Goal: Task Accomplishment & Management: Manage account settings

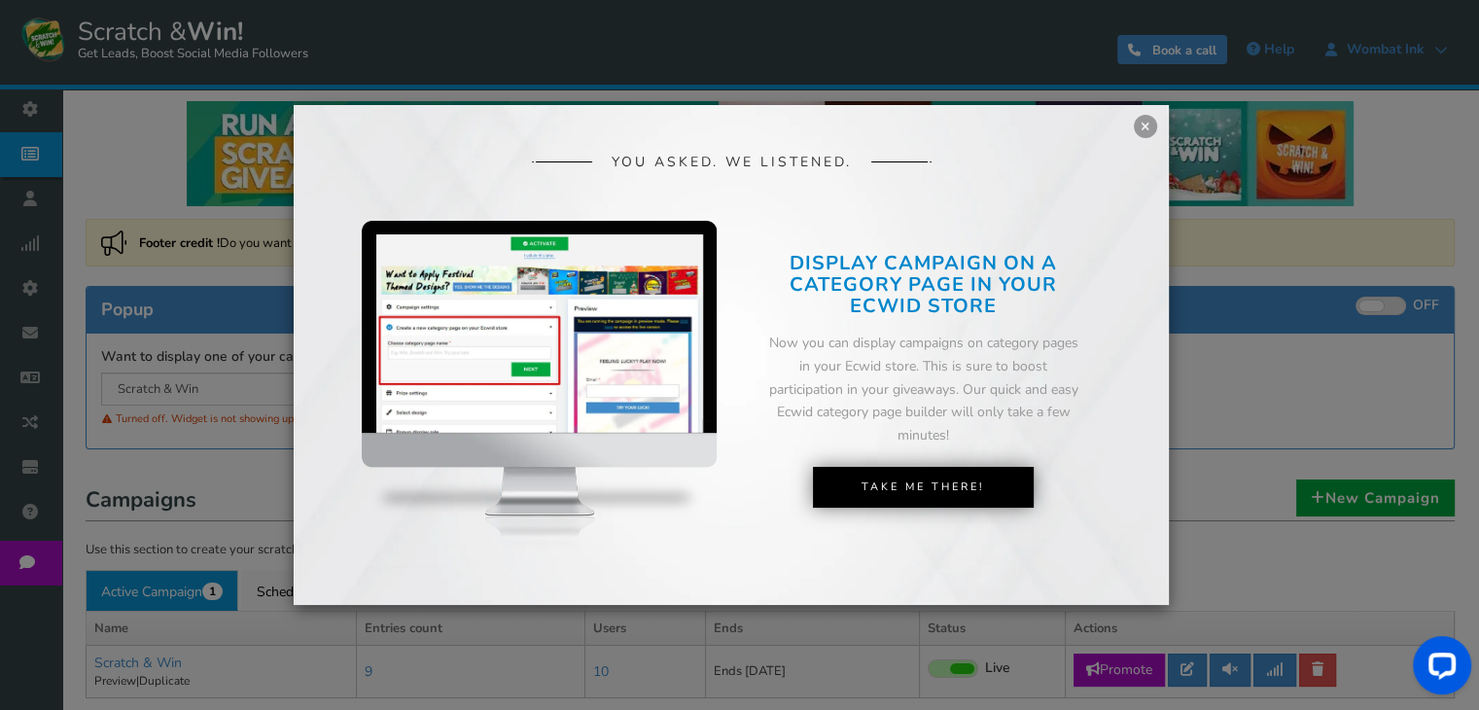
scroll to position [6, 0]
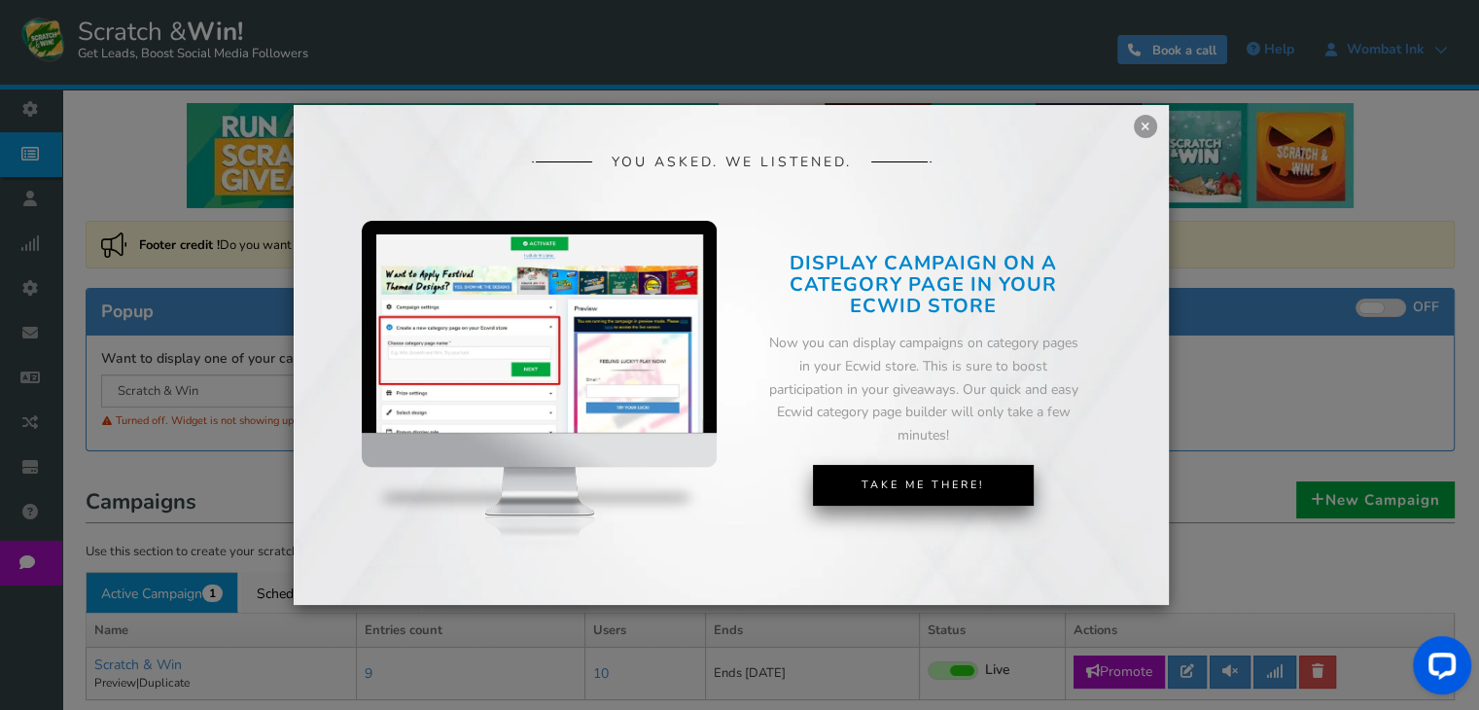
click at [939, 496] on link "Take Me There!" at bounding box center [923, 485] width 221 height 41
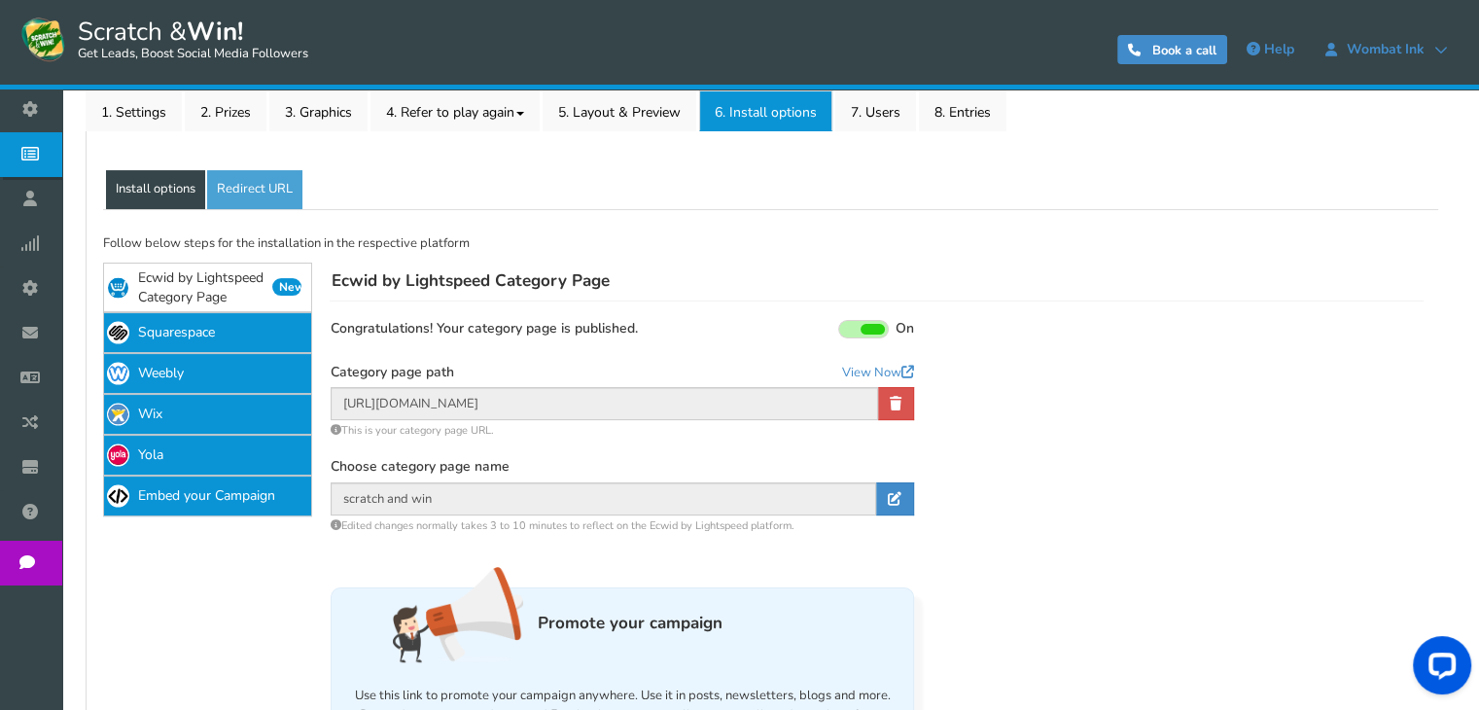
scroll to position [322, 0]
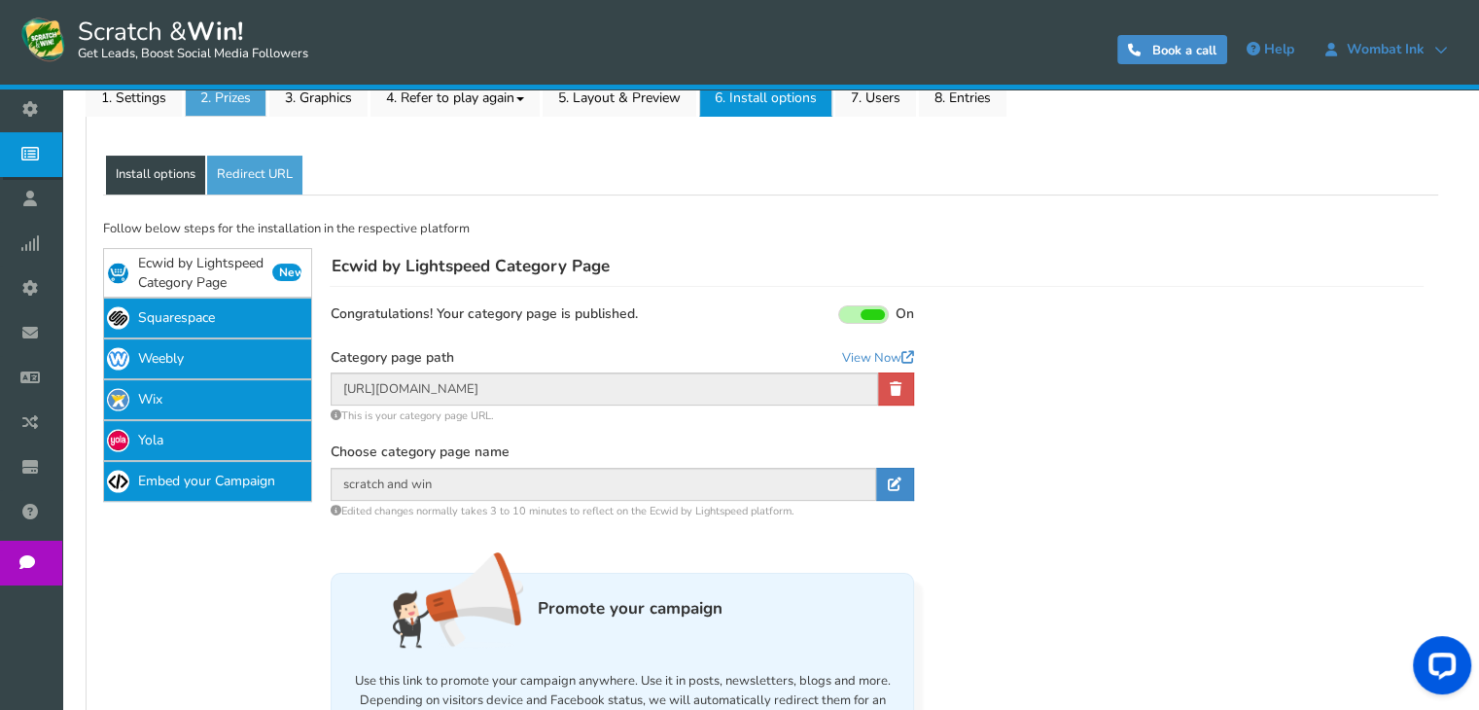
click at [251, 104] on link "2. Prizes" at bounding box center [226, 96] width 82 height 41
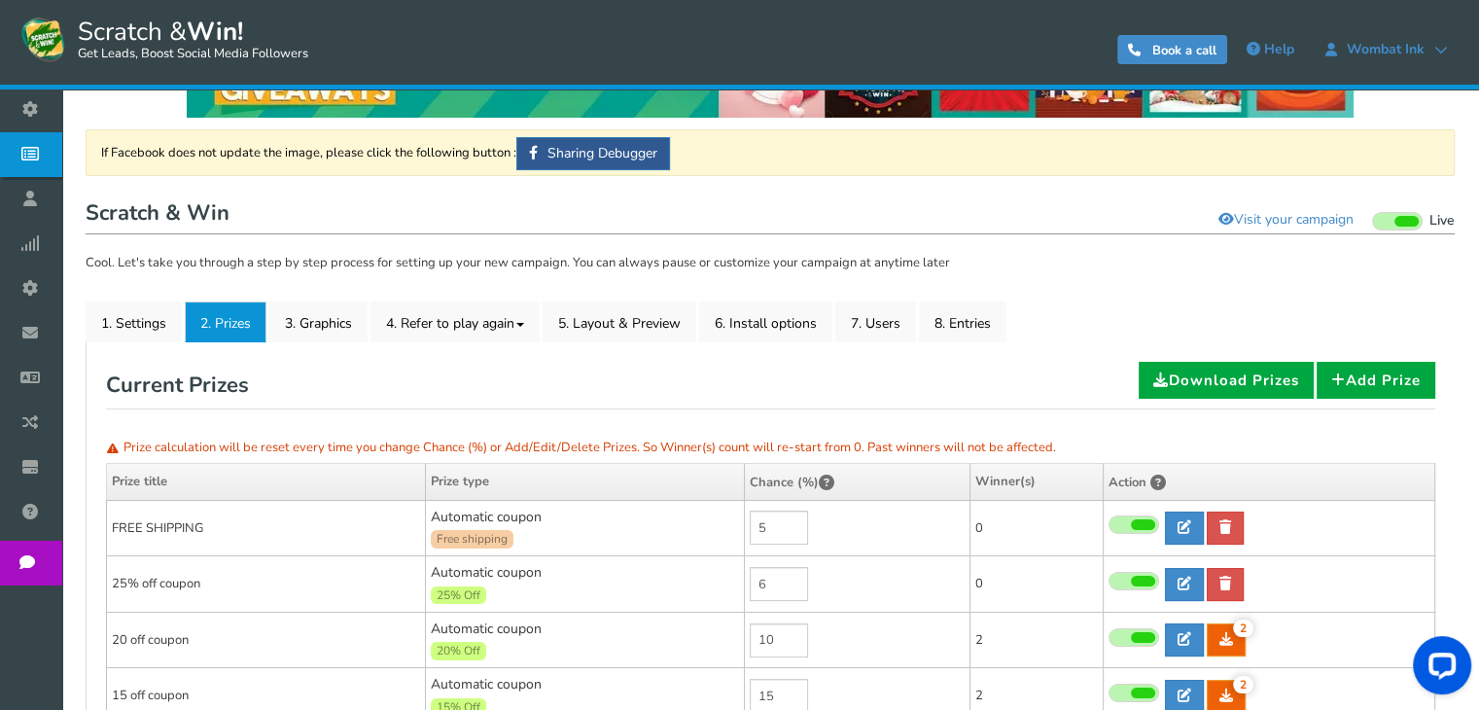
scroll to position [94, 0]
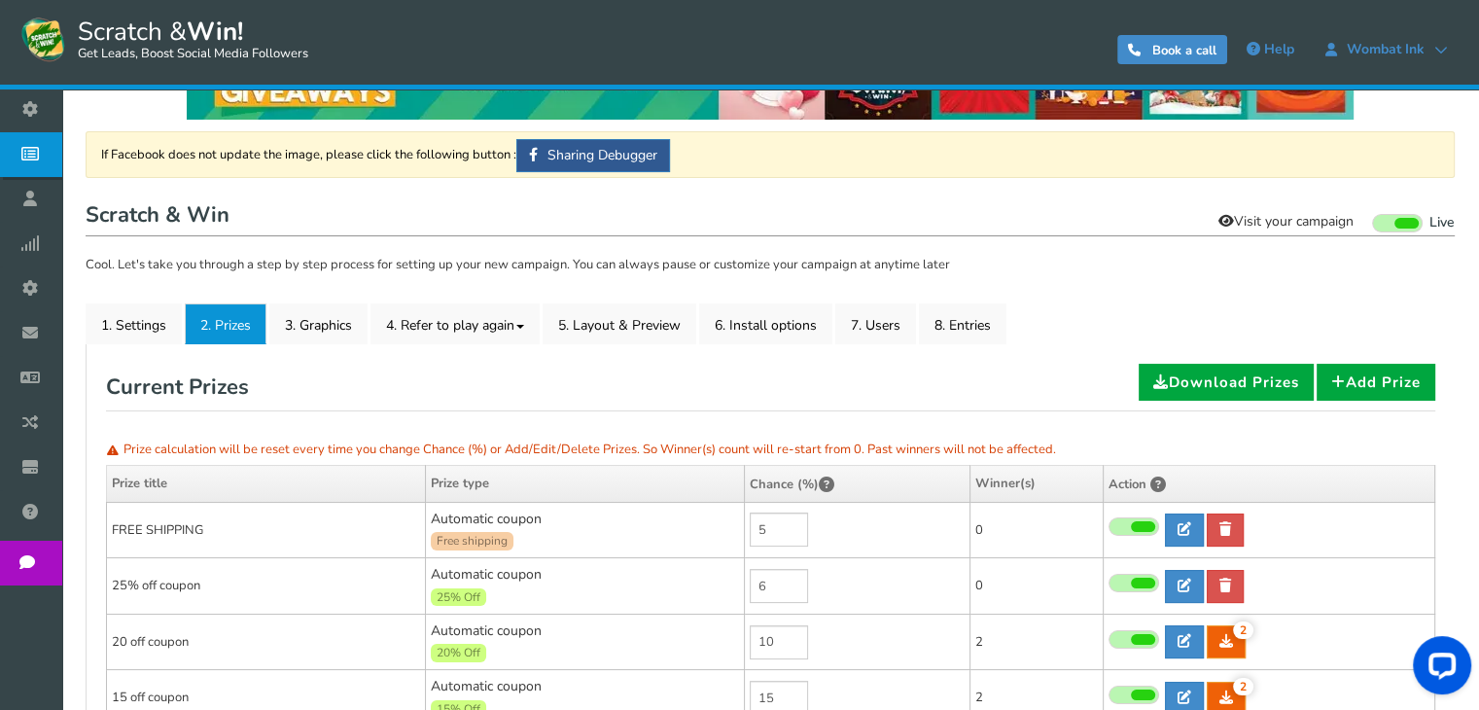
click at [1280, 217] on link "Visit your campaign" at bounding box center [1286, 221] width 160 height 33
click at [140, 333] on link "1. Settings" at bounding box center [134, 323] width 96 height 41
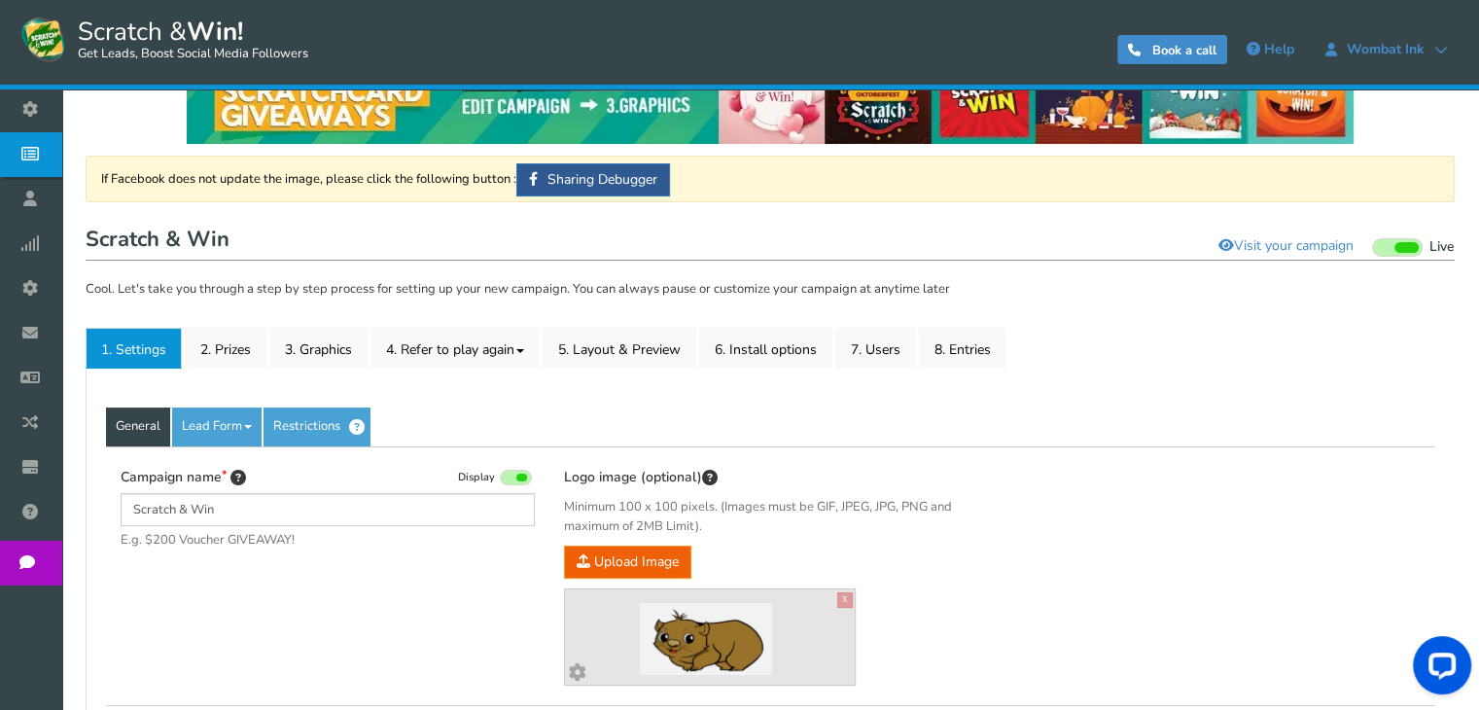
scroll to position [0, 0]
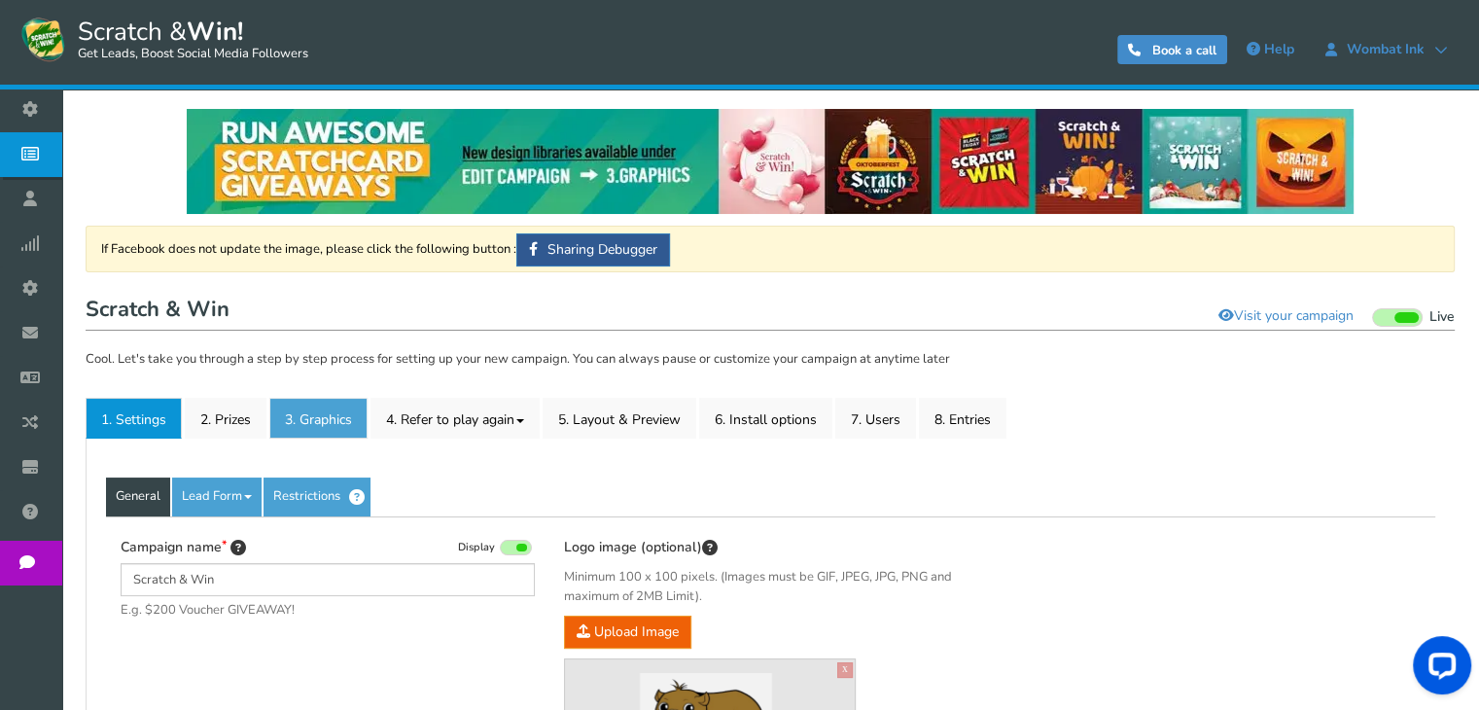
click at [310, 425] on link "3. Graphics" at bounding box center [318, 418] width 98 height 41
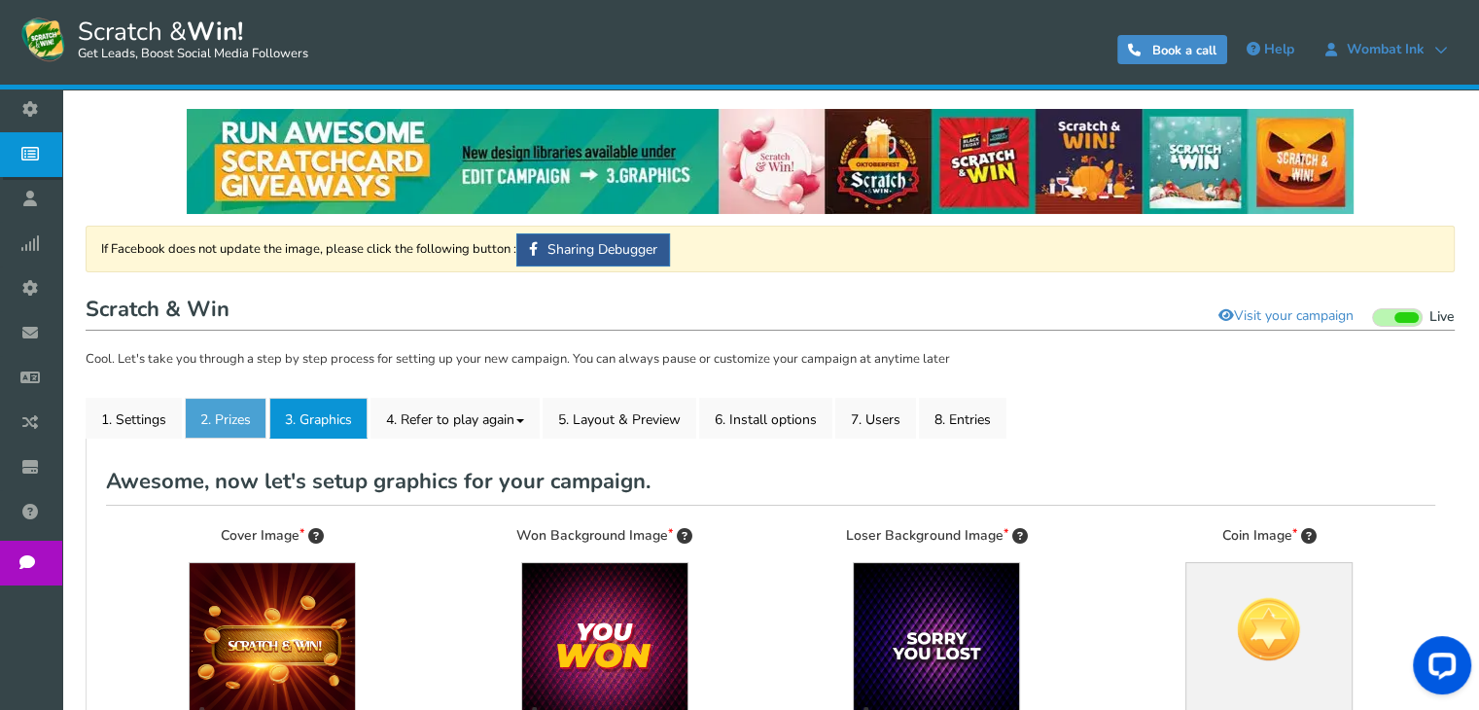
click at [258, 415] on link "2. Prizes" at bounding box center [226, 418] width 82 height 41
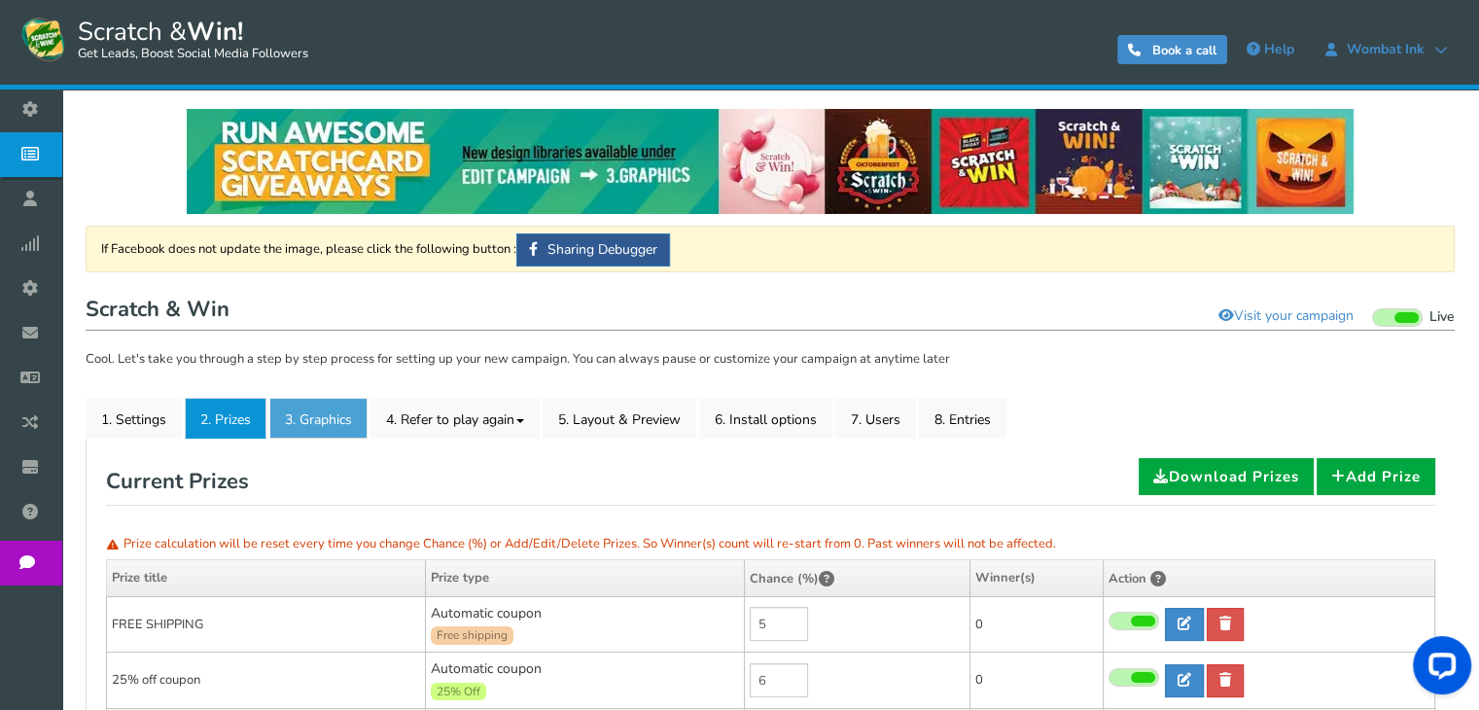
click at [304, 417] on link "3. Graphics" at bounding box center [318, 418] width 98 height 41
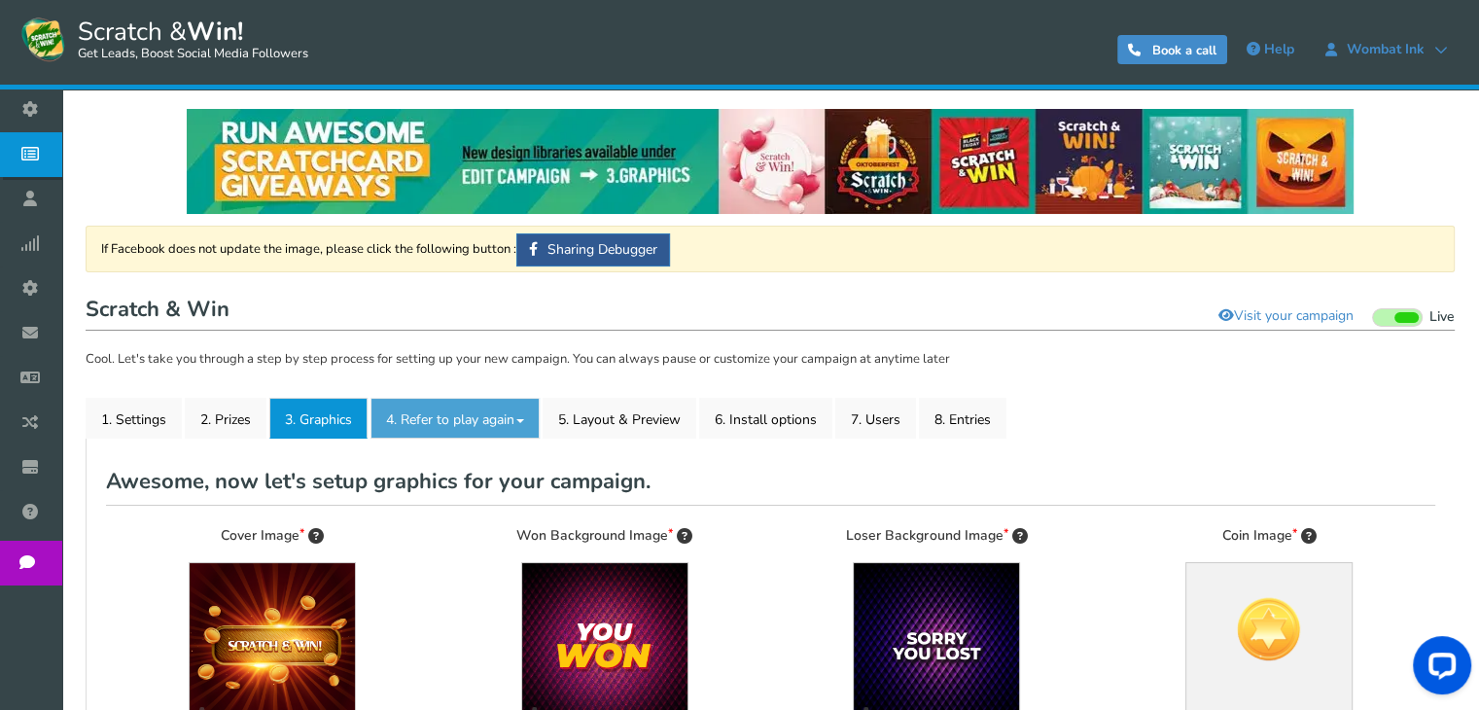
click at [424, 420] on link "4. Refer to play again" at bounding box center [454, 418] width 169 height 41
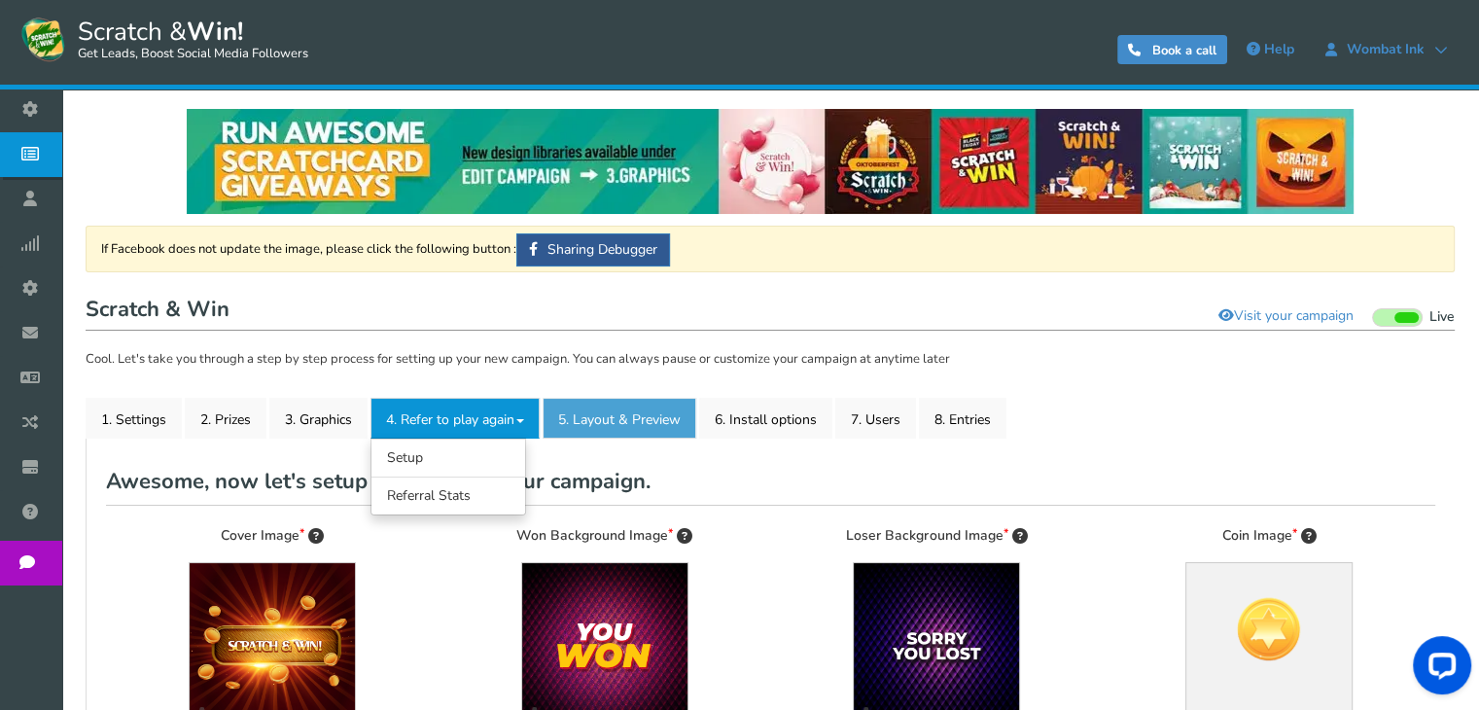
click at [611, 433] on link "5. Layout & Preview" at bounding box center [620, 418] width 154 height 41
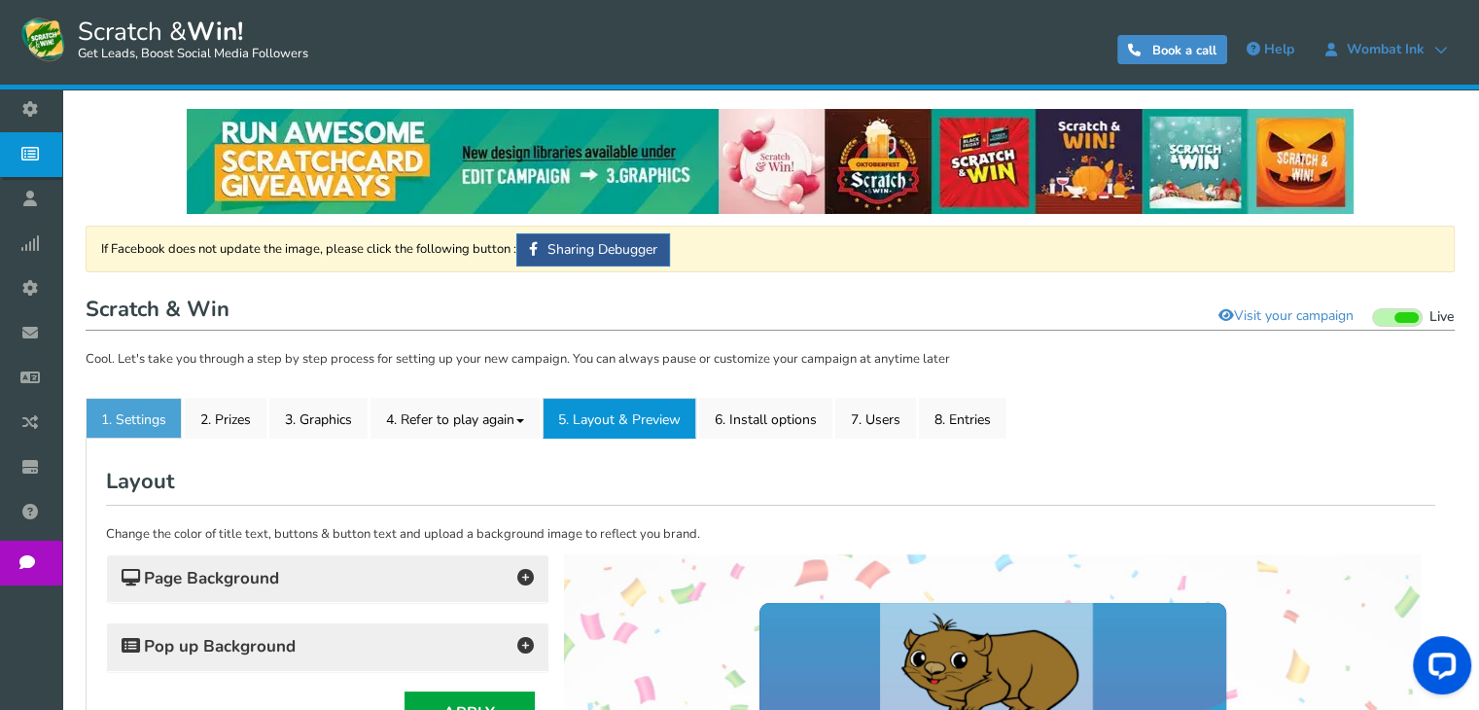
click at [148, 417] on link "1. Settings" at bounding box center [134, 418] width 96 height 41
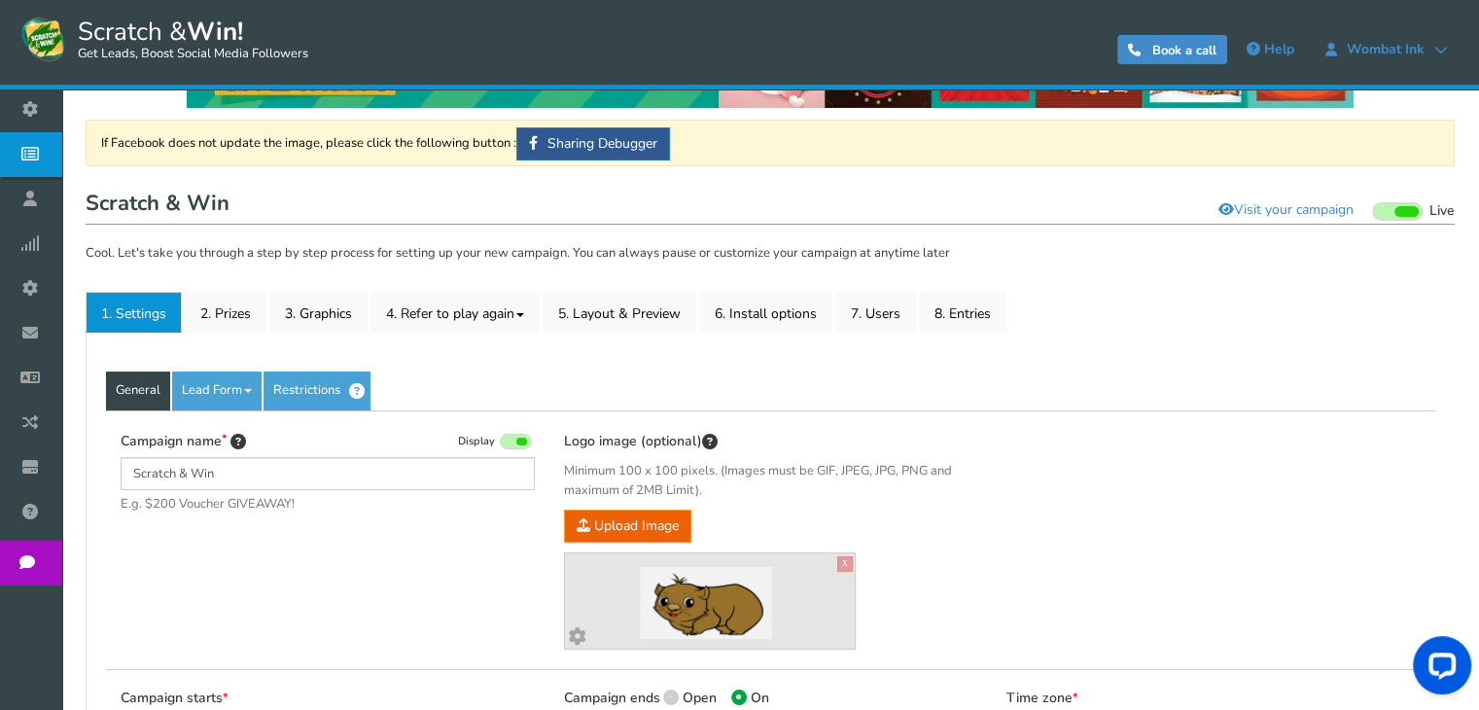
scroll to position [105, 0]
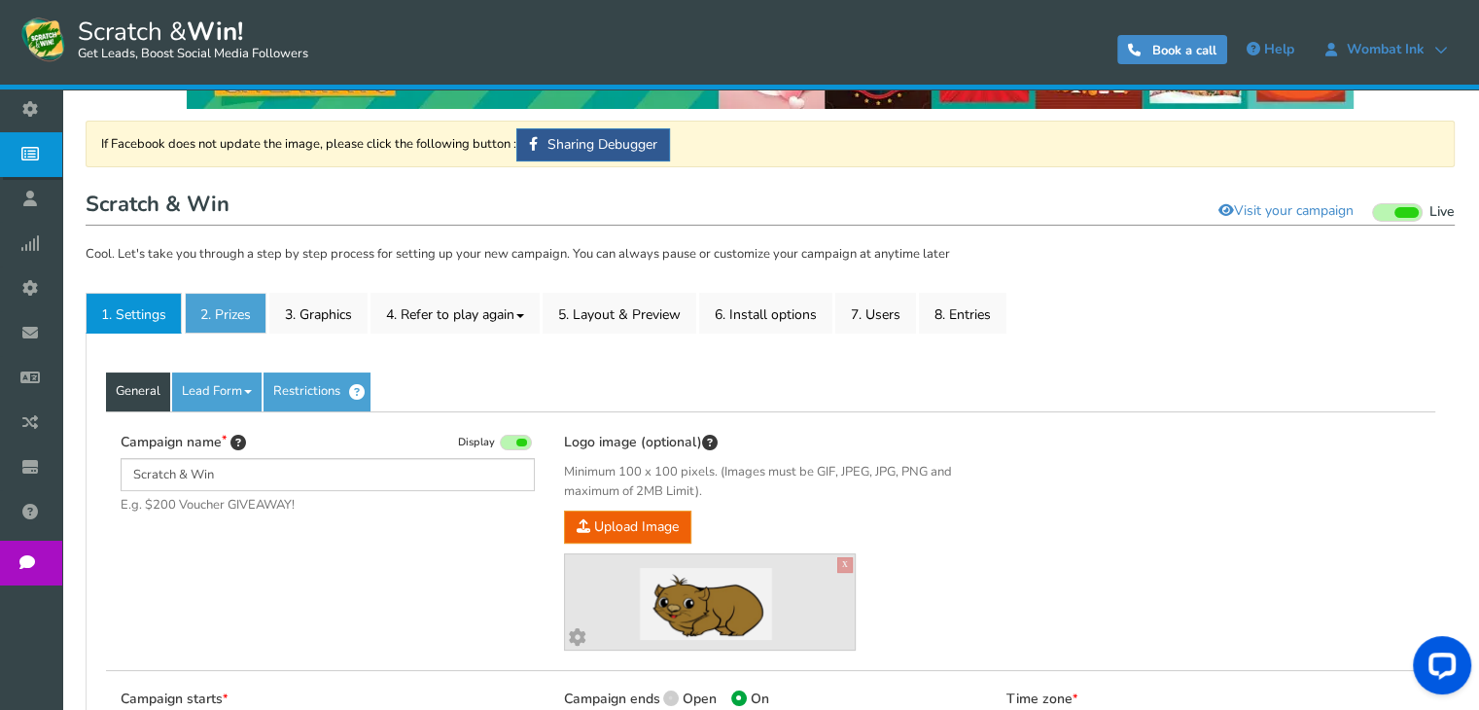
click at [260, 312] on link "2. Prizes" at bounding box center [226, 313] width 82 height 41
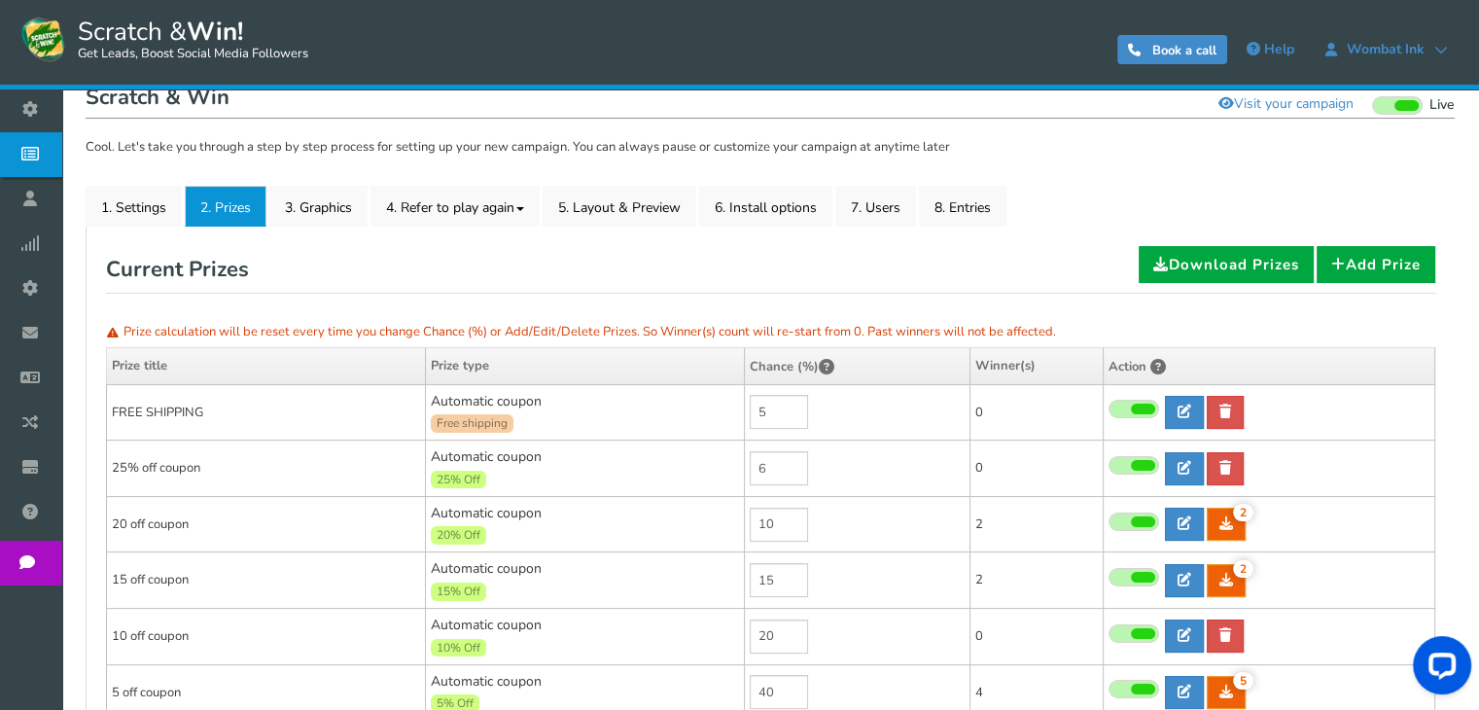
scroll to position [199, 0]
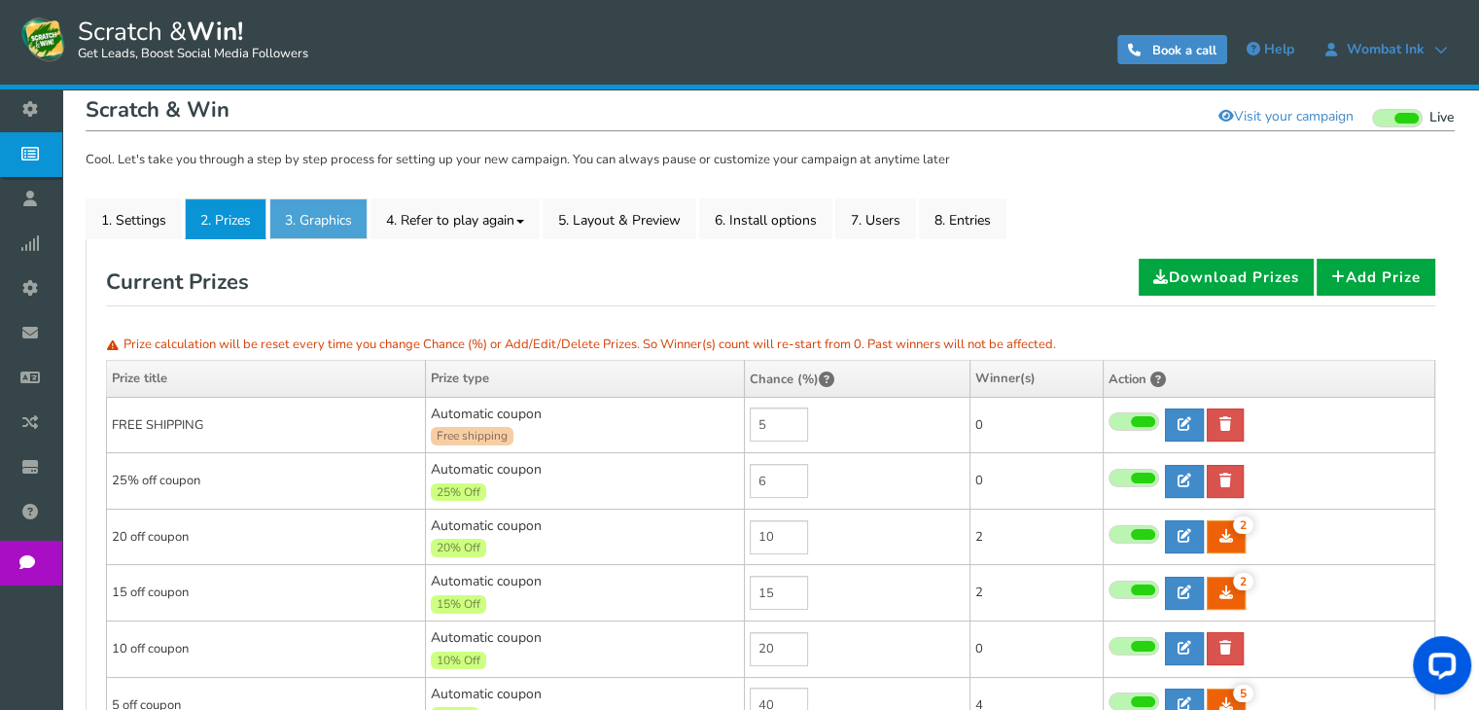
click at [352, 234] on link "3. Graphics" at bounding box center [318, 218] width 98 height 41
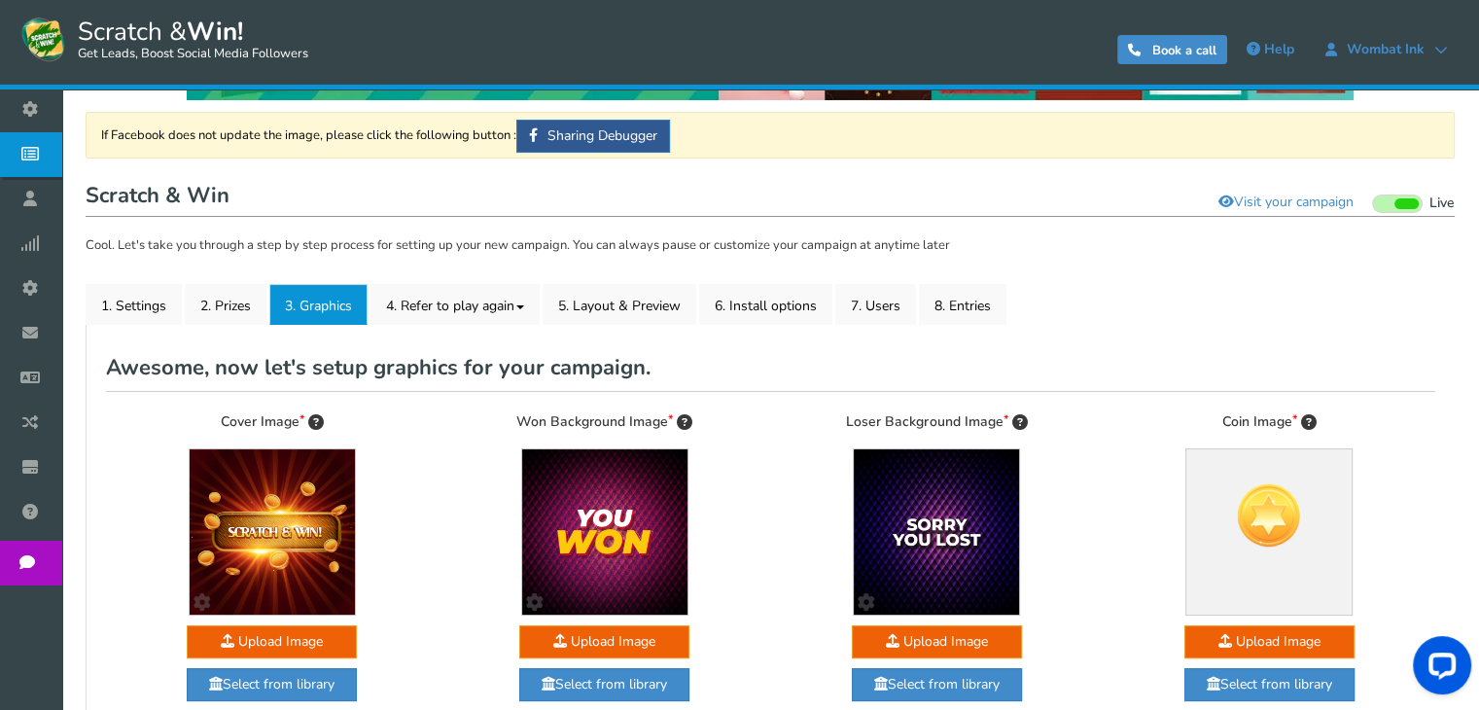
scroll to position [107, 0]
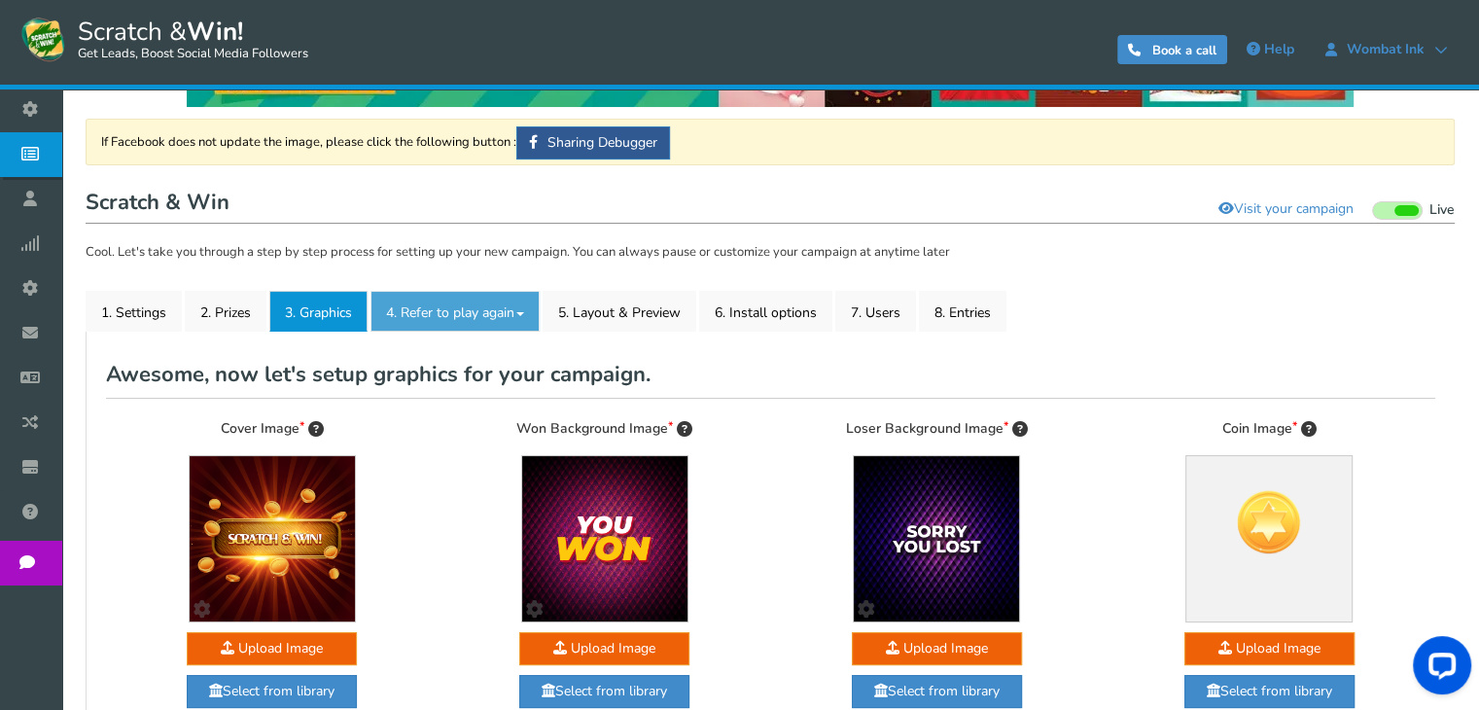
click at [499, 309] on link "4. Refer to play again" at bounding box center [454, 311] width 169 height 41
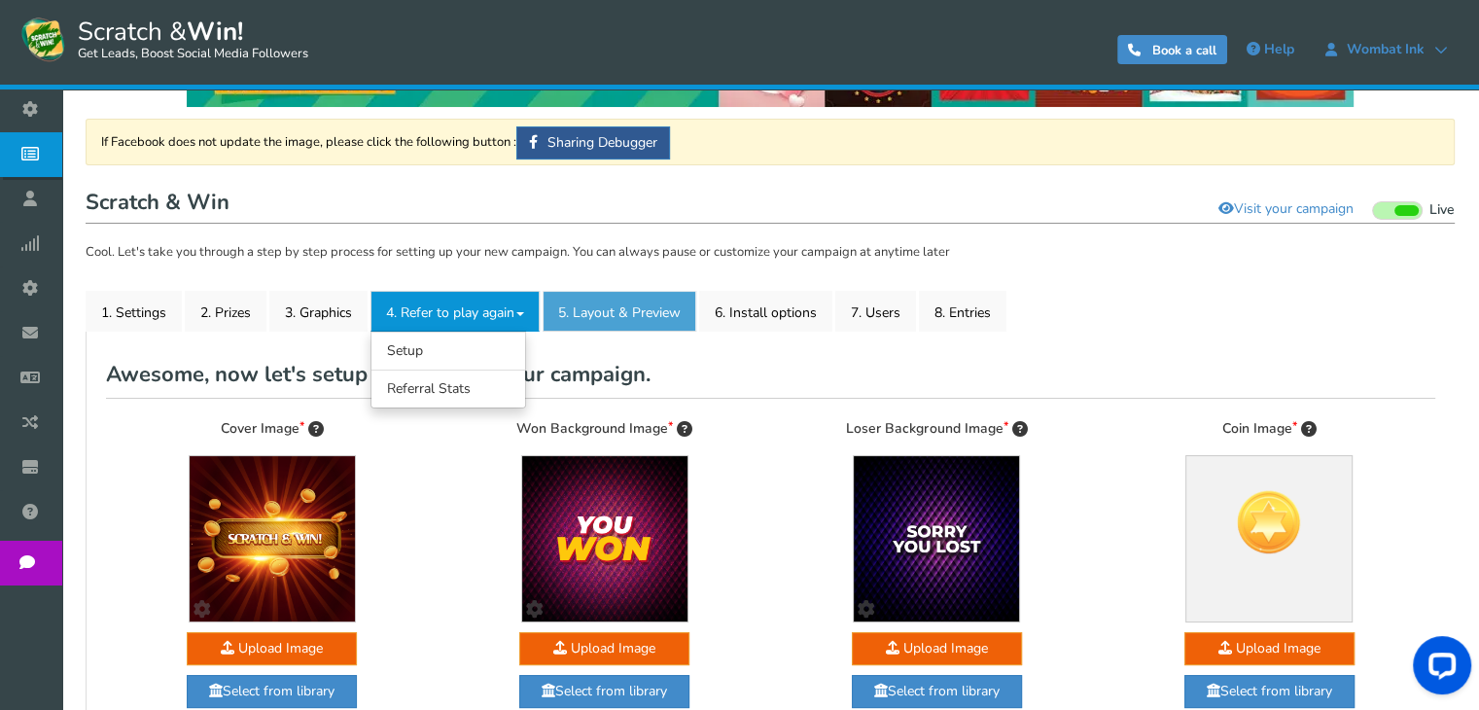
click at [612, 309] on link "5. Layout & Preview" at bounding box center [620, 311] width 154 height 41
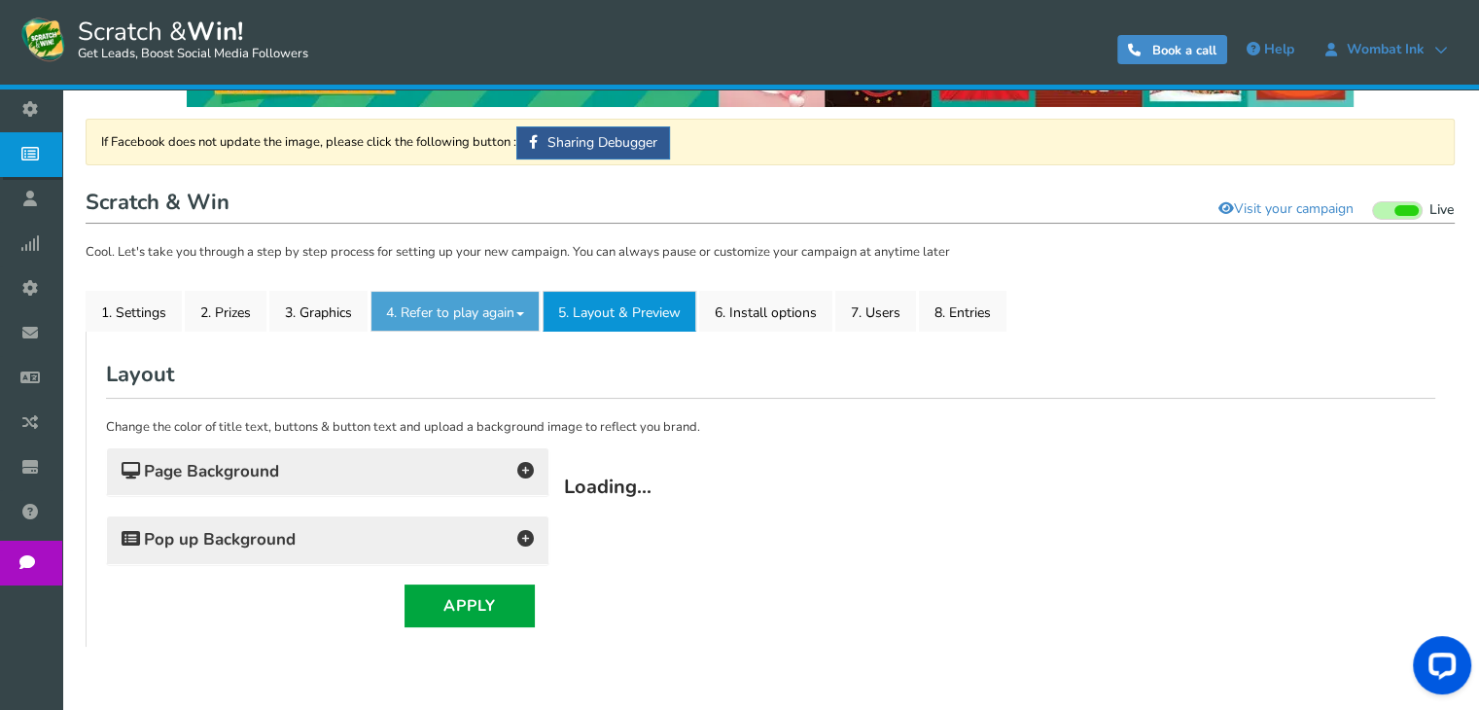
click at [458, 312] on link "4. Refer to play again" at bounding box center [454, 311] width 169 height 41
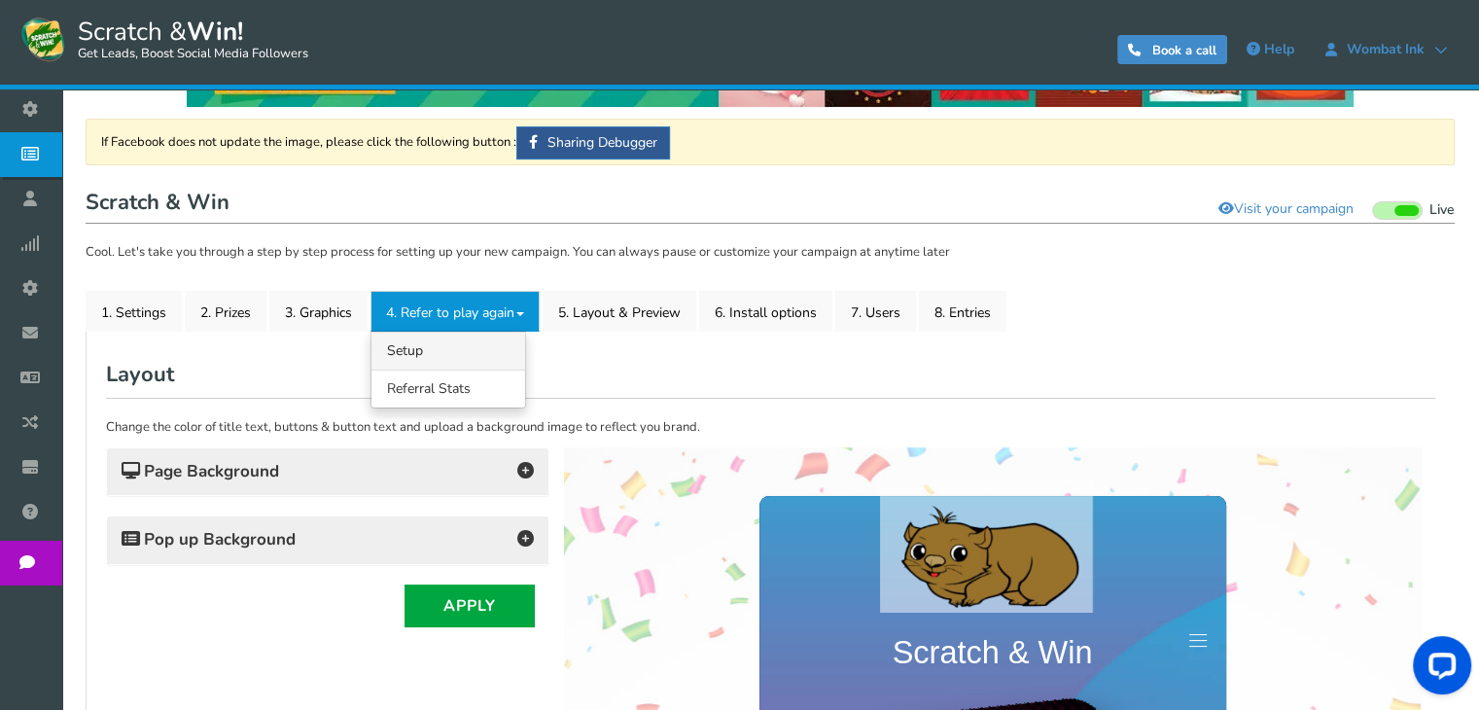
click at [408, 349] on link "4.1 Referrals Setup" at bounding box center [448, 351] width 154 height 38
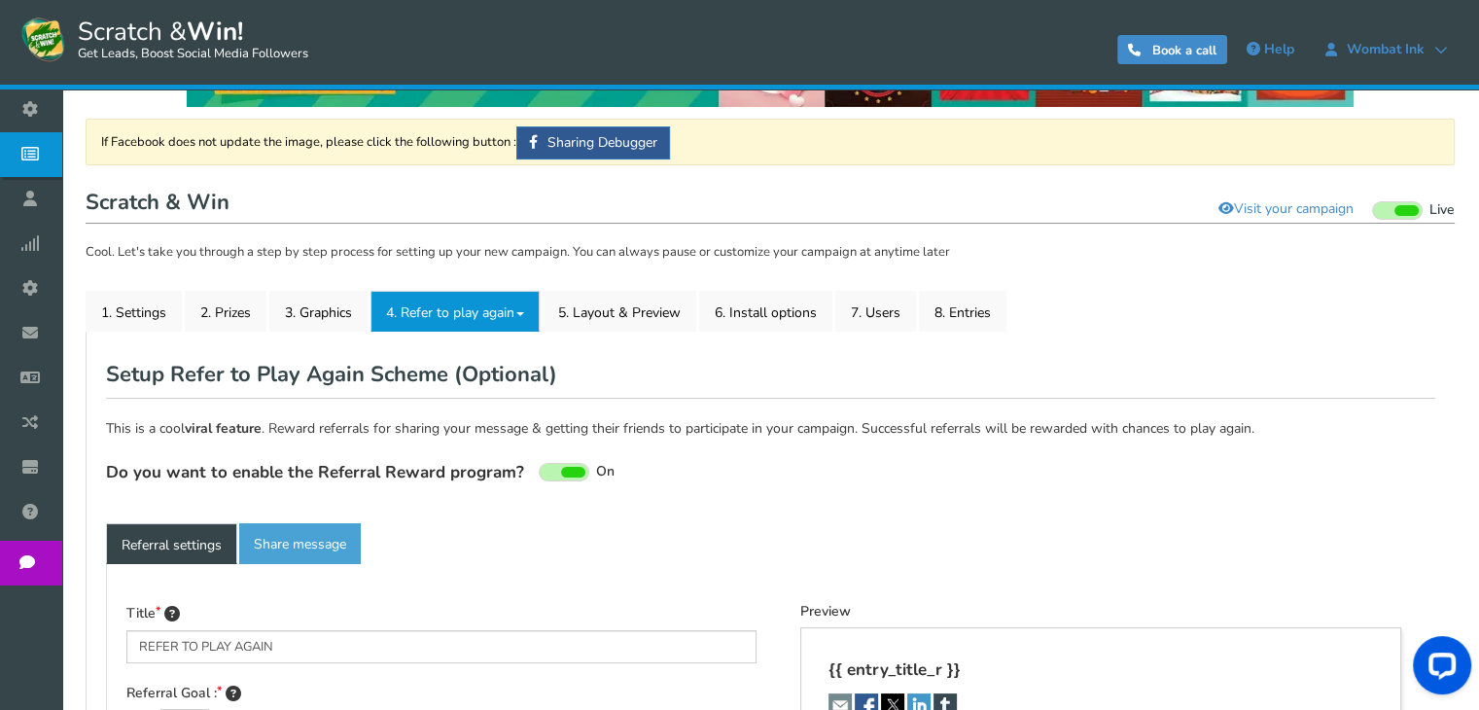
type textarea "Refer your friends and get more chances to win!"
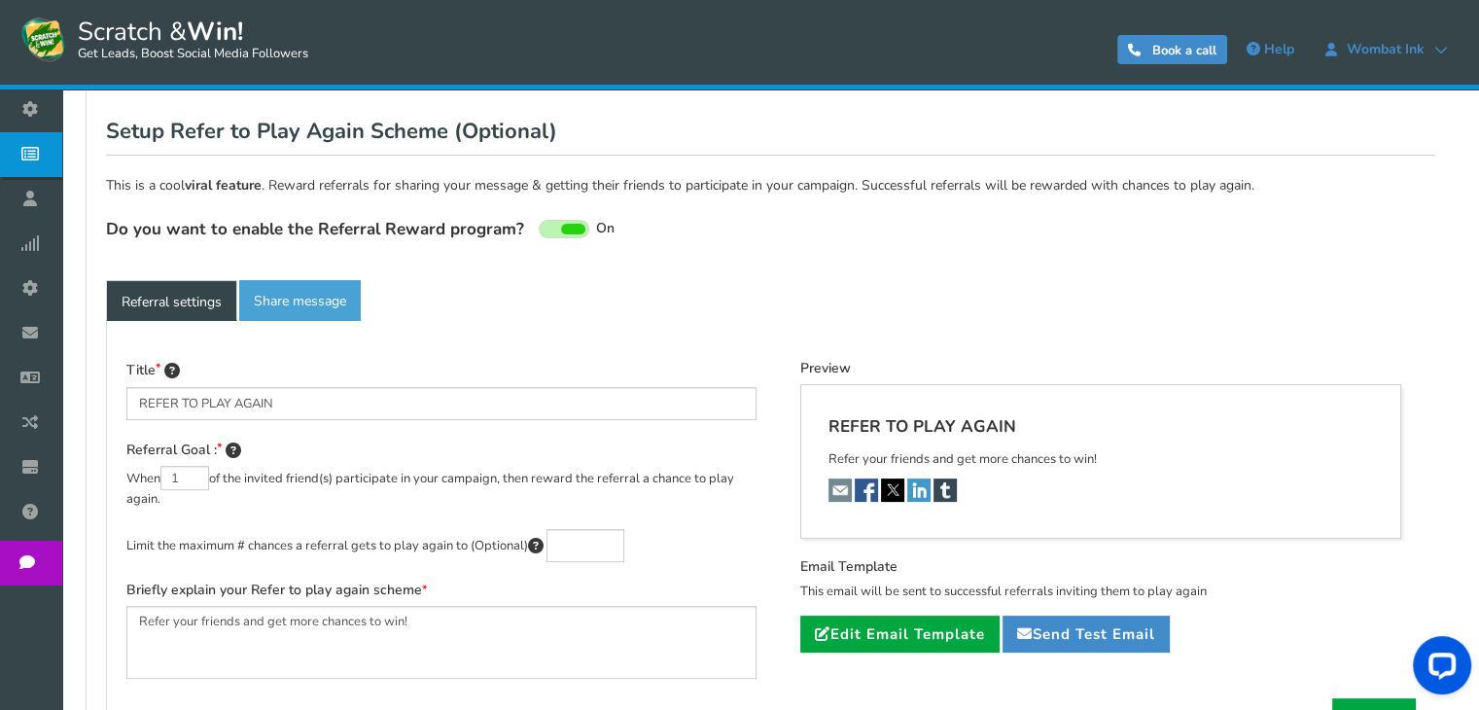
scroll to position [352, 0]
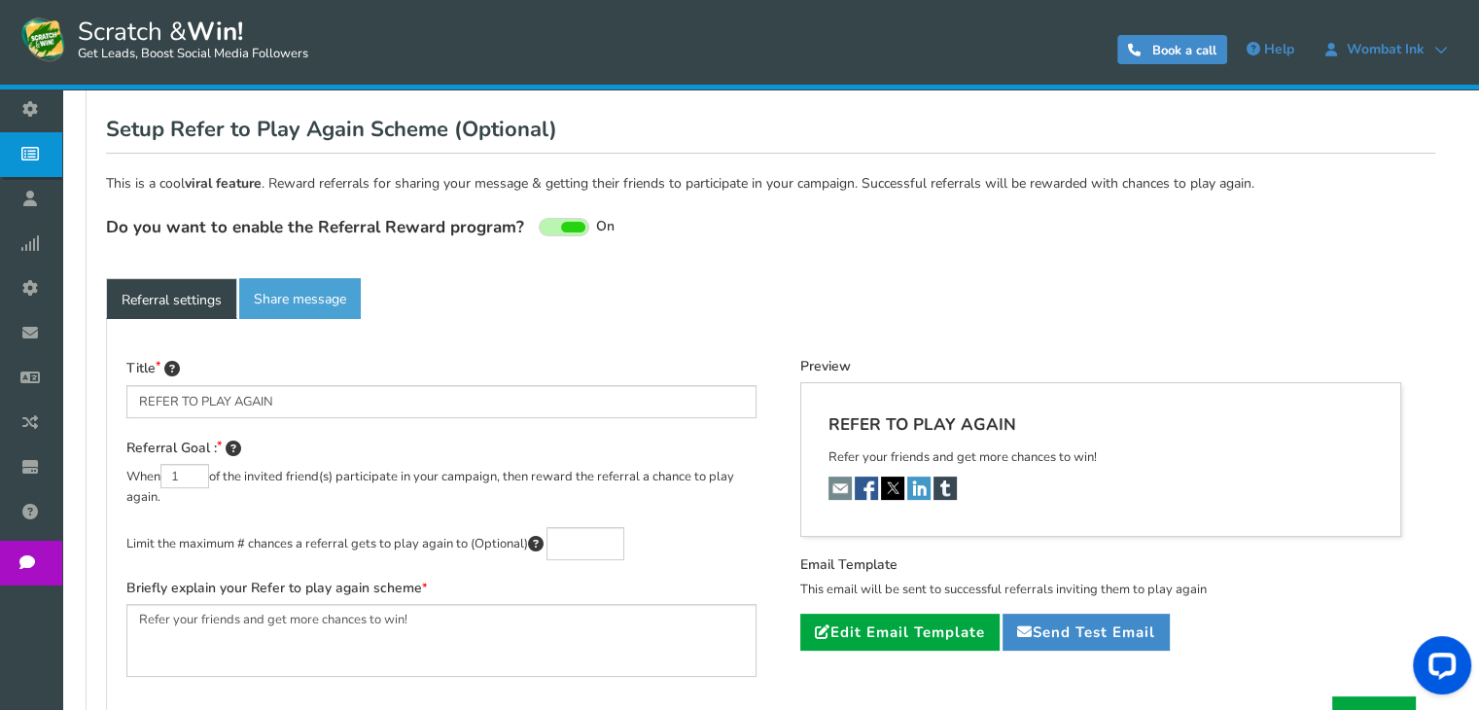
click at [1472, 382] on div "NOTE: Scratch and Win plugin is deleted or deactivated. Please check and re-ins…" at bounding box center [770, 267] width 1418 height 1060
click at [617, 542] on input "text" at bounding box center [585, 543] width 78 height 33
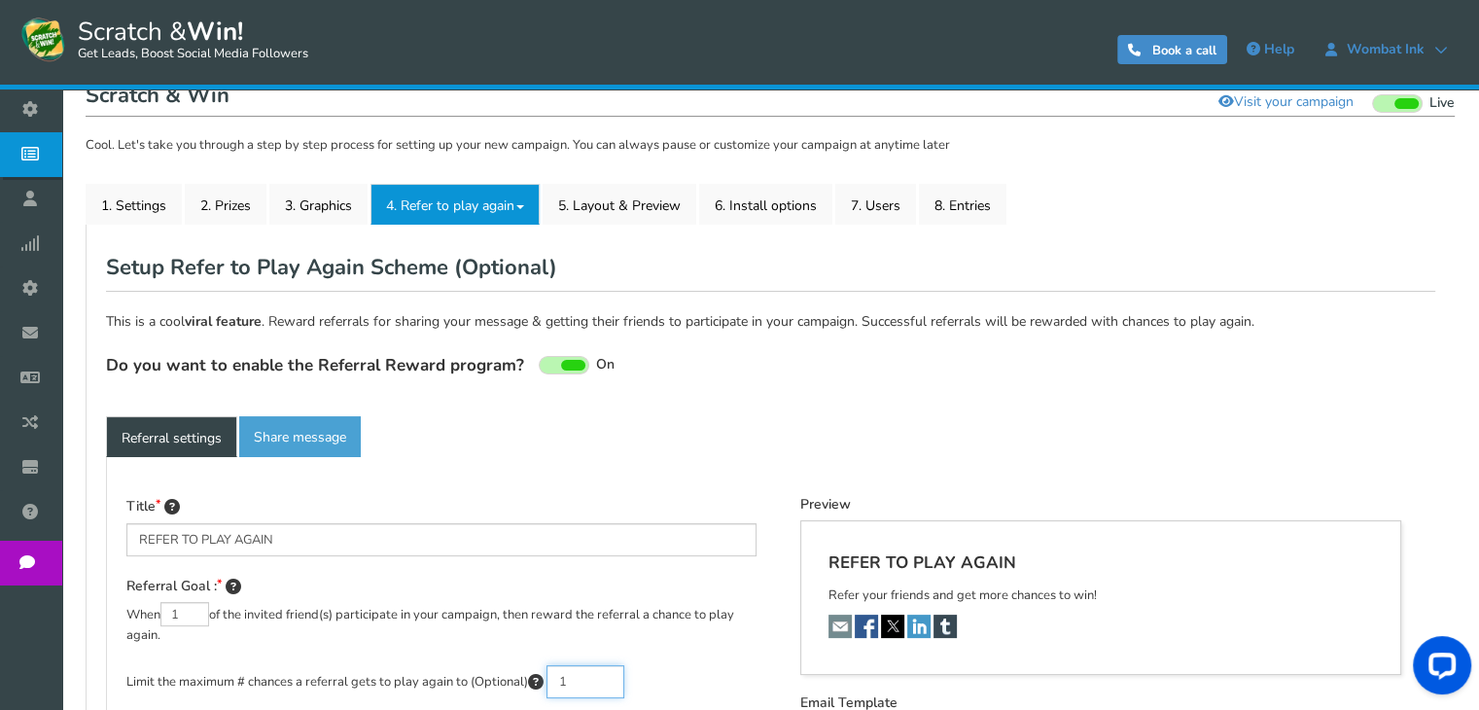
scroll to position [212, 0]
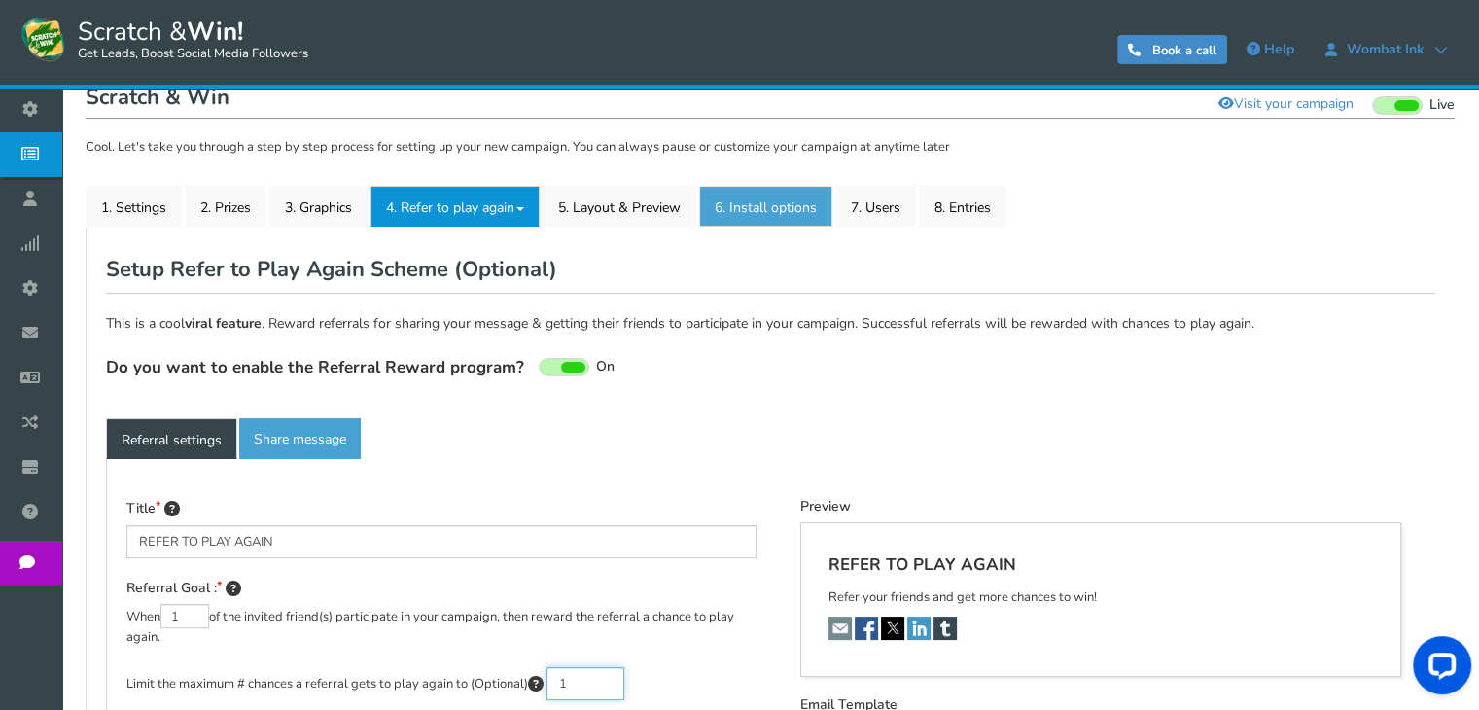
type input "1"
click at [773, 212] on link "6. Install options New" at bounding box center [765, 206] width 133 height 41
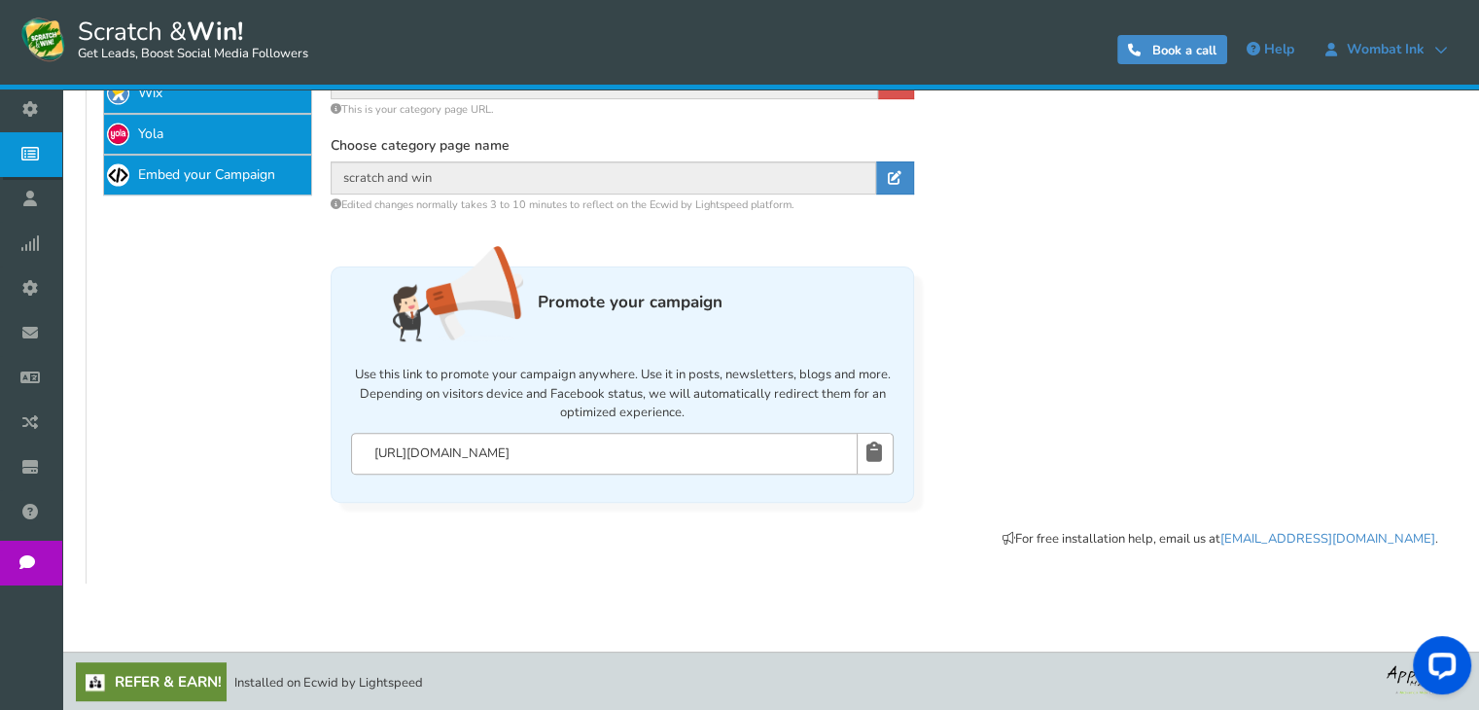
scroll to position [0, 0]
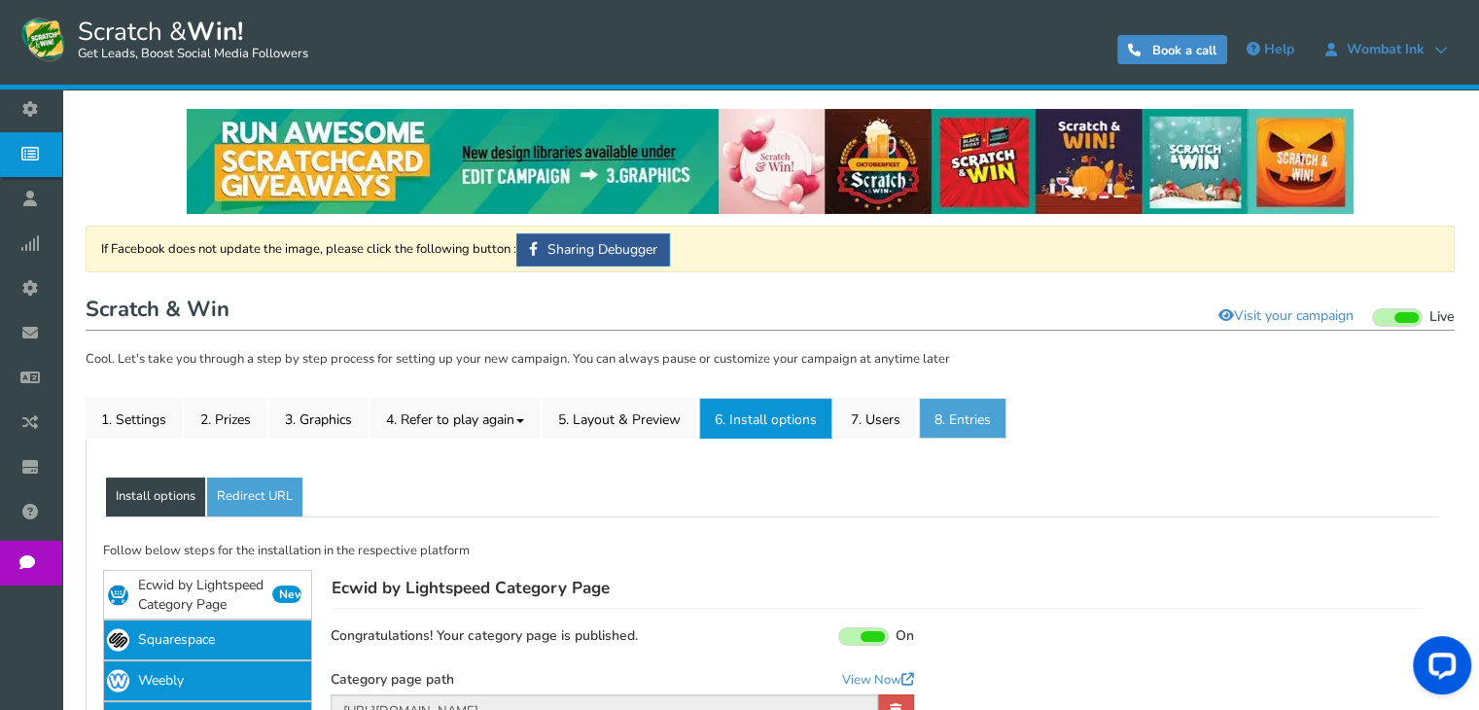
click at [975, 417] on link "8. Entries" at bounding box center [963, 418] width 88 height 41
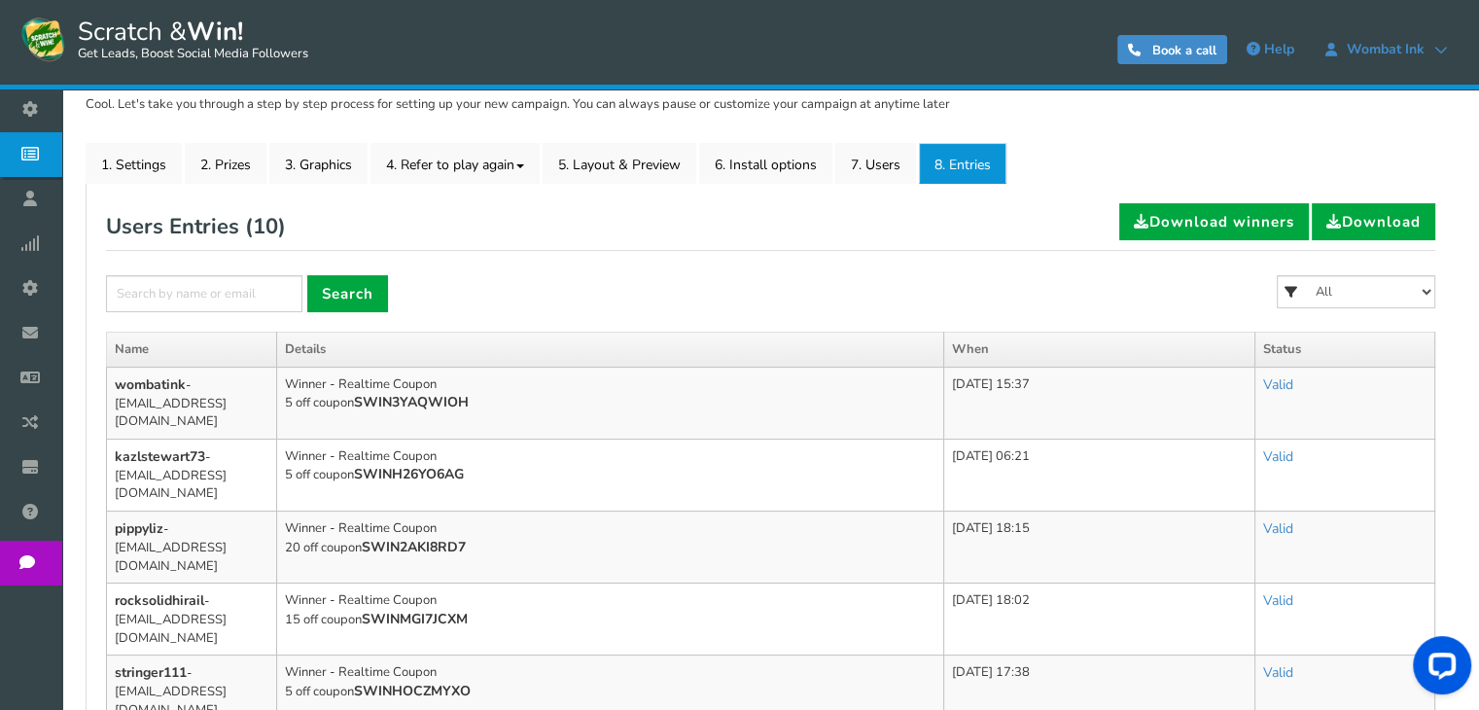
scroll to position [252, 0]
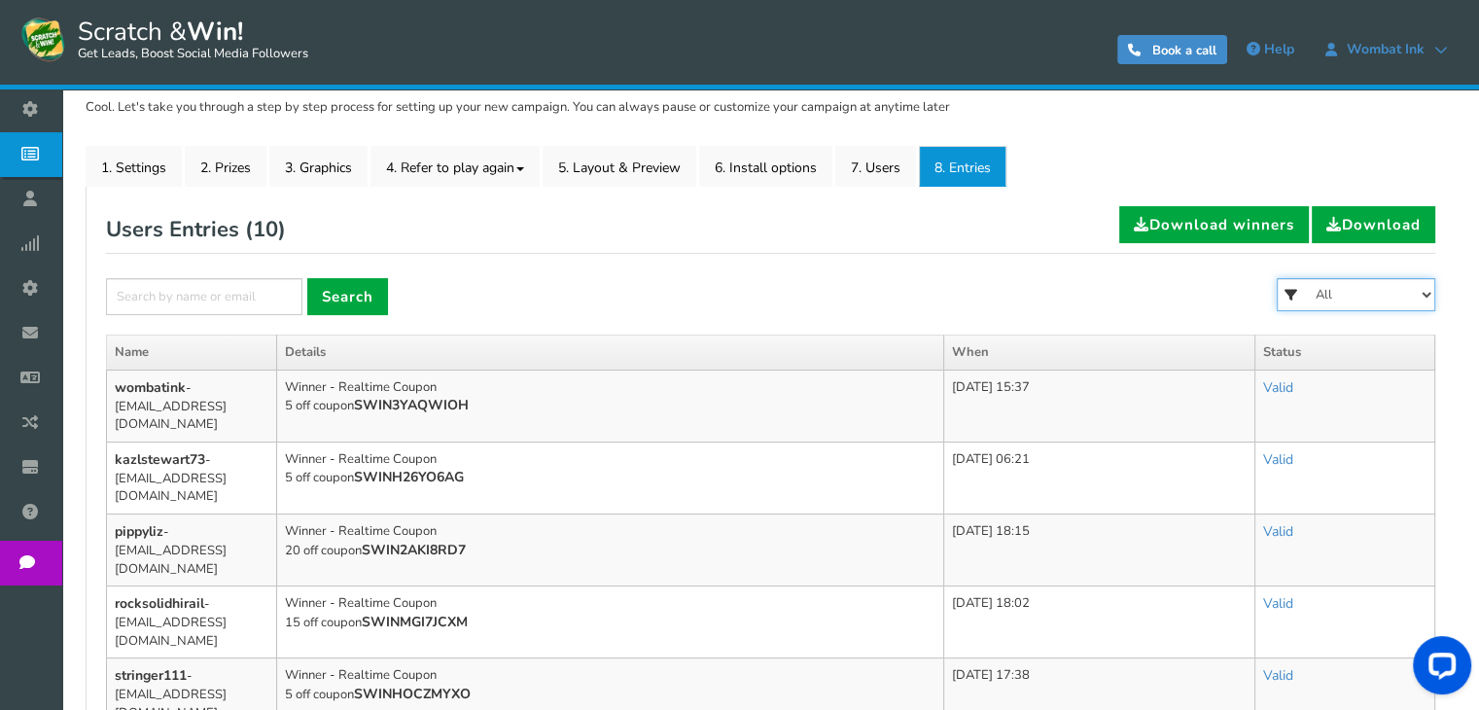
click at [1420, 296] on select "All FREE SHIPPING 25% off coupon 20 off coupon 15 off coupon 10 off coupon 5 of…" at bounding box center [1356, 294] width 159 height 33
click at [1418, 296] on select "All FREE SHIPPING 25% off coupon 20 off coupon 15 off coupon 10 off coupon 5 of…" at bounding box center [1356, 294] width 159 height 33
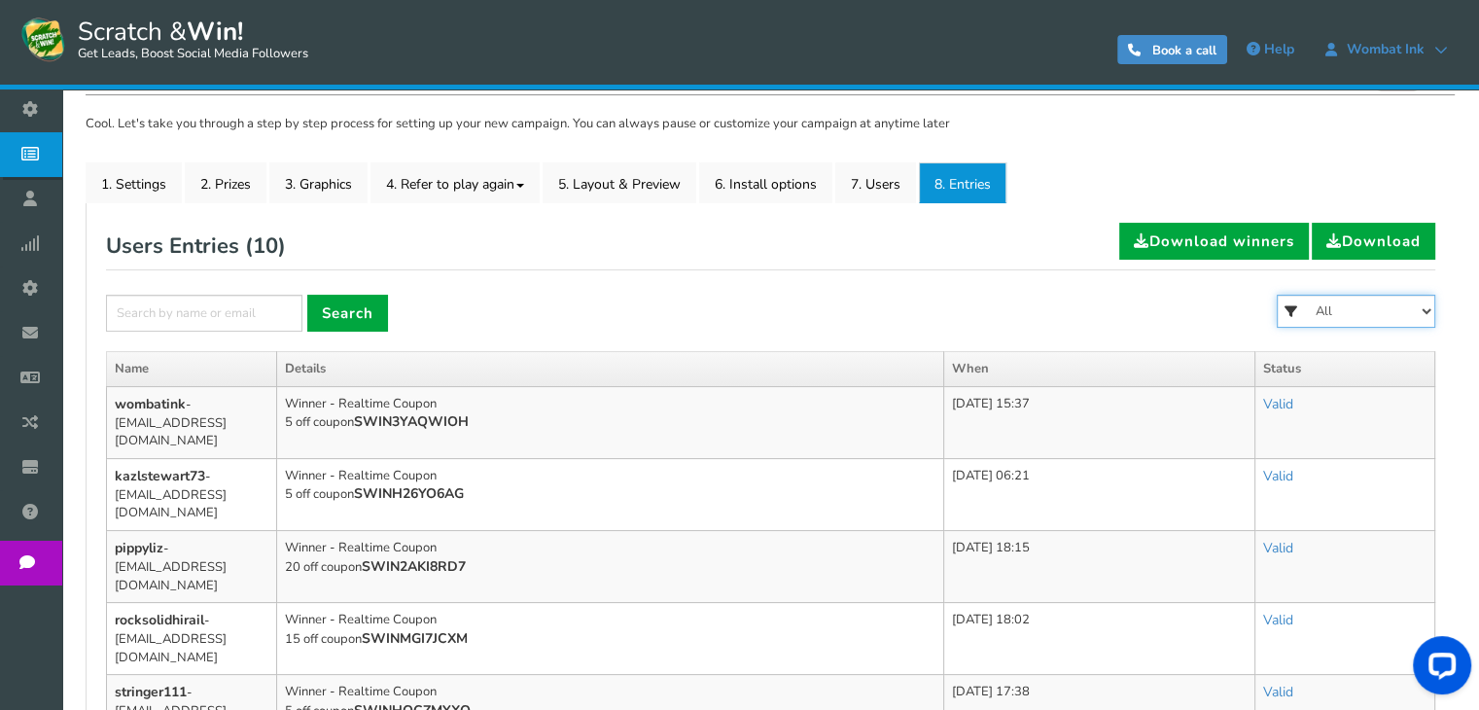
scroll to position [229, 0]
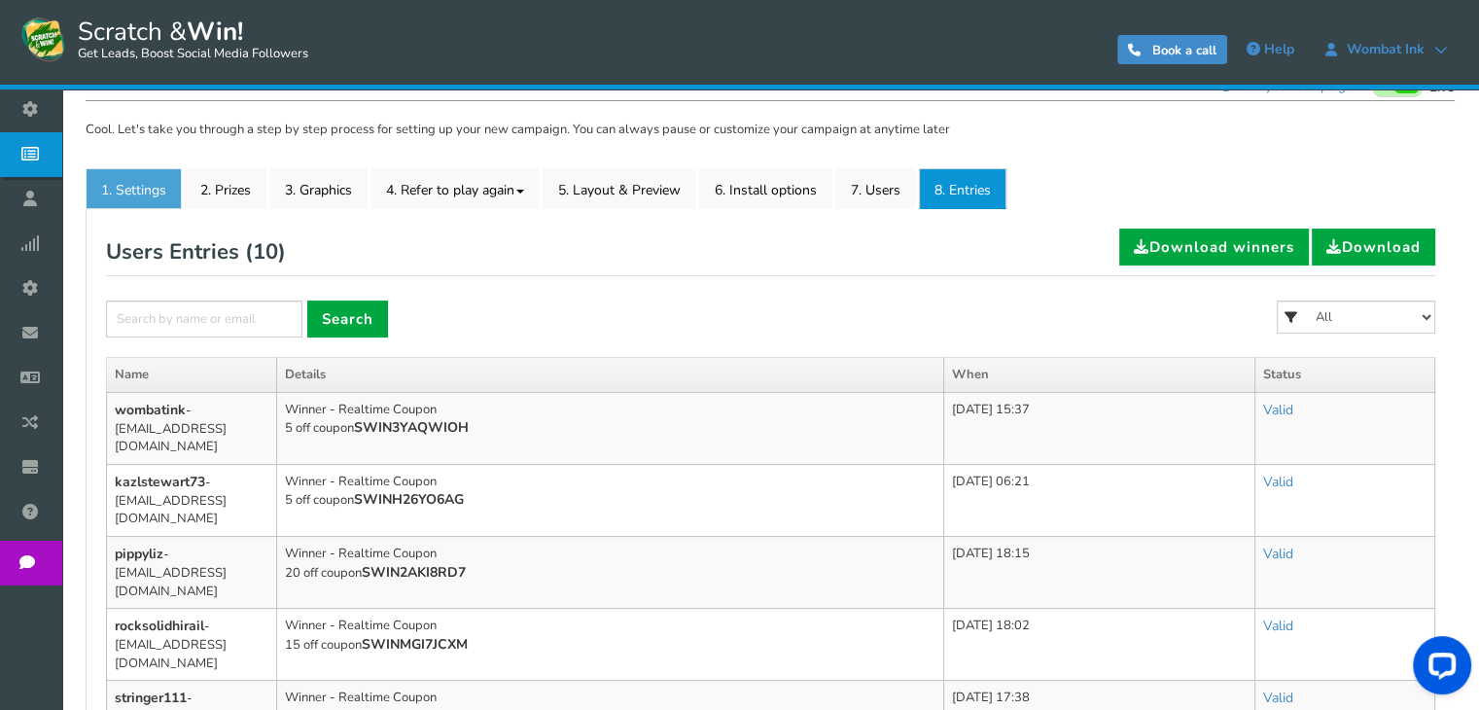
click at [141, 192] on link "1. Settings" at bounding box center [134, 188] width 96 height 41
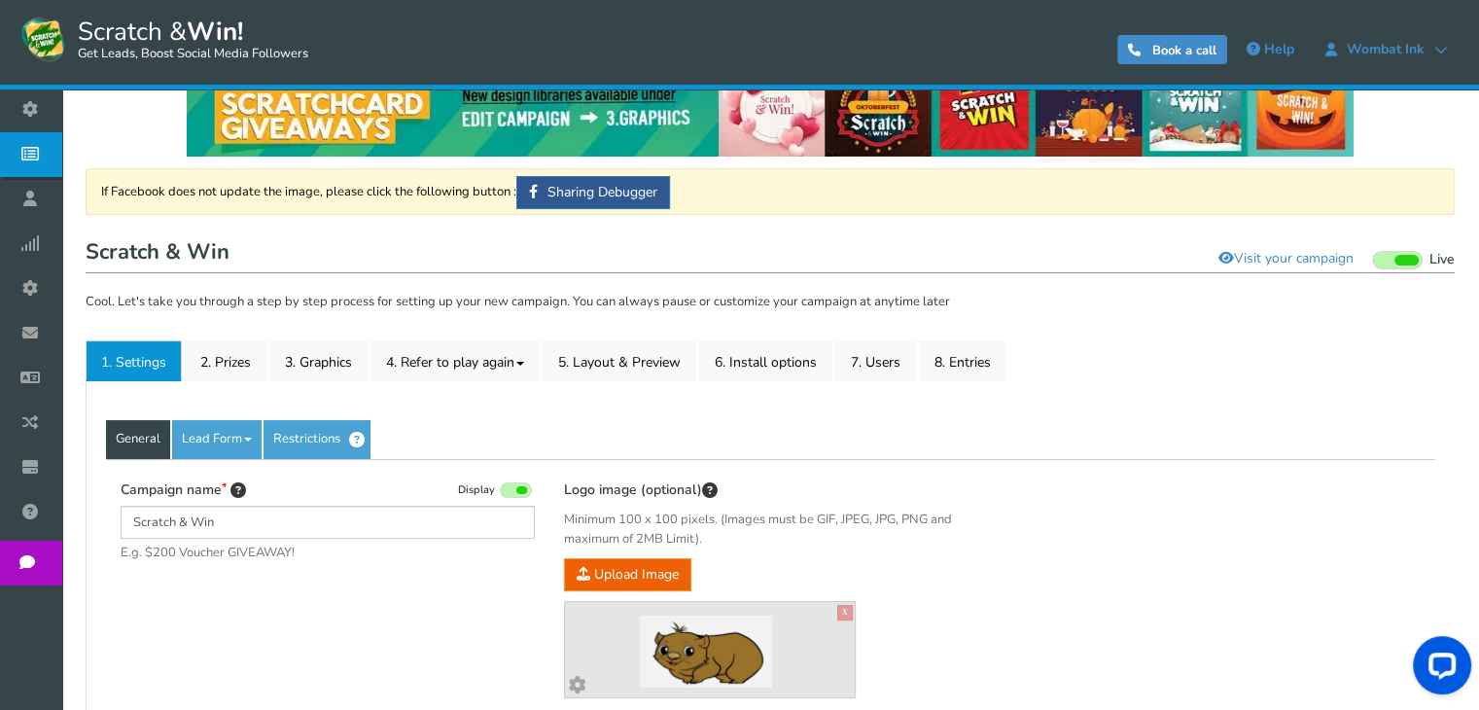
scroll to position [0, 0]
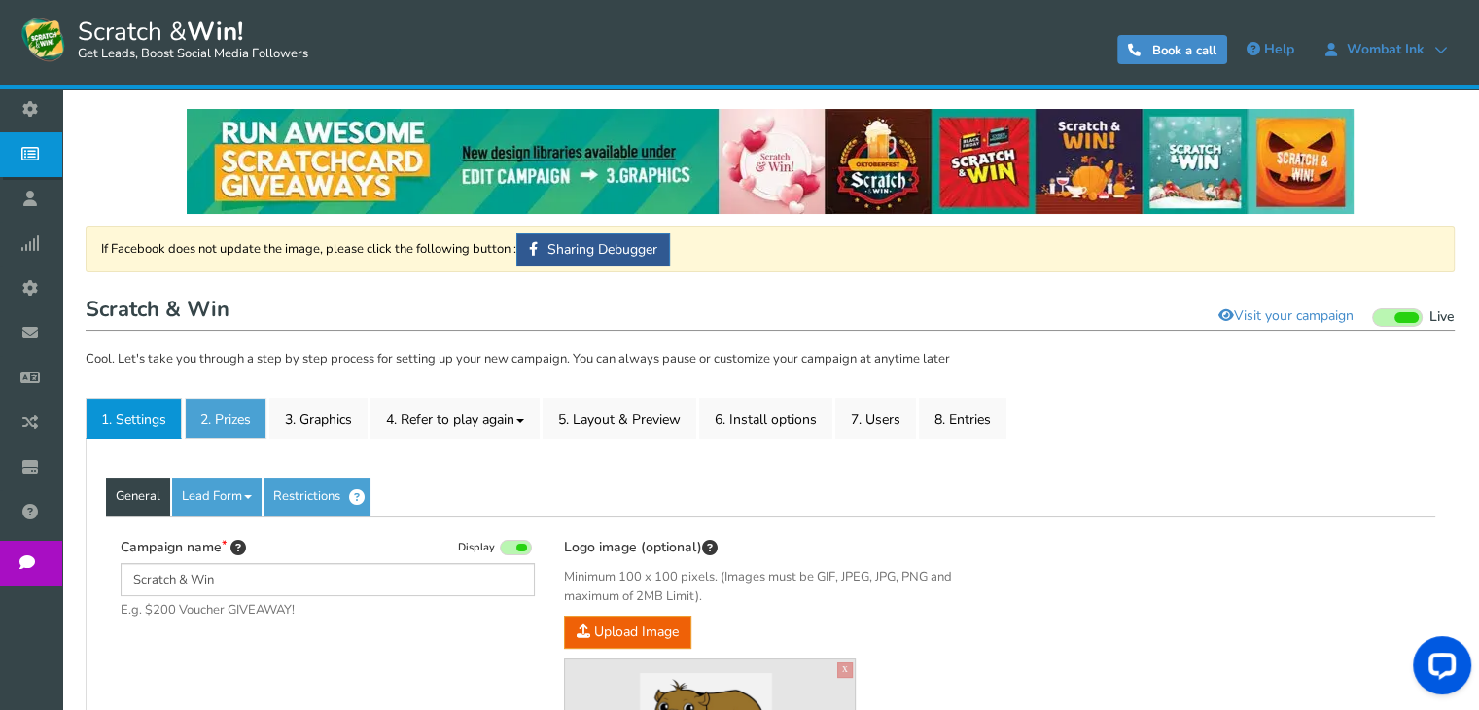
click at [242, 411] on link "2. Prizes" at bounding box center [226, 418] width 82 height 41
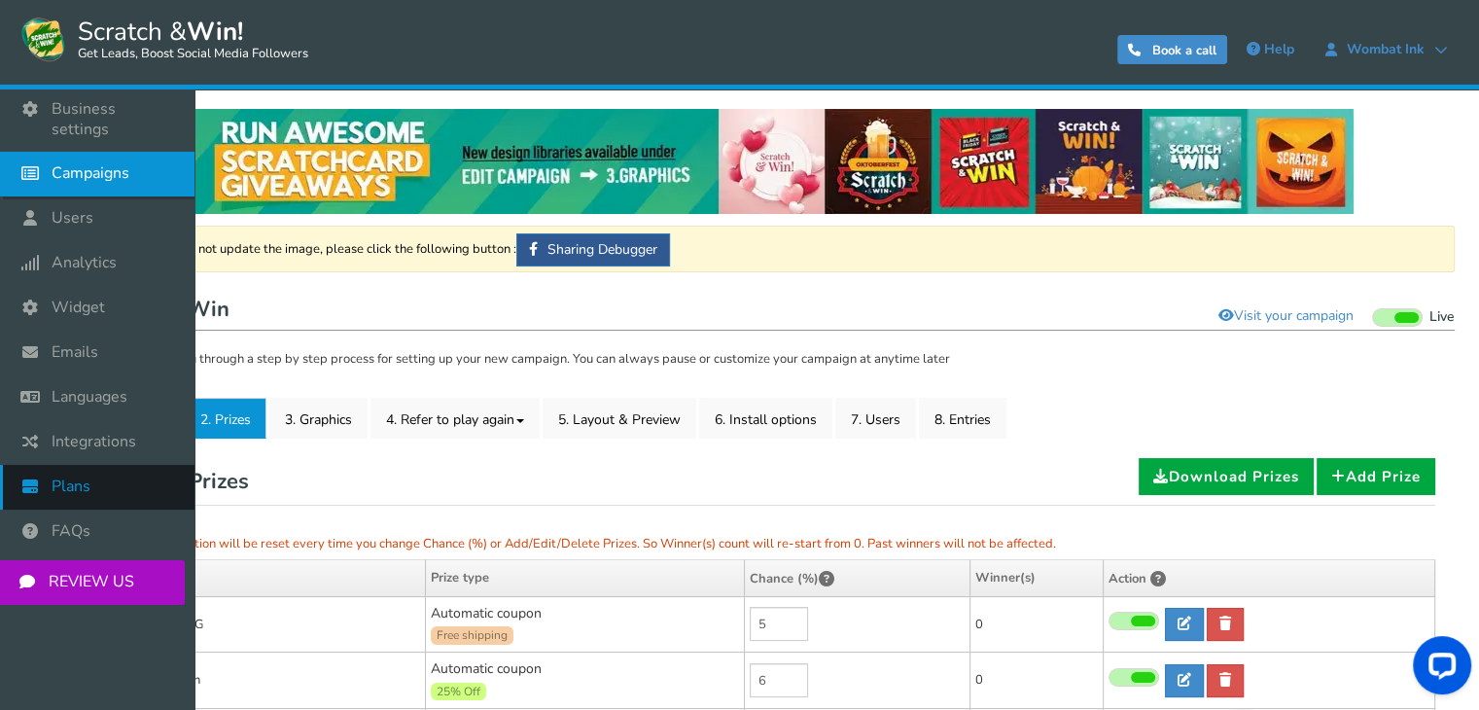
click at [74, 476] on span "Plans" at bounding box center [71, 486] width 39 height 20
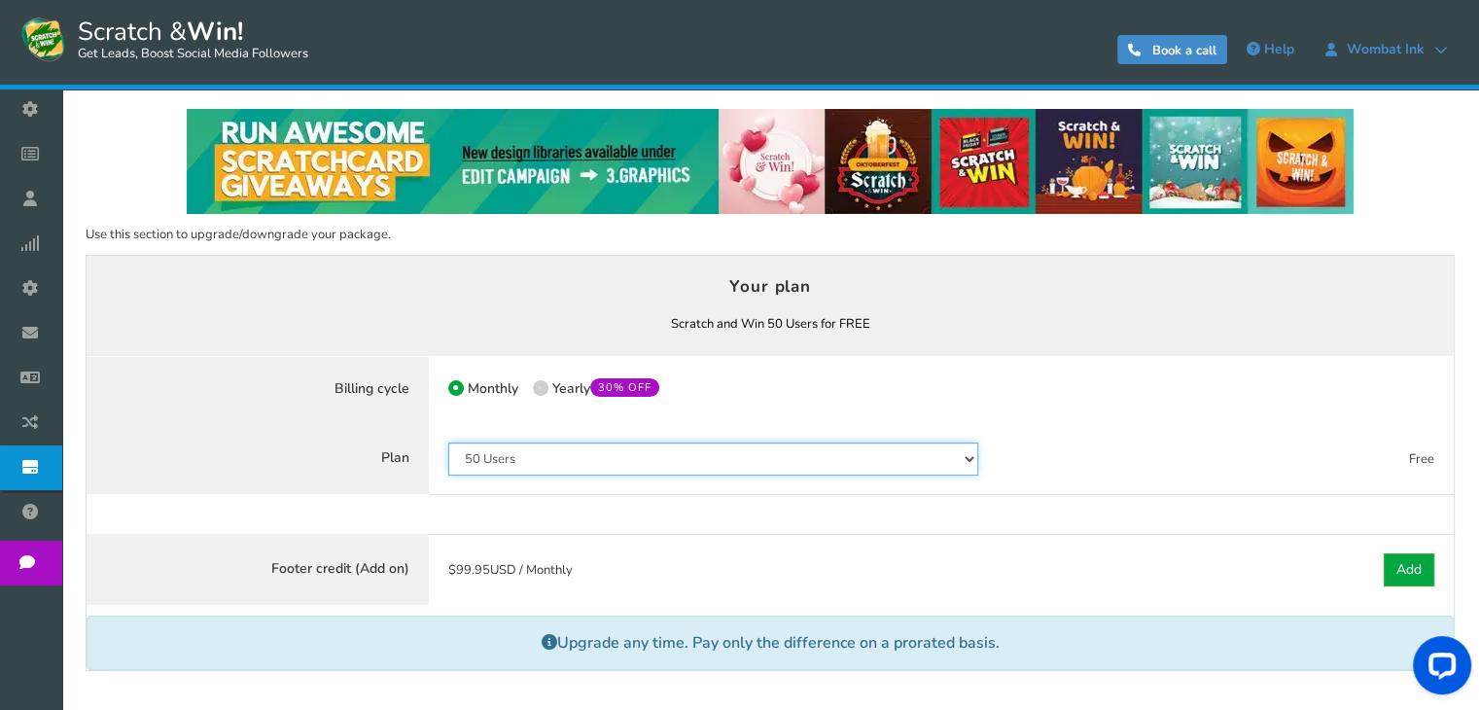
click at [972, 468] on select "50 Users 500 Users 2000 Users 10000 Users 25000 Users Unlimited" at bounding box center [713, 458] width 531 height 33
click at [448, 442] on select "50 Users 500 Users 2000 Users 10000 Users 25000 Users Unlimited" at bounding box center [713, 458] width 531 height 33
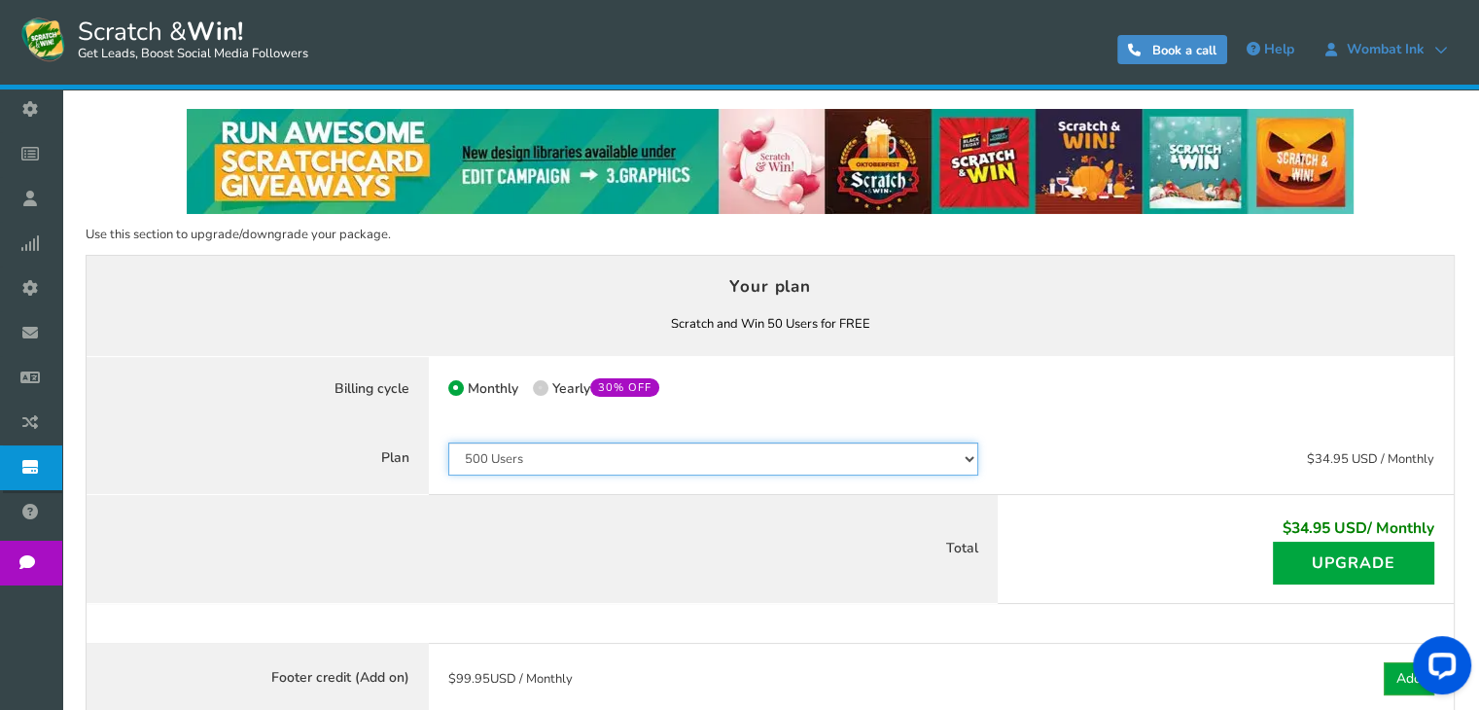
click at [960, 464] on select "50 Users 500 Users 2000 Users 10000 Users 25000 Users Unlimited" at bounding box center [713, 458] width 531 height 33
select select "796"
click at [448, 442] on select "50 Users 500 Users 2000 Users 10000 Users 25000 Users Unlimited" at bounding box center [713, 458] width 531 height 33
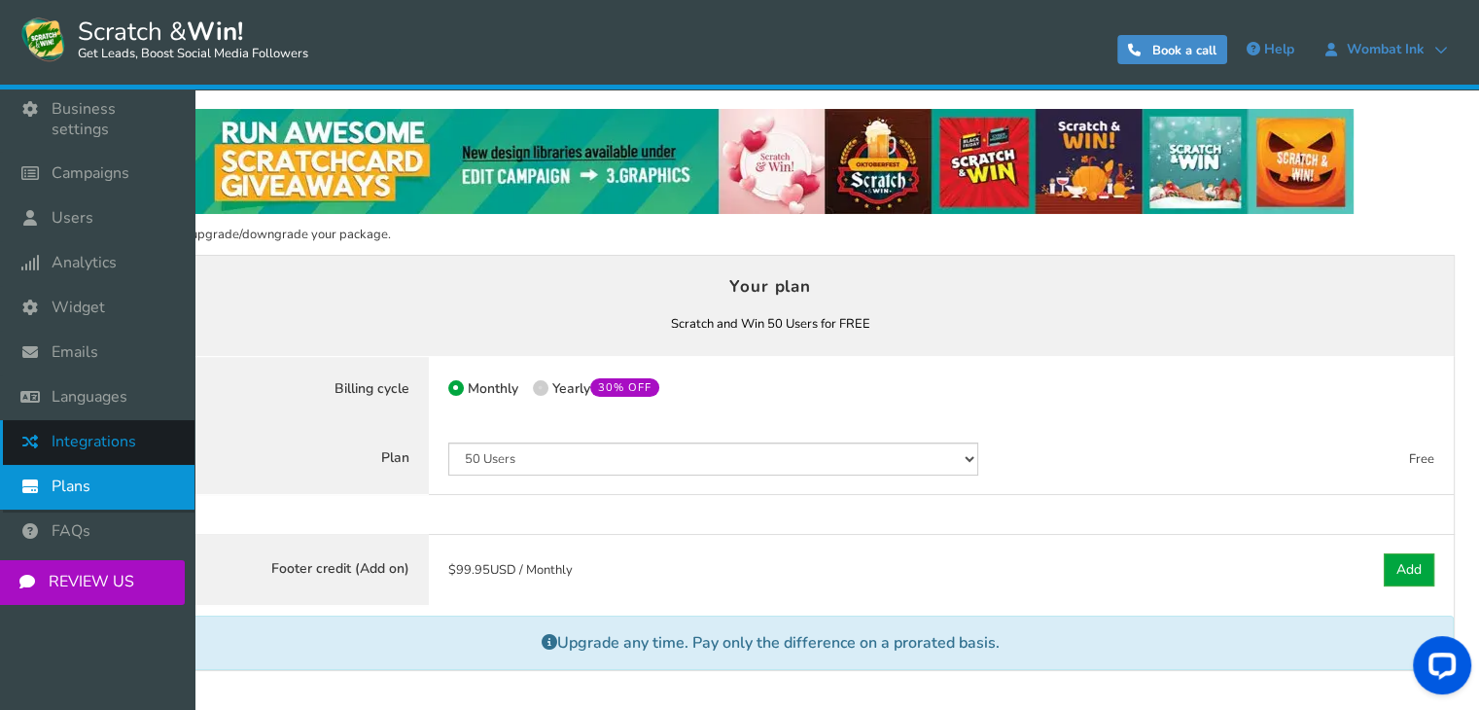
click at [47, 425] on icon at bounding box center [35, 441] width 37 height 43
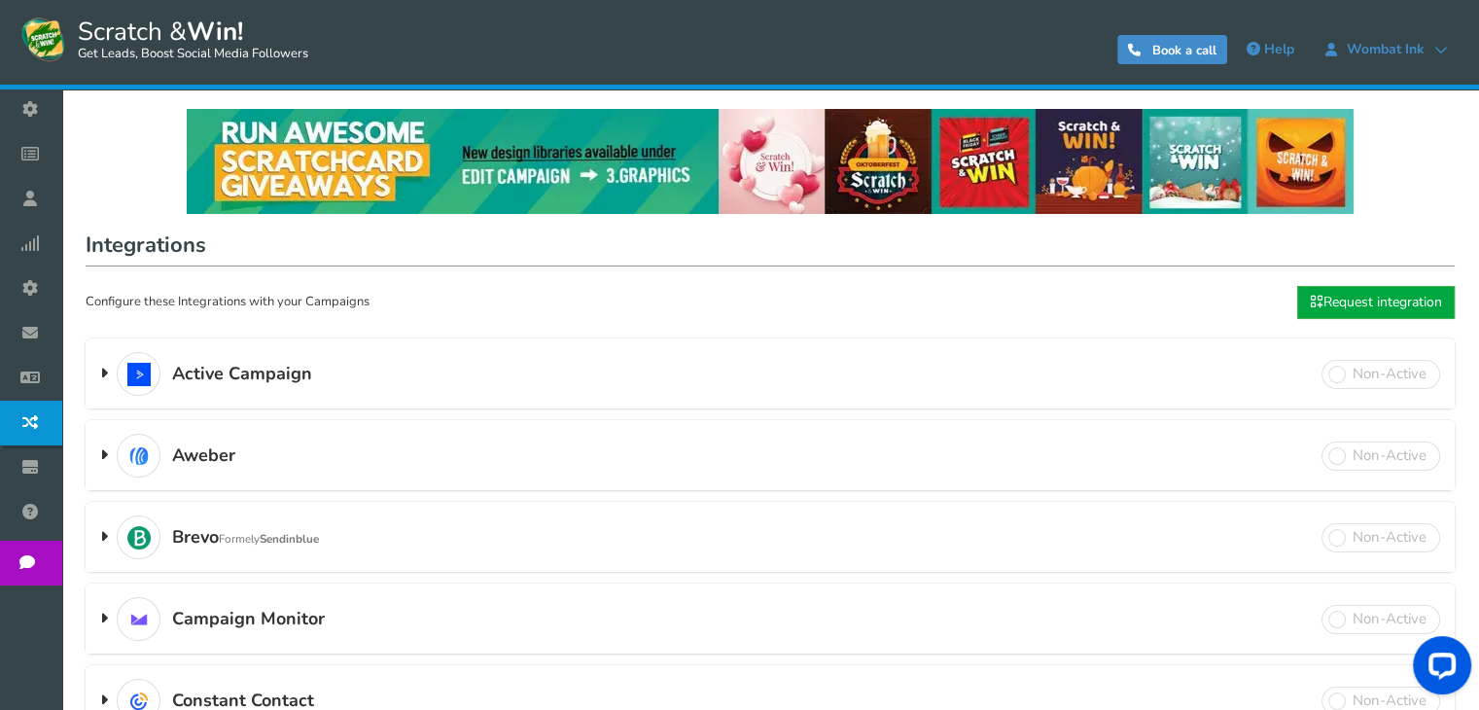
click at [105, 374] on span at bounding box center [104, 373] width 8 height 19
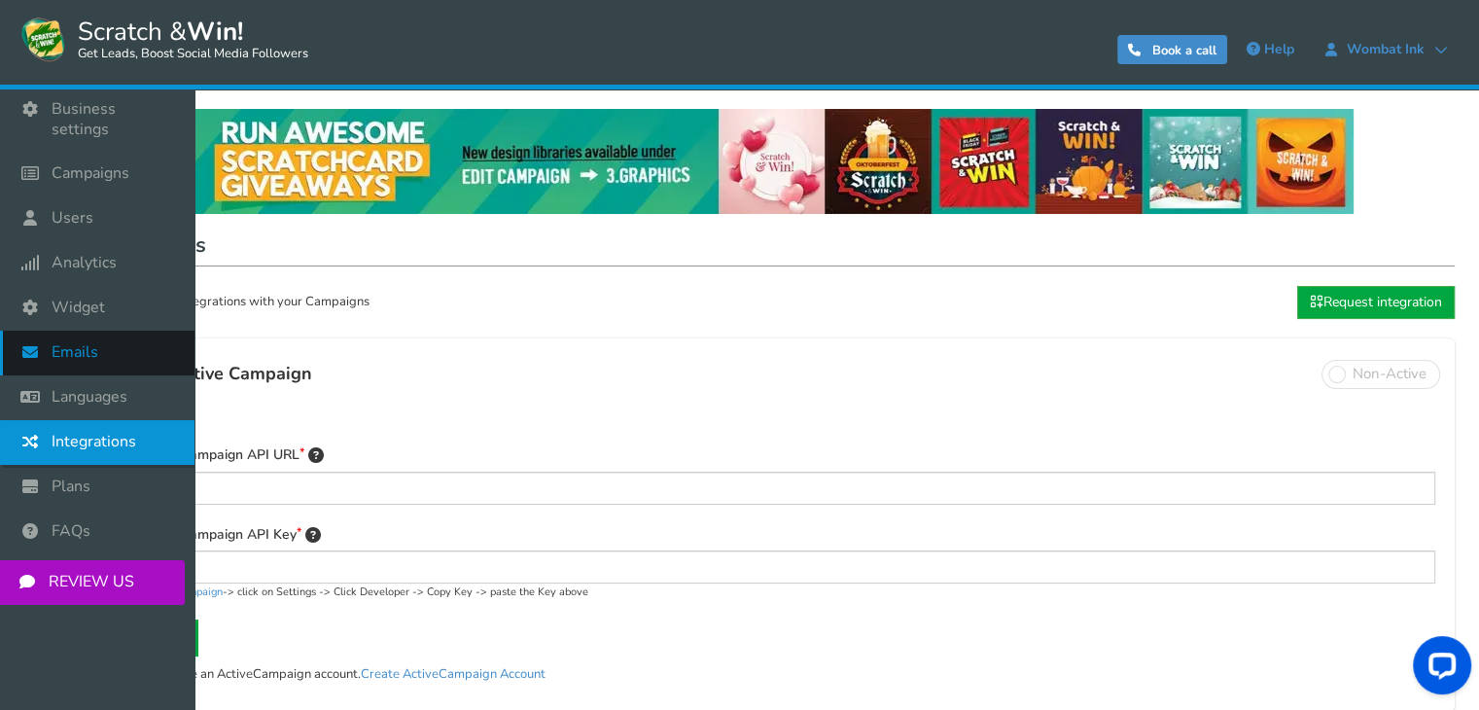
click at [47, 340] on icon at bounding box center [35, 352] width 37 height 43
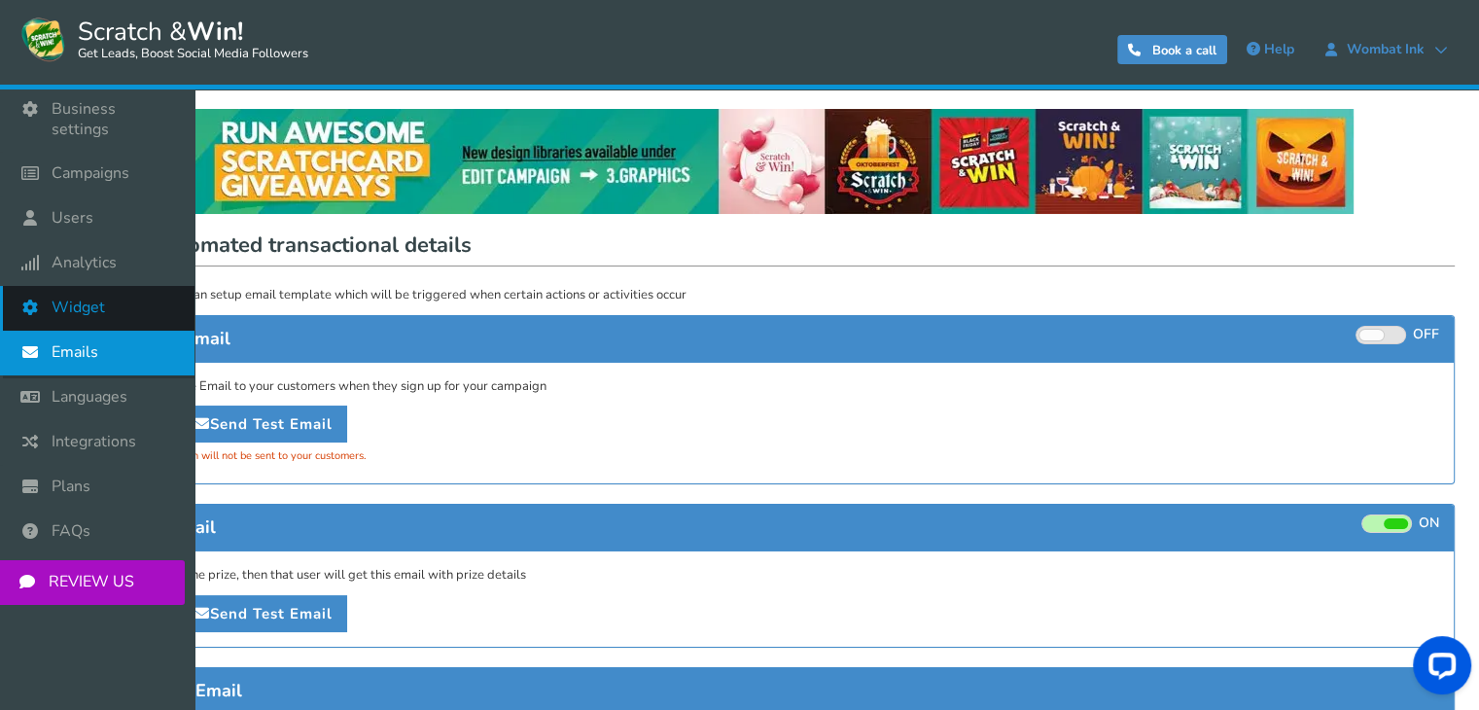
click at [34, 300] on icon at bounding box center [35, 307] width 37 height 43
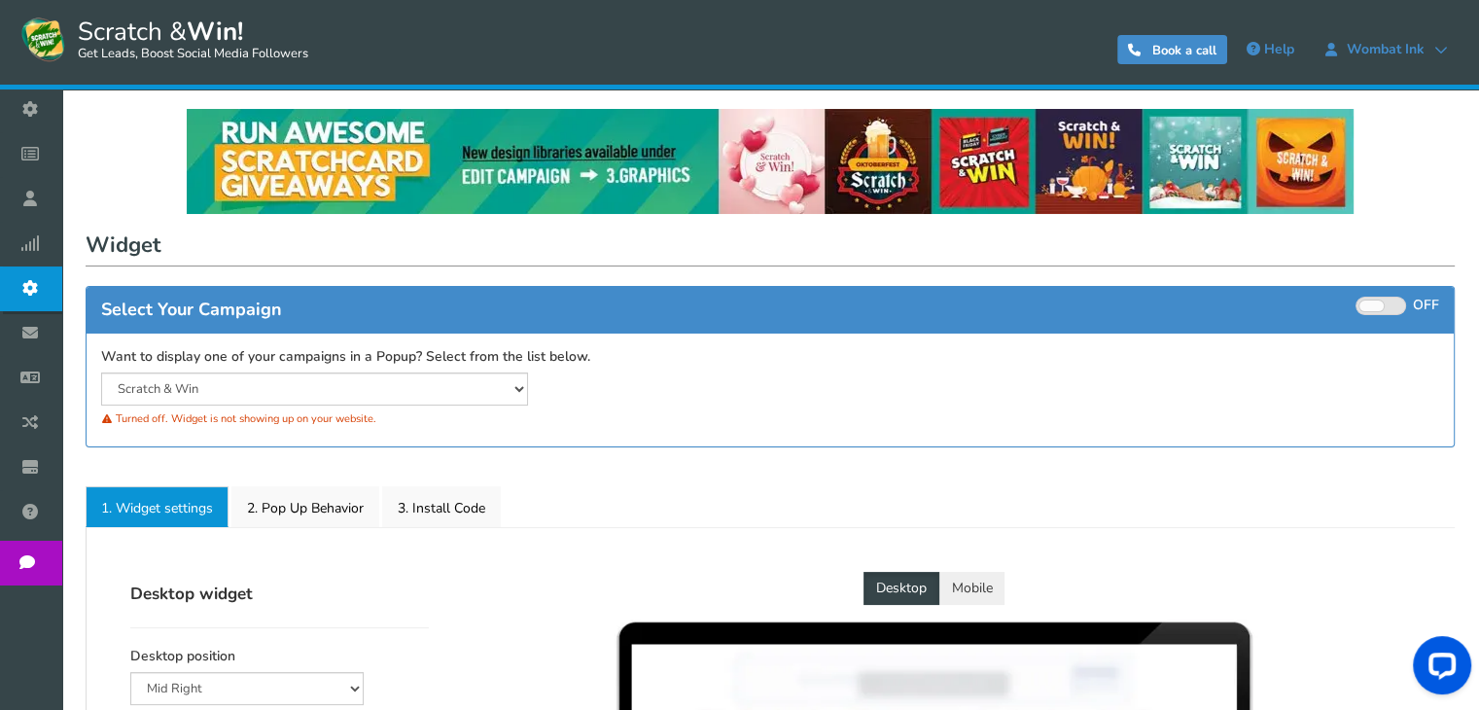
select select "mid-bottom-bar"
radio input "true"
select select "inherit"
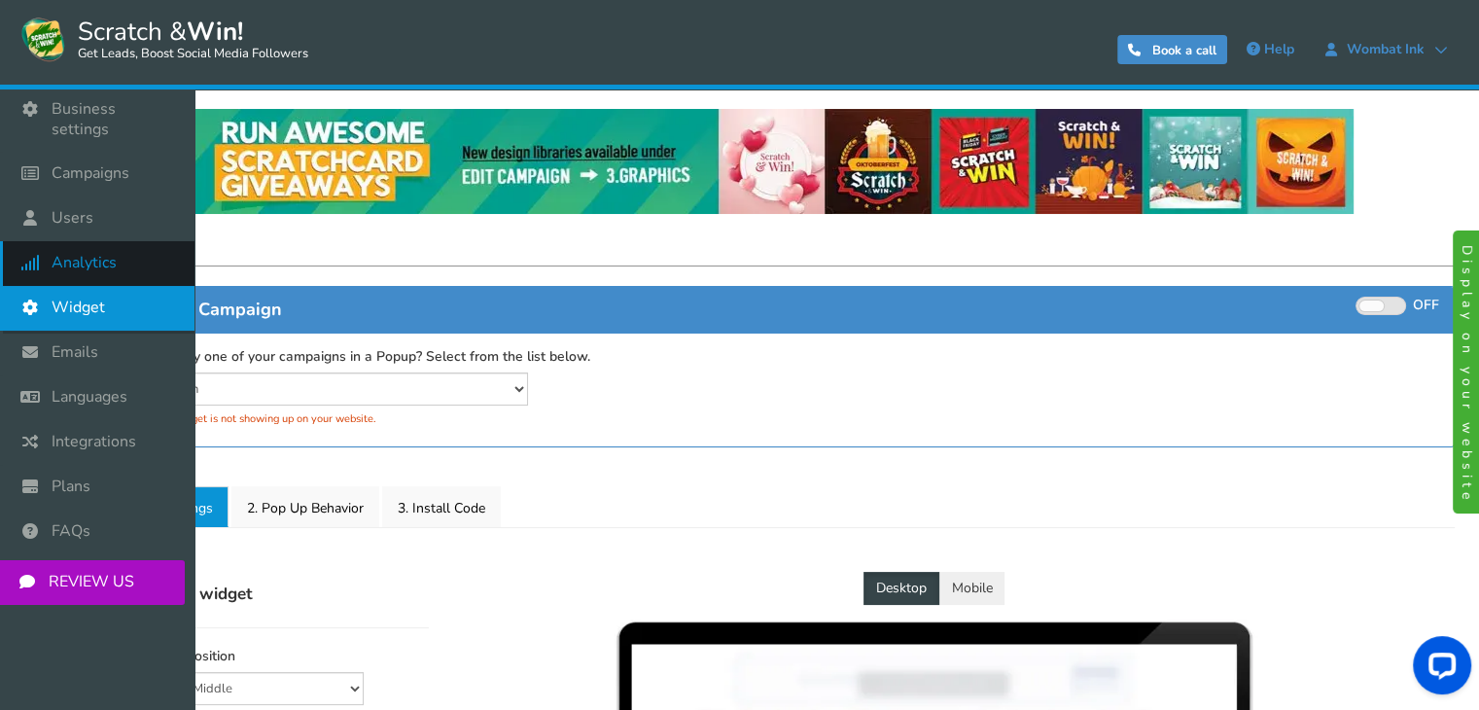
click at [53, 262] on link "Analytics" at bounding box center [97, 263] width 194 height 45
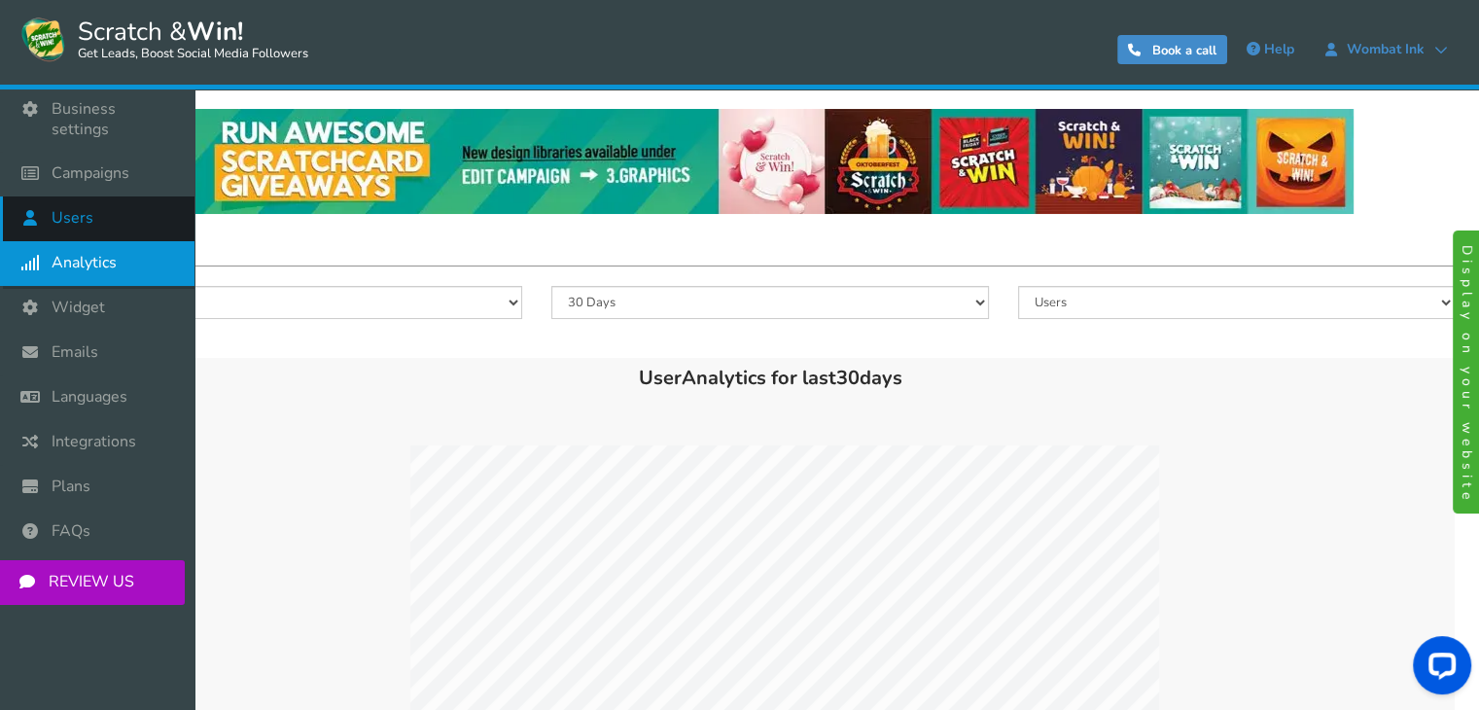
click at [74, 208] on span "Users" at bounding box center [73, 218] width 42 height 20
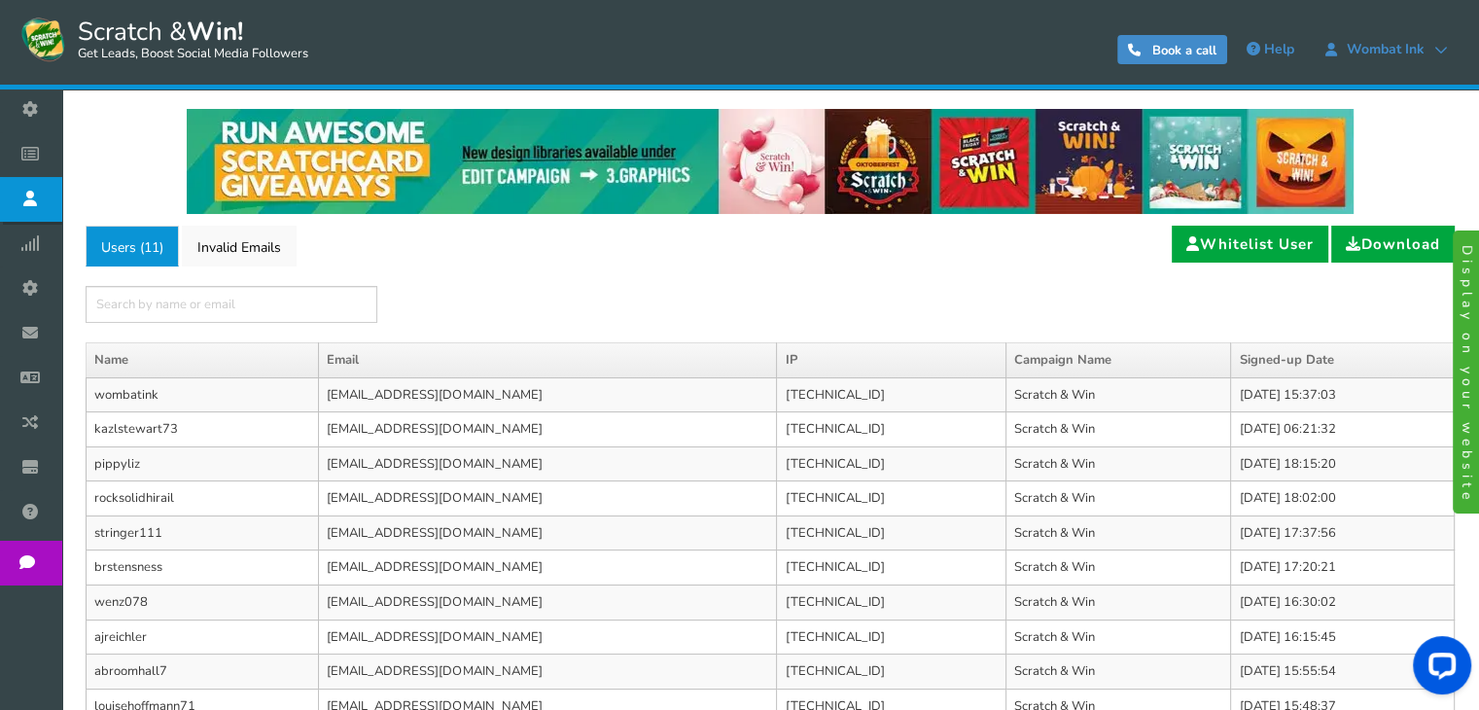
click at [233, 385] on td "wombatink" at bounding box center [203, 394] width 232 height 35
click at [229, 257] on link "Invalid Emails" at bounding box center [239, 246] width 115 height 41
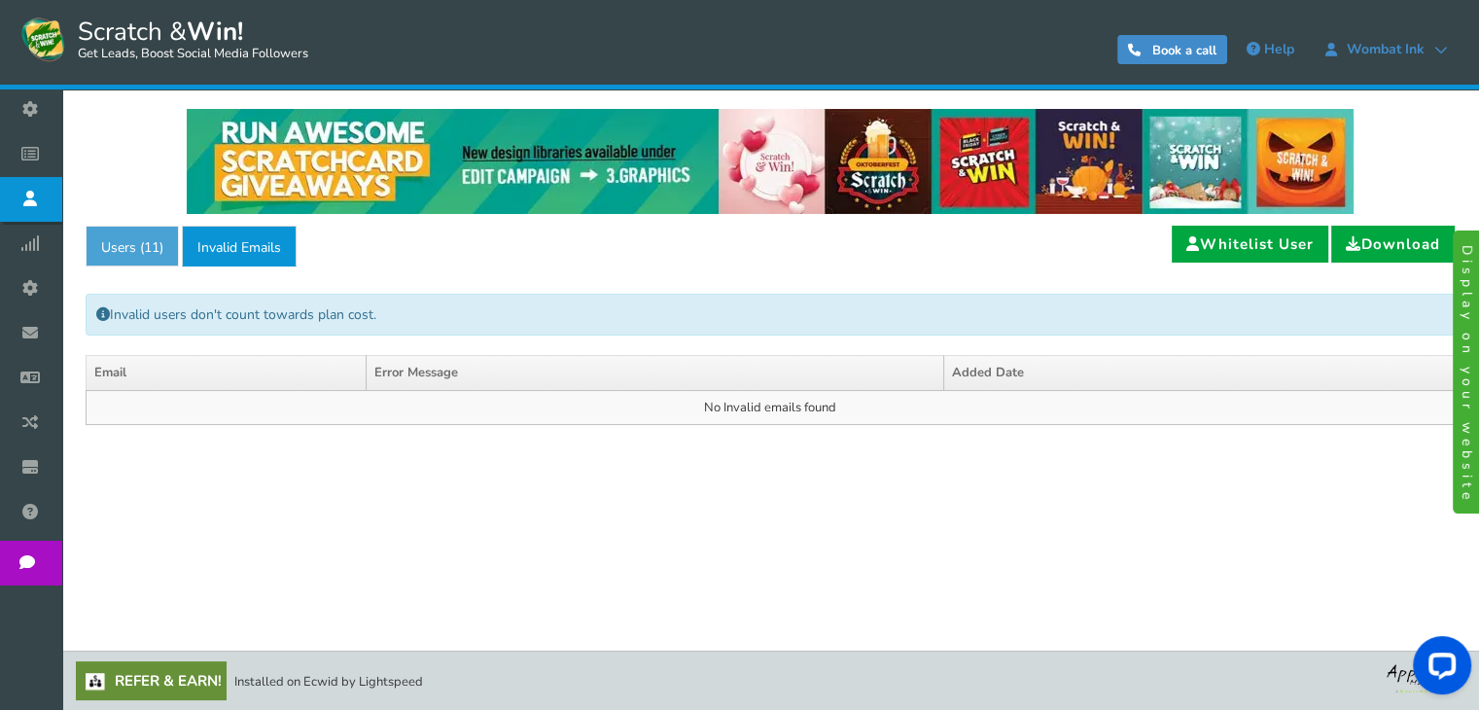
click at [152, 242] on span "11" at bounding box center [152, 247] width 16 height 18
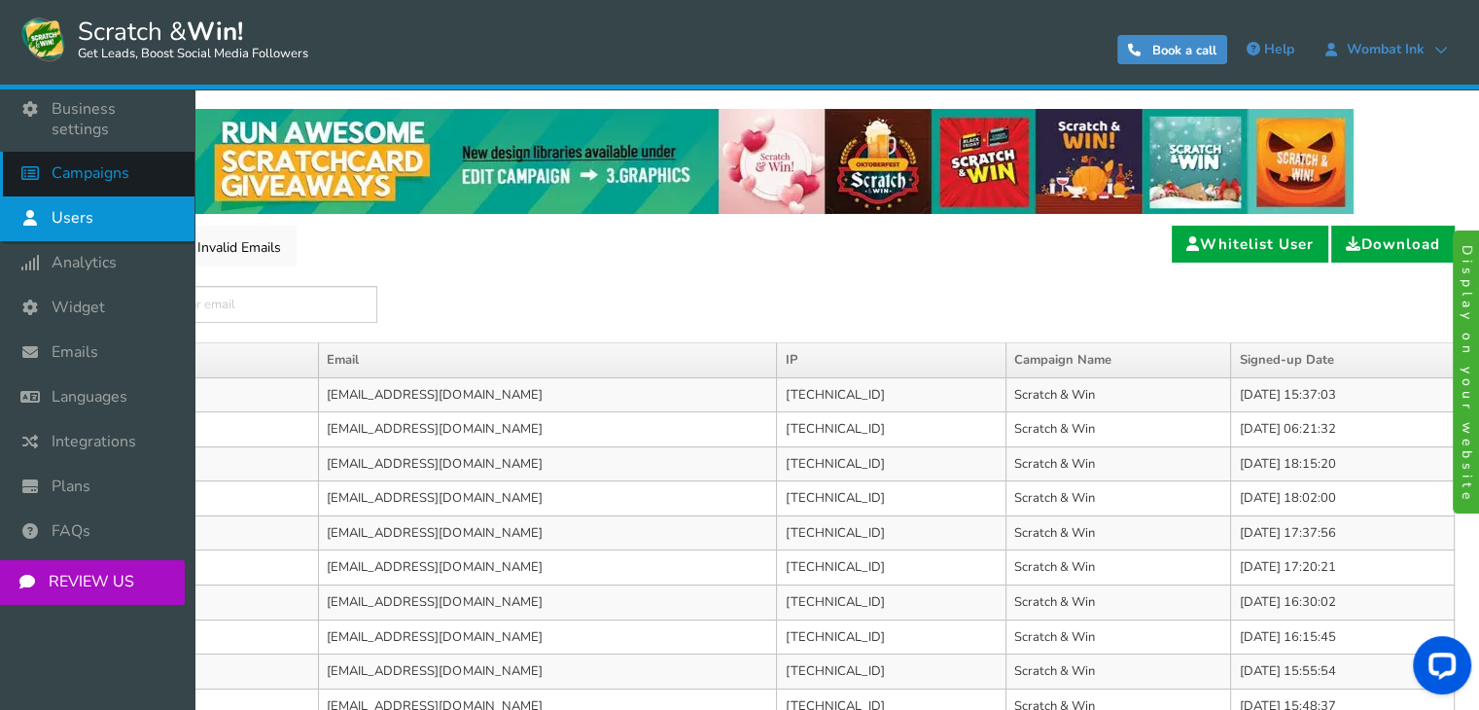
click at [32, 152] on icon at bounding box center [35, 173] width 37 height 43
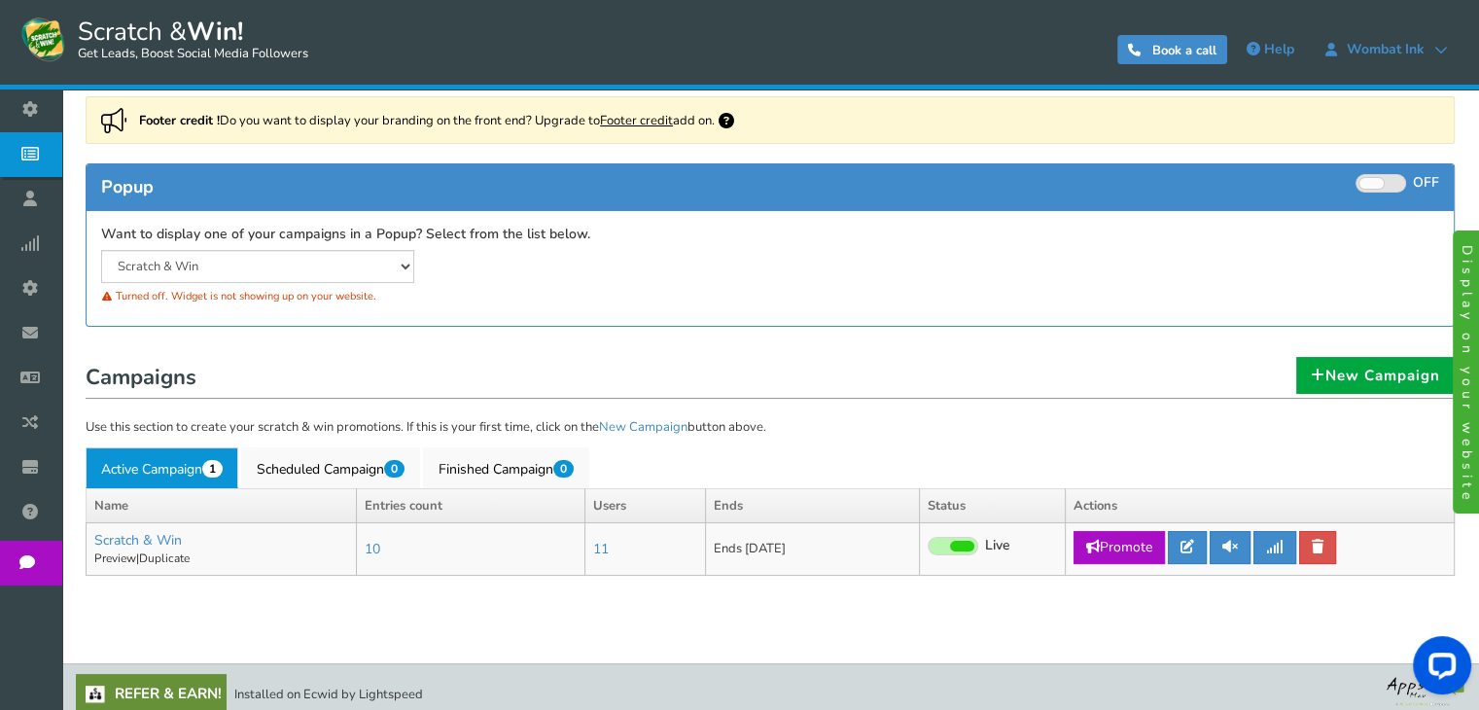
scroll to position [144, 0]
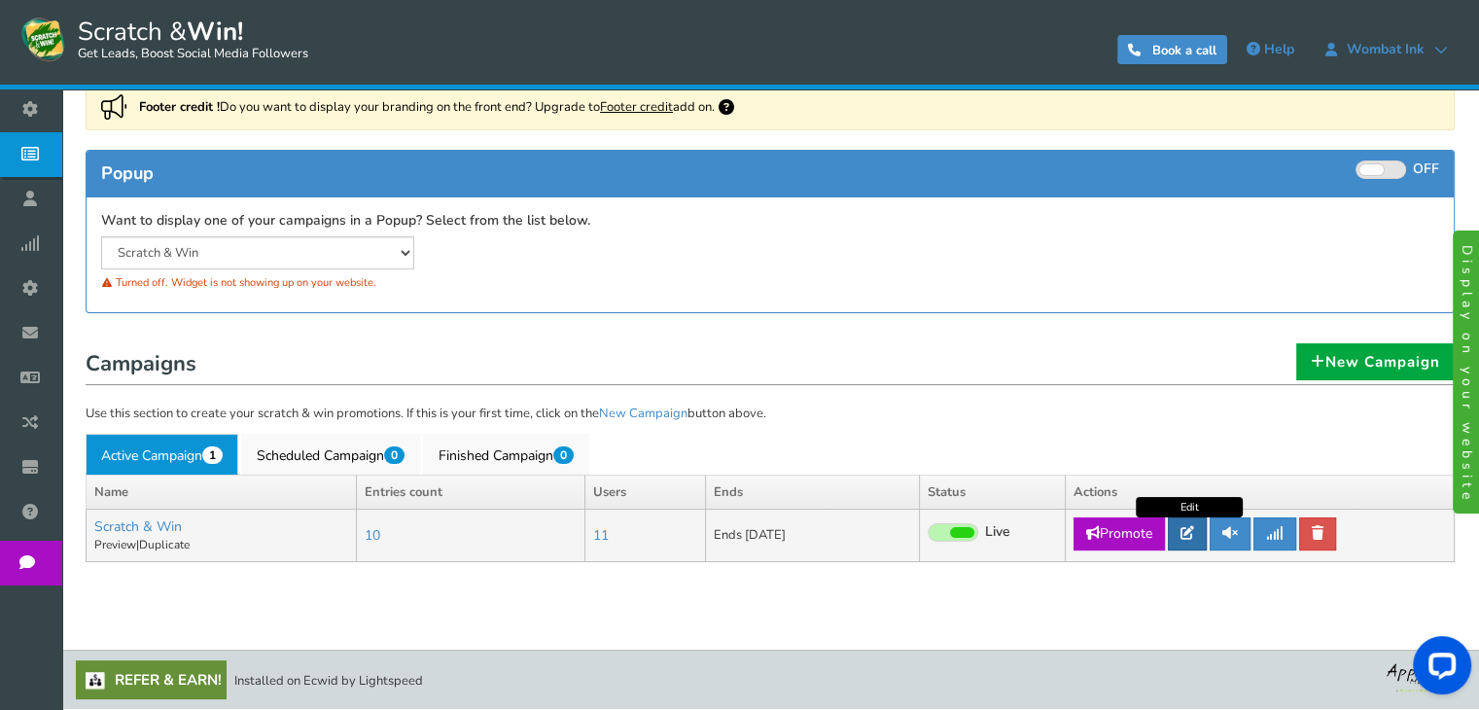
click at [1183, 537] on icon at bounding box center [1188, 533] width 14 height 14
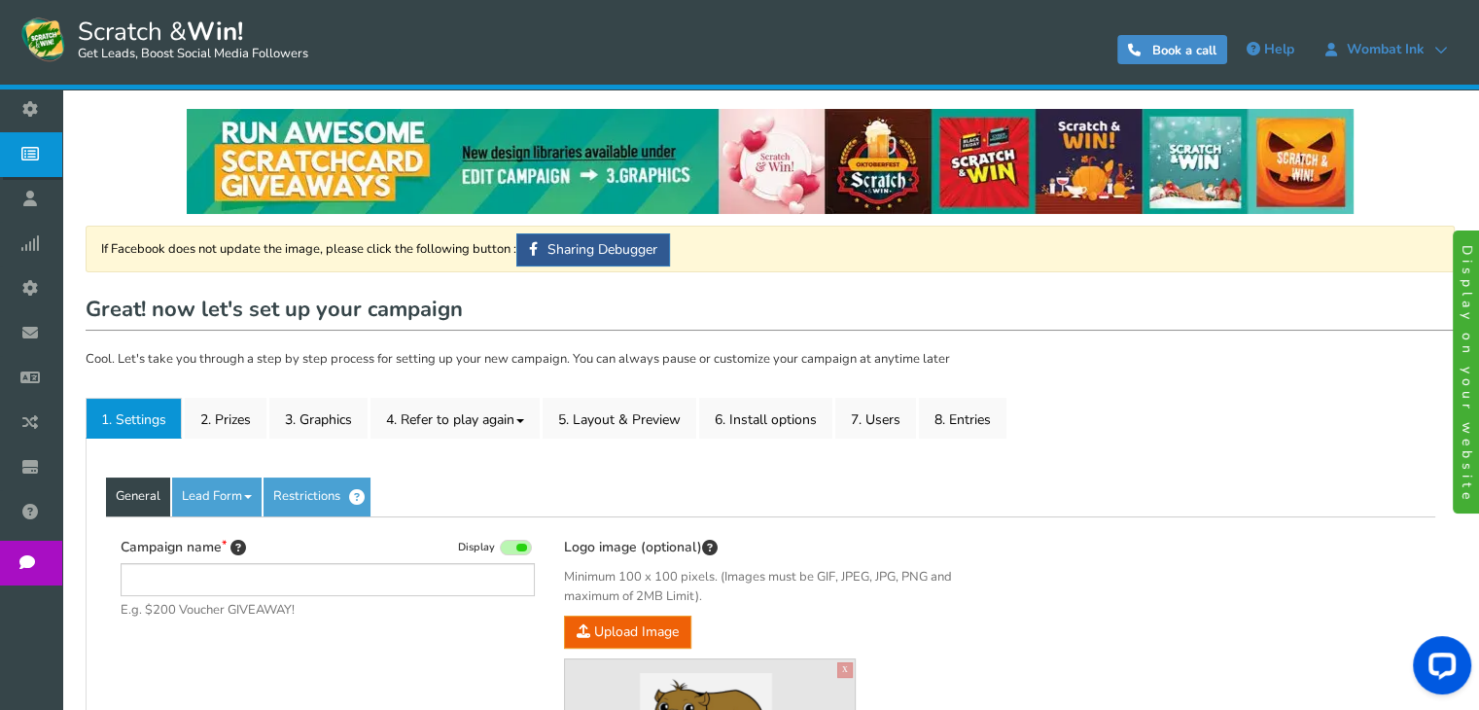
type input "Scratch & Win"
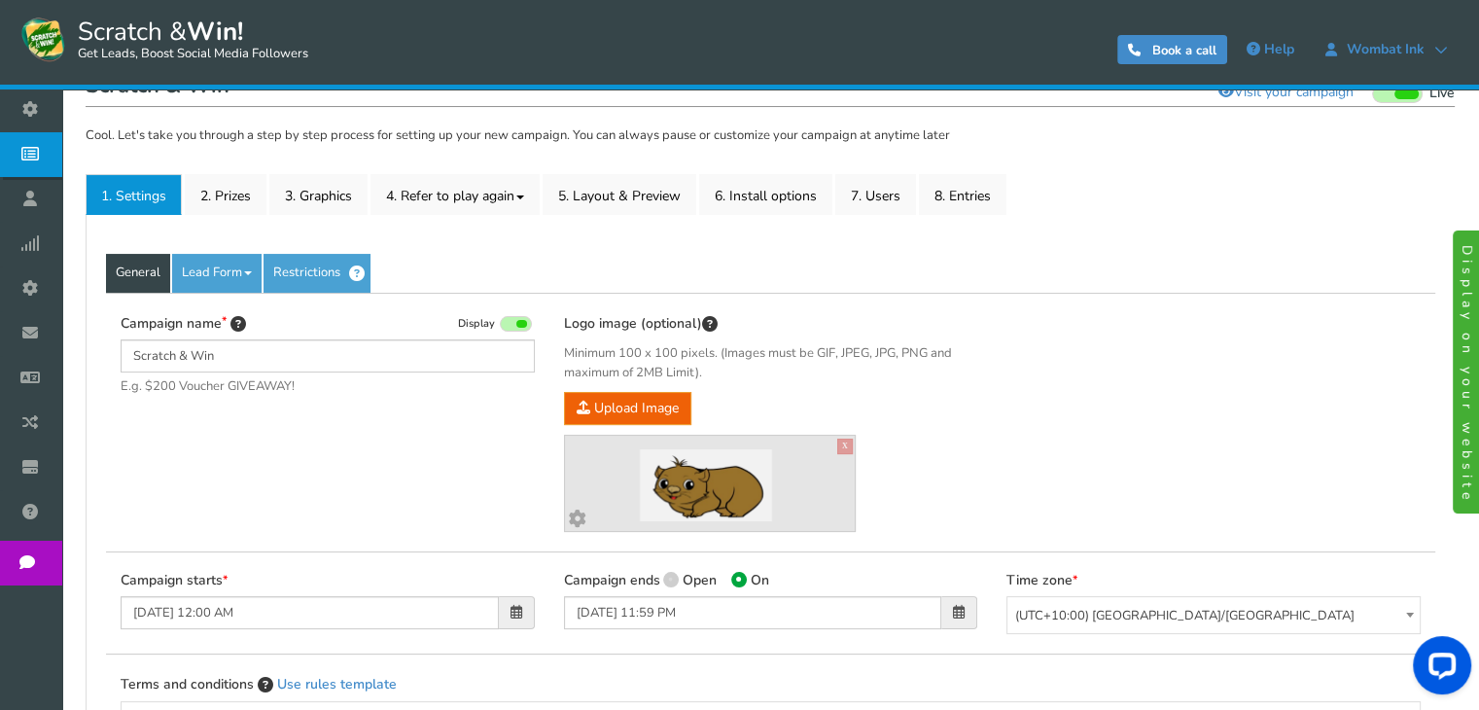
scroll to position [199, 0]
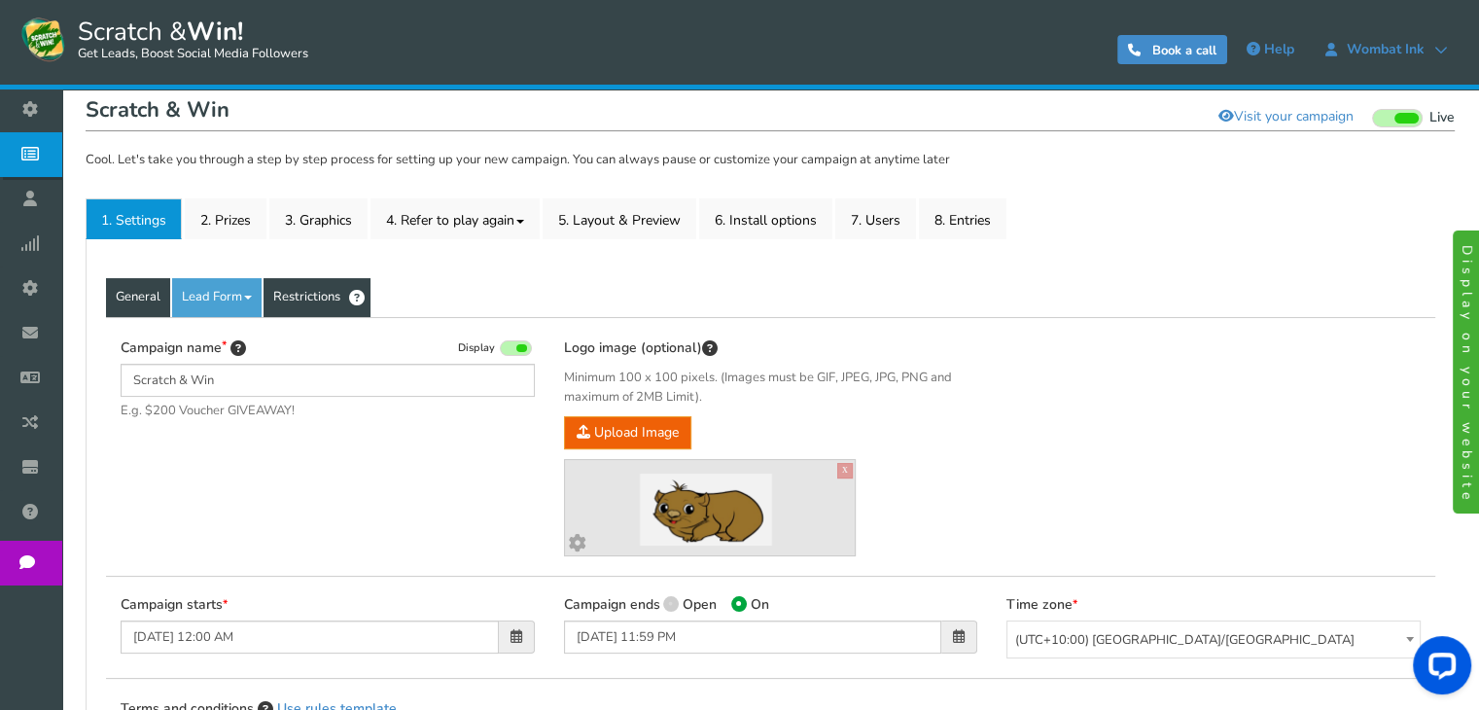
click at [318, 286] on link "Restrictions" at bounding box center [317, 297] width 107 height 39
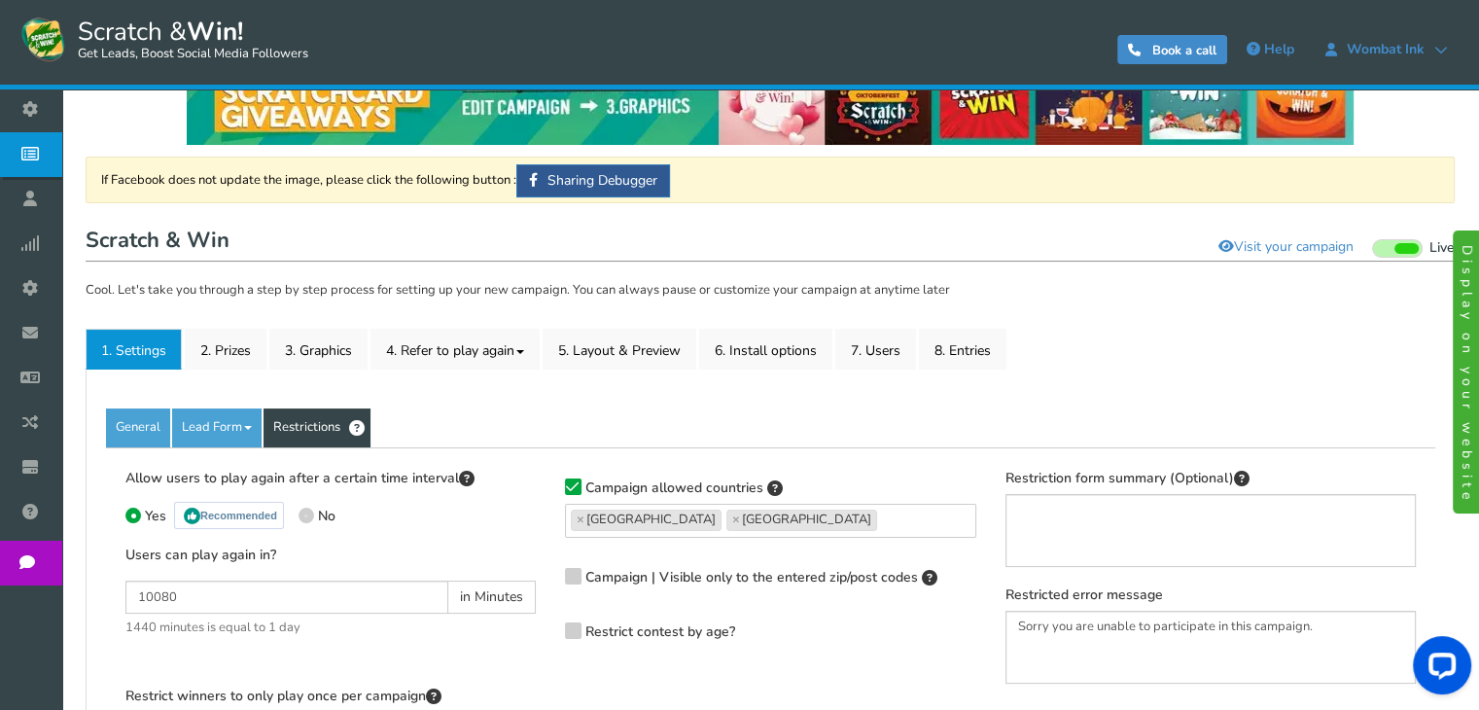
scroll to position [58, 0]
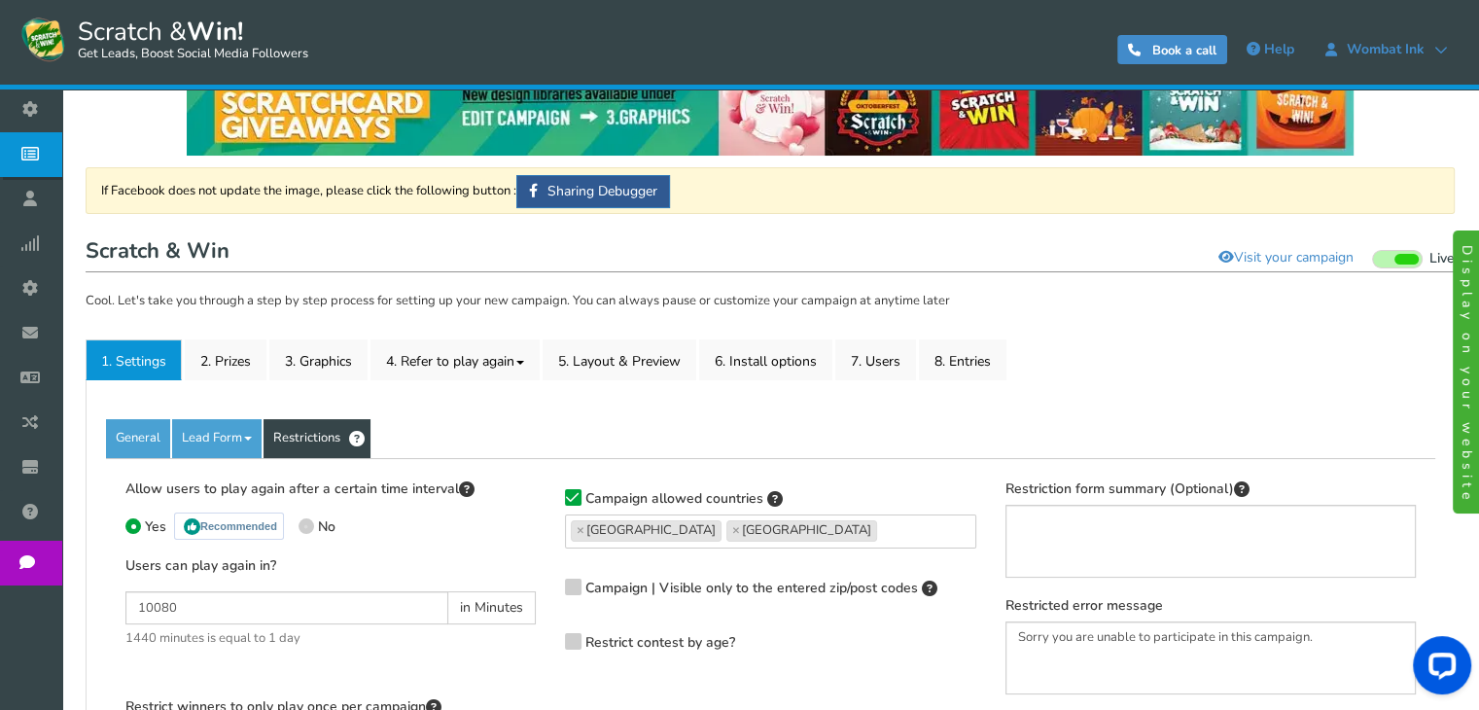
click at [1465, 272] on link "Display on your website" at bounding box center [1469, 371] width 33 height 283
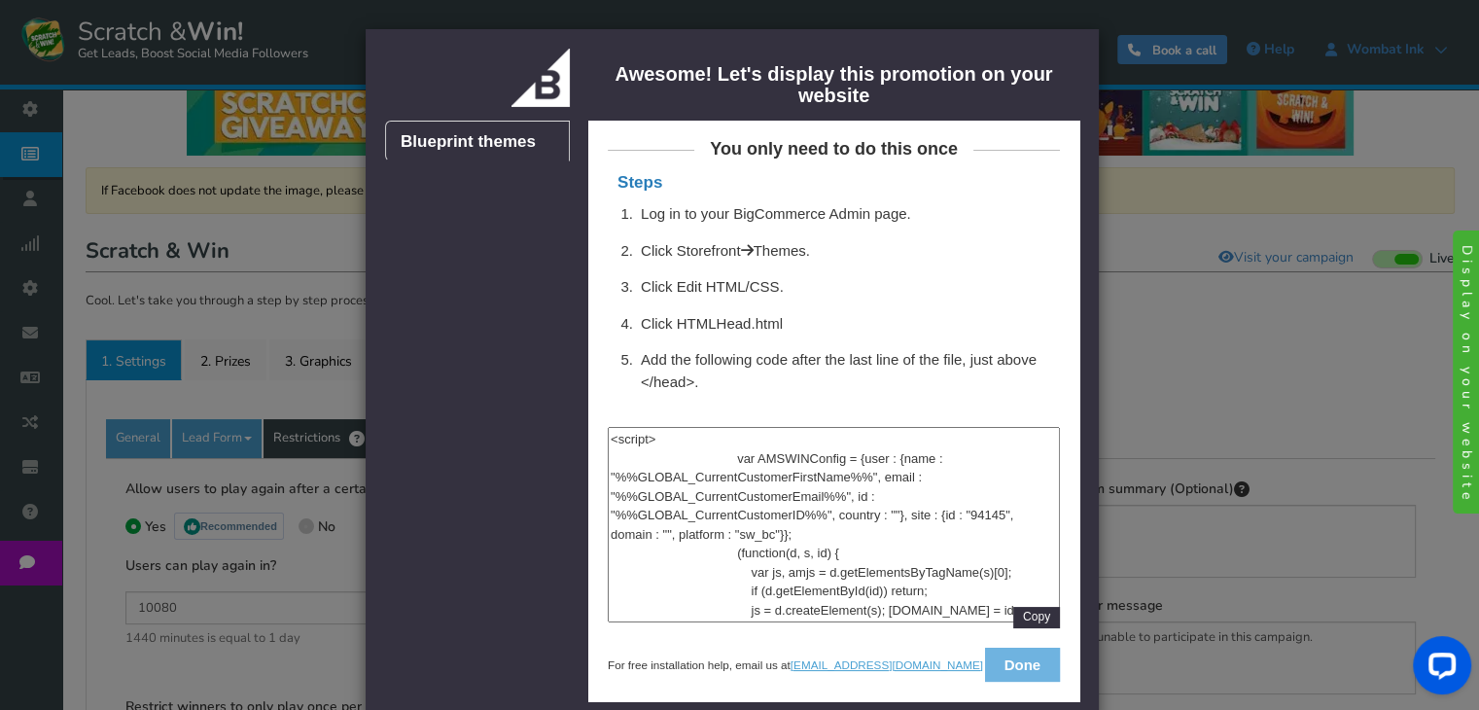
click at [1005, 655] on button "Done" at bounding box center [1022, 665] width 75 height 34
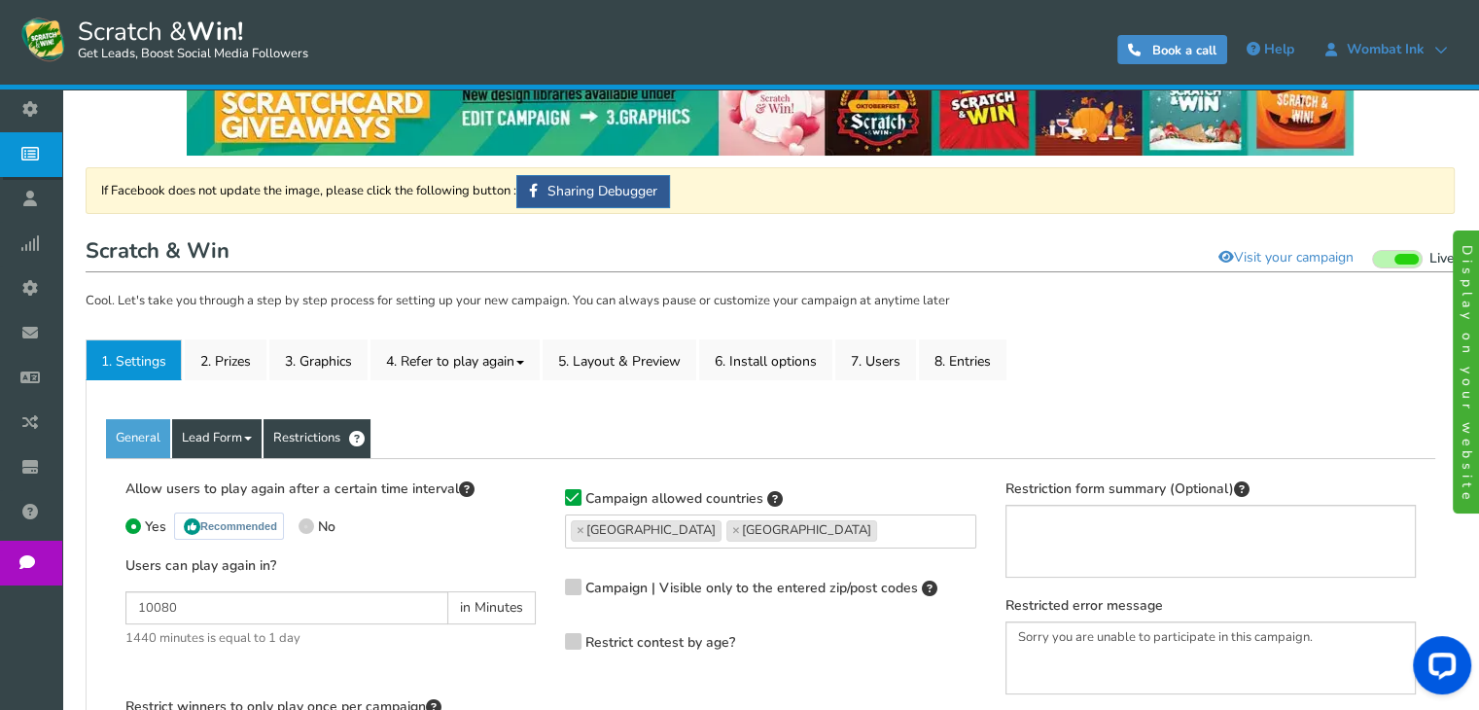
click at [218, 441] on link "Lead Form" at bounding box center [216, 438] width 89 height 39
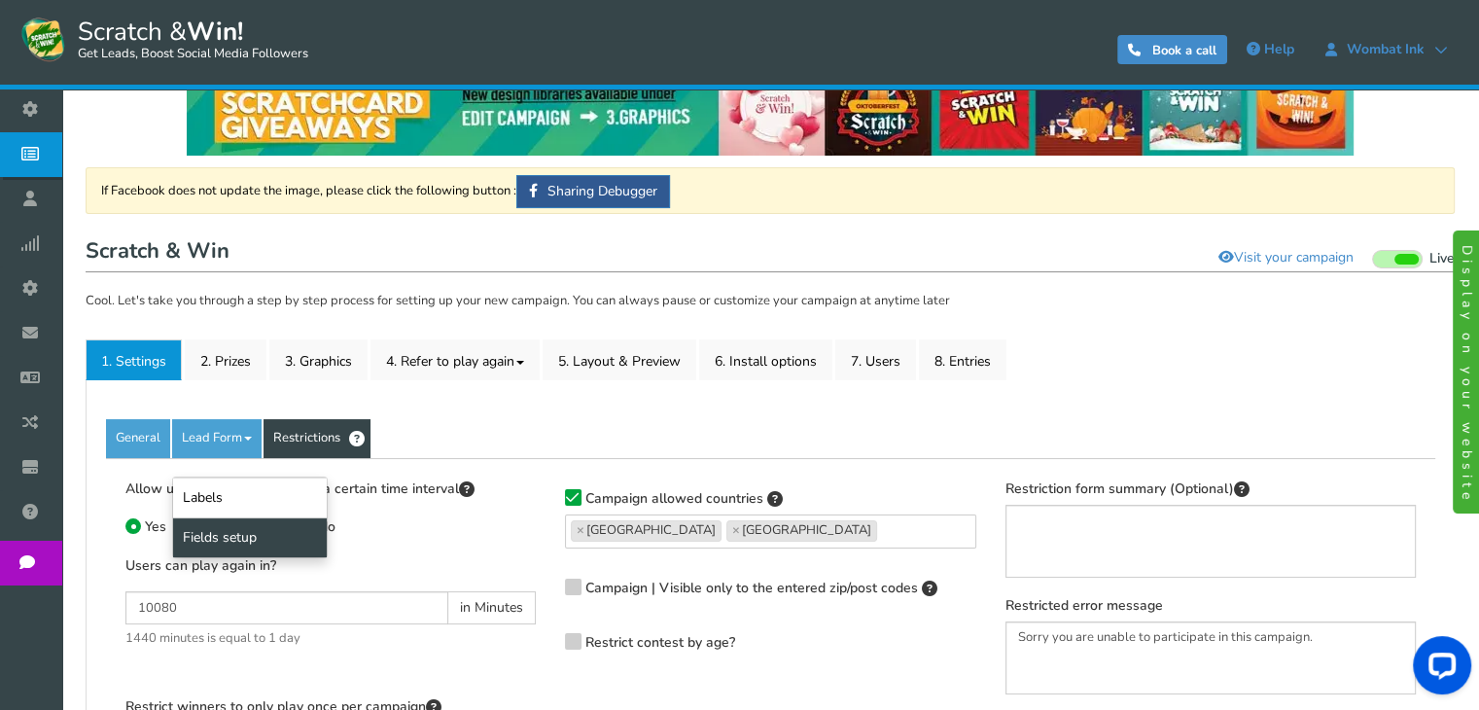
click at [228, 537] on link "Fields setup" at bounding box center [250, 537] width 154 height 40
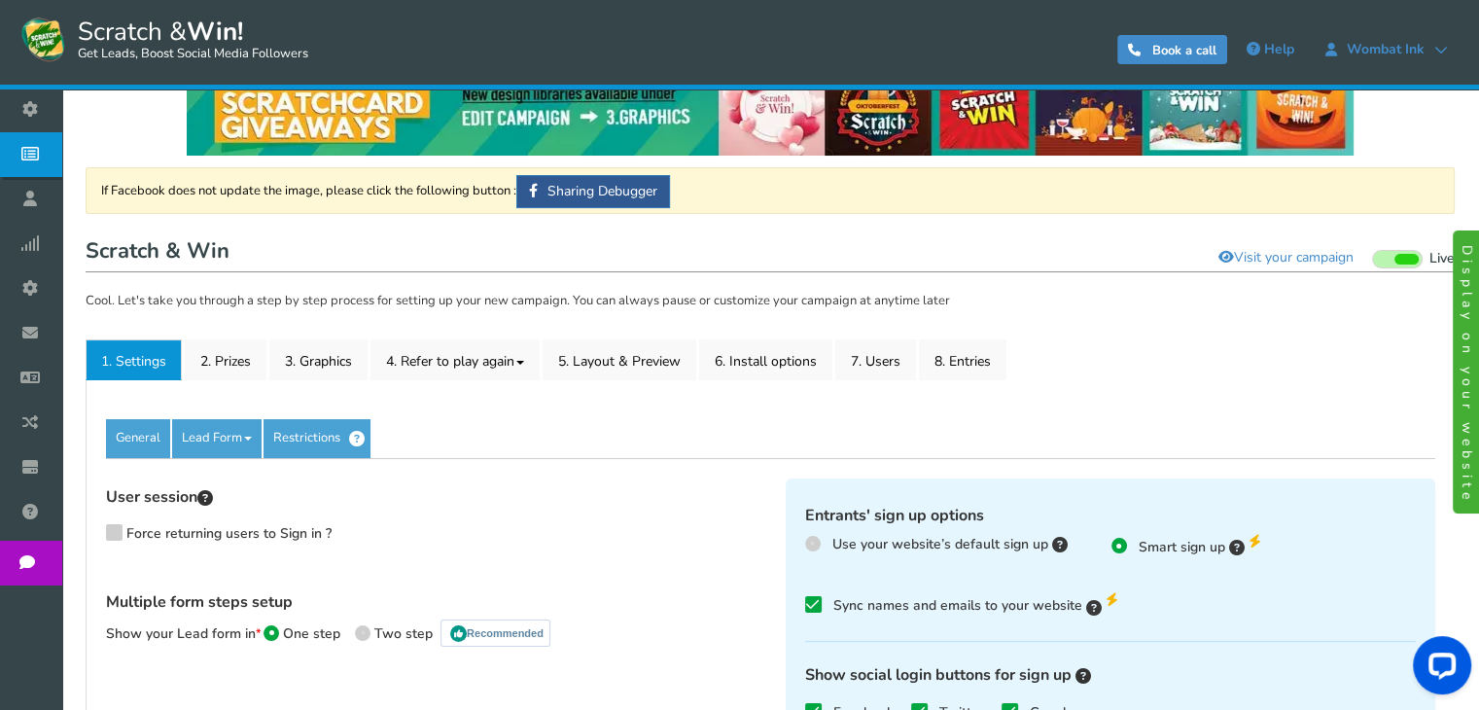
click at [1019, 551] on span "Use your website’s default sign up" at bounding box center [940, 544] width 216 height 18
click at [818, 550] on input "Use your website’s default sign up" at bounding box center [811, 544] width 13 height 13
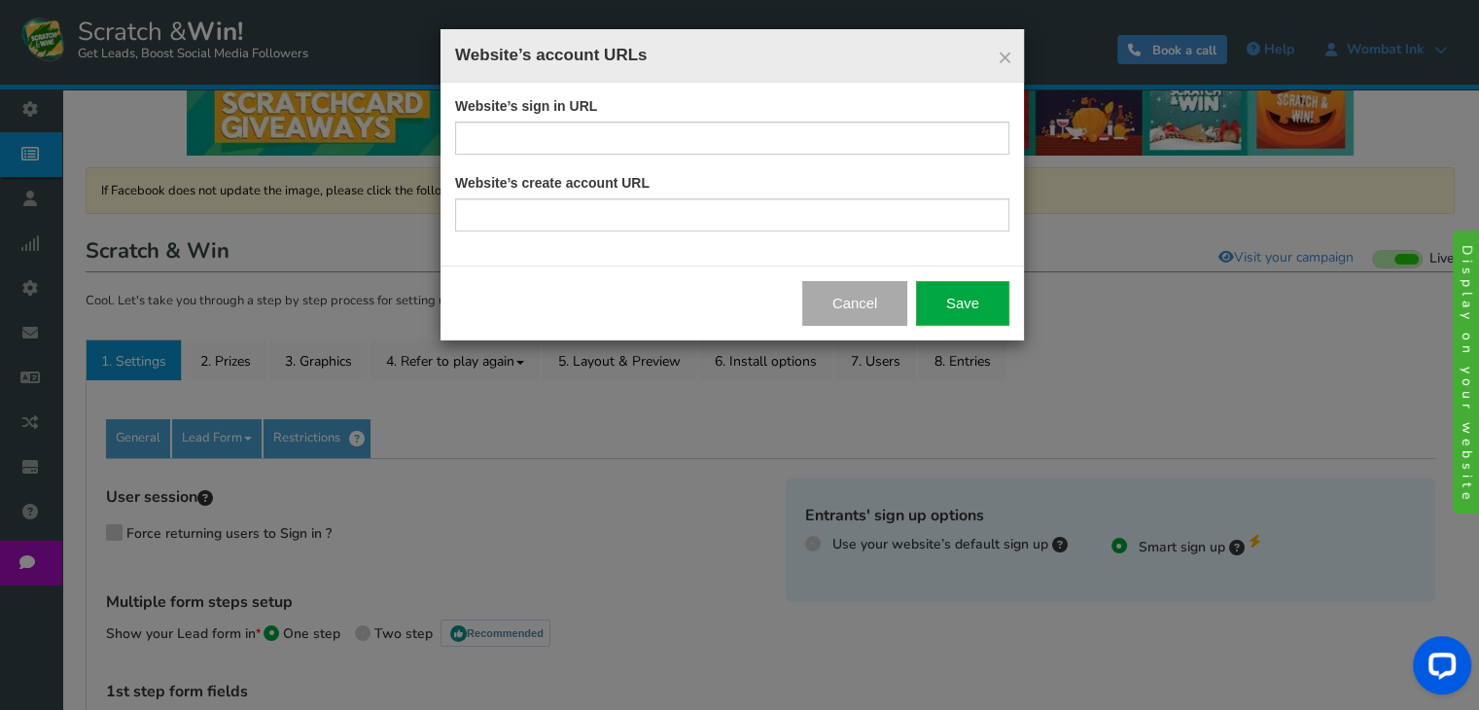
click at [1004, 545] on div "Website’s account URLs × Website’s sign in URL Website’s create account URL Can…" at bounding box center [739, 355] width 1479 height 710
click at [582, 135] on input "text" at bounding box center [732, 138] width 554 height 33
click at [866, 289] on button "Cancel" at bounding box center [855, 303] width 106 height 45
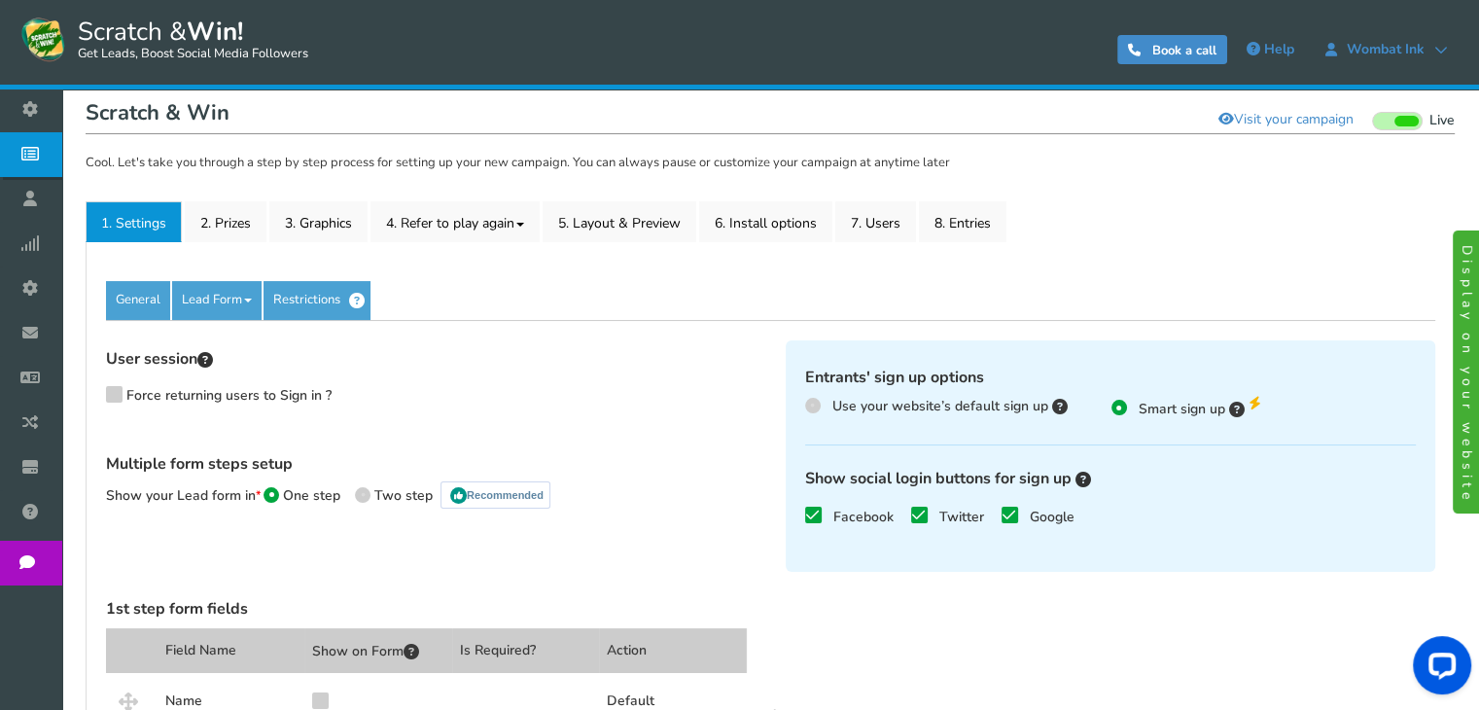
scroll to position [189, 0]
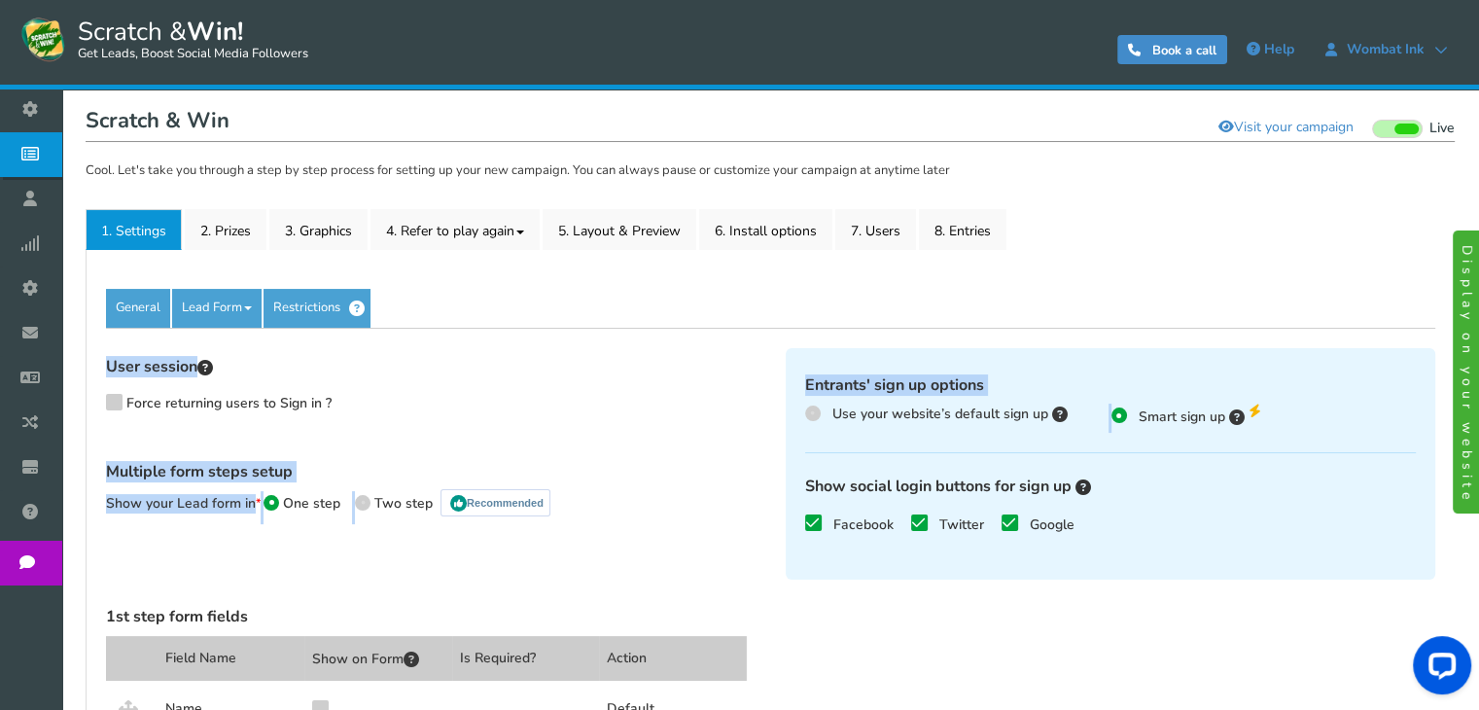
drag, startPoint x: 1442, startPoint y: 322, endPoint x: 1440, endPoint y: 437, distance: 114.8
click at [1440, 437] on div "General Lead Form Labels Fields setup Restrictions Allow users to play again af…" at bounding box center [770, 559] width 1369 height 618
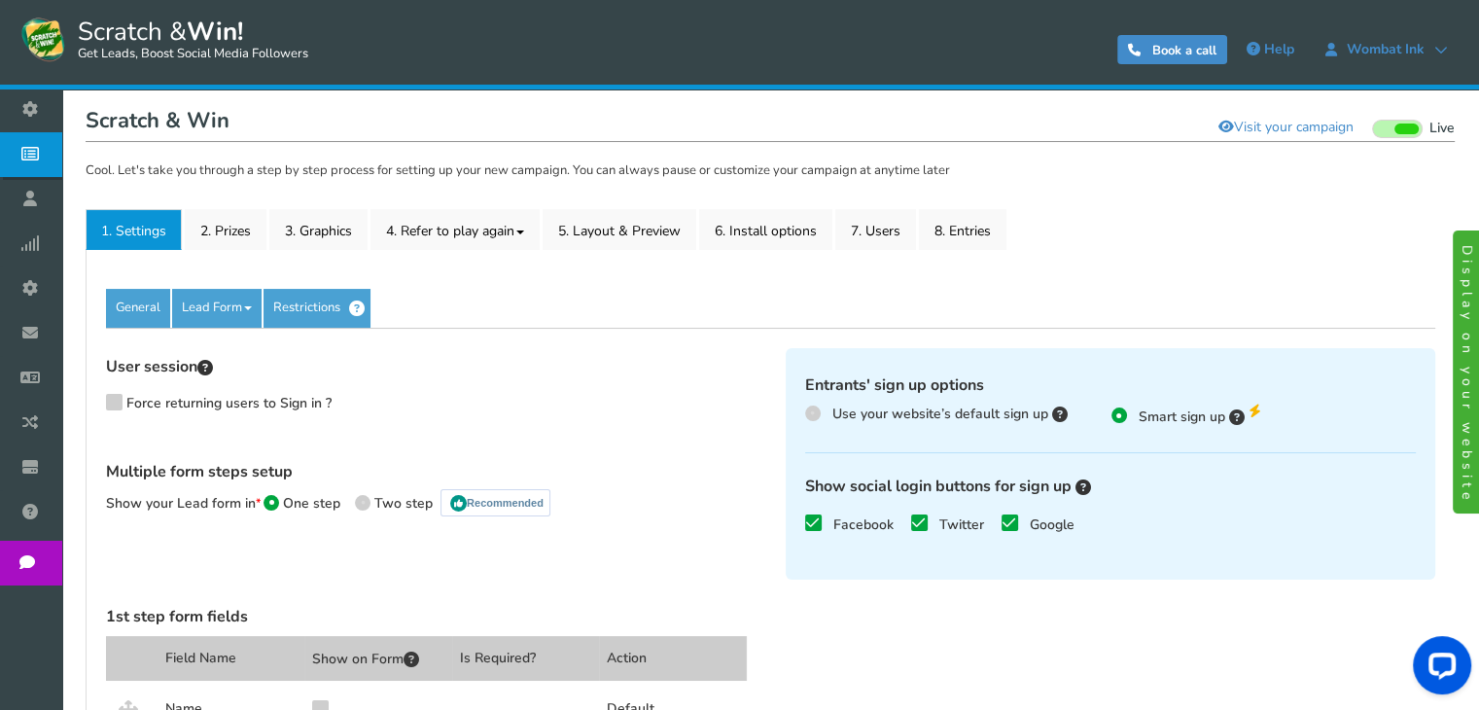
click at [1269, 313] on div "General Lead Form Labels Fields setup Restrictions" at bounding box center [770, 308] width 1329 height 39
click at [822, 417] on label "Use your website’s default sign up" at bounding box center [936, 414] width 263 height 21
click at [818, 417] on input "Use your website’s default sign up" at bounding box center [811, 413] width 13 height 13
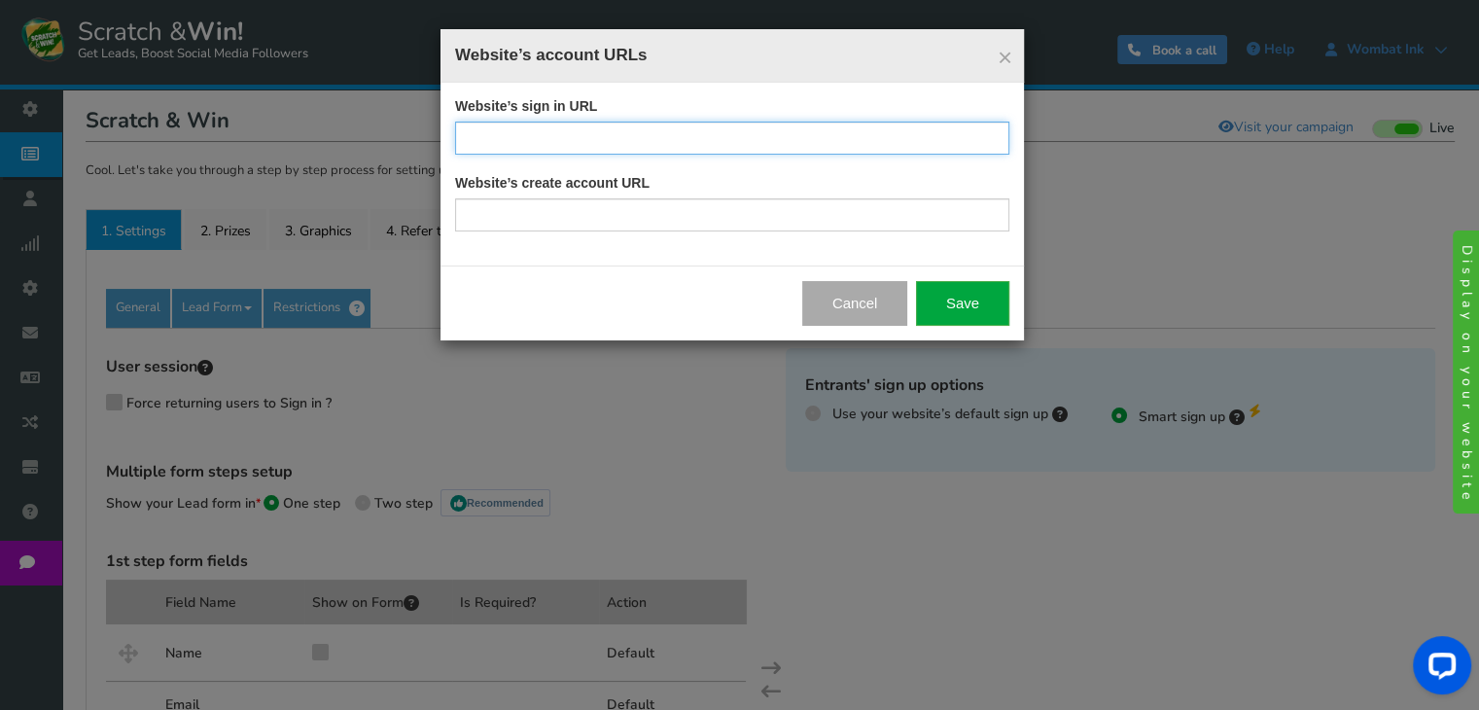
click at [599, 146] on input "text" at bounding box center [732, 138] width 554 height 33
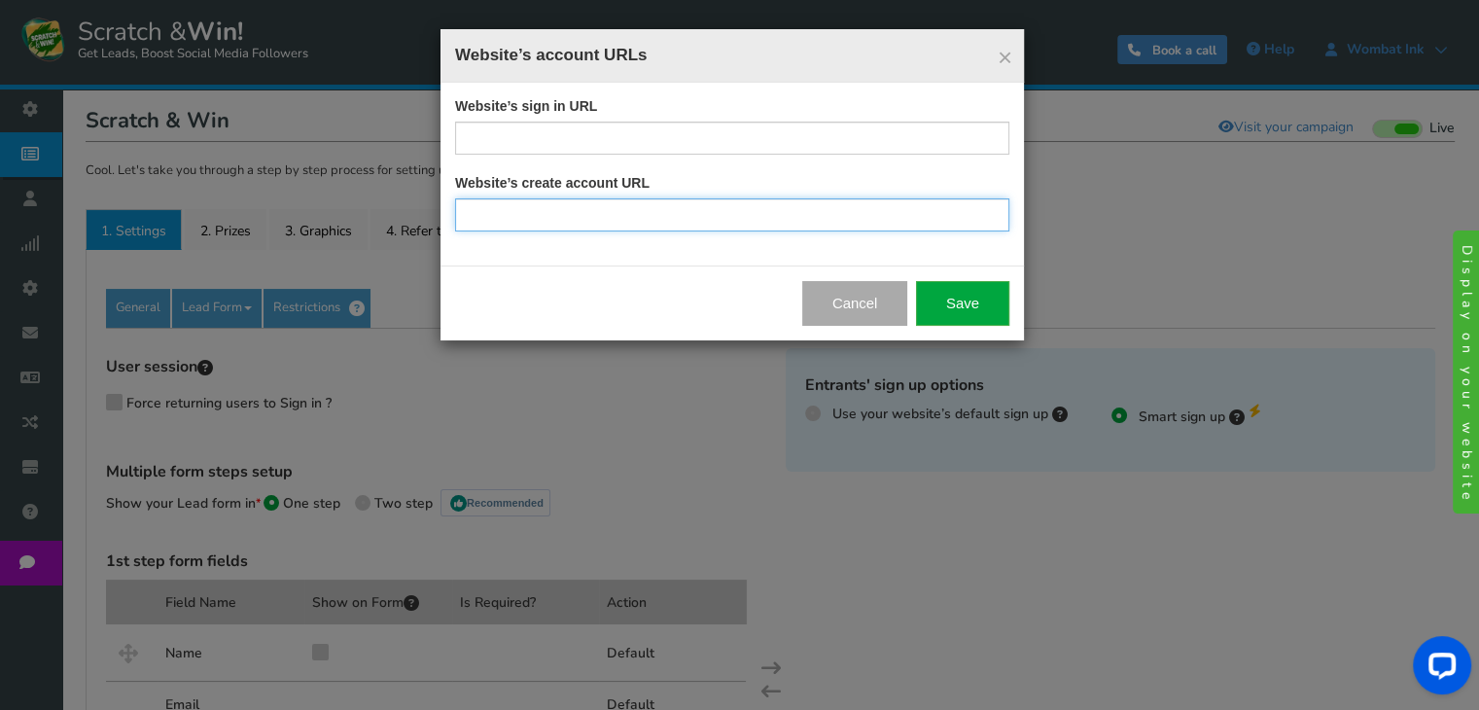
click at [506, 223] on input "text" at bounding box center [732, 214] width 554 height 33
paste input "[URL][DOMAIN_NAME]"
type input "[URL][DOMAIN_NAME]"
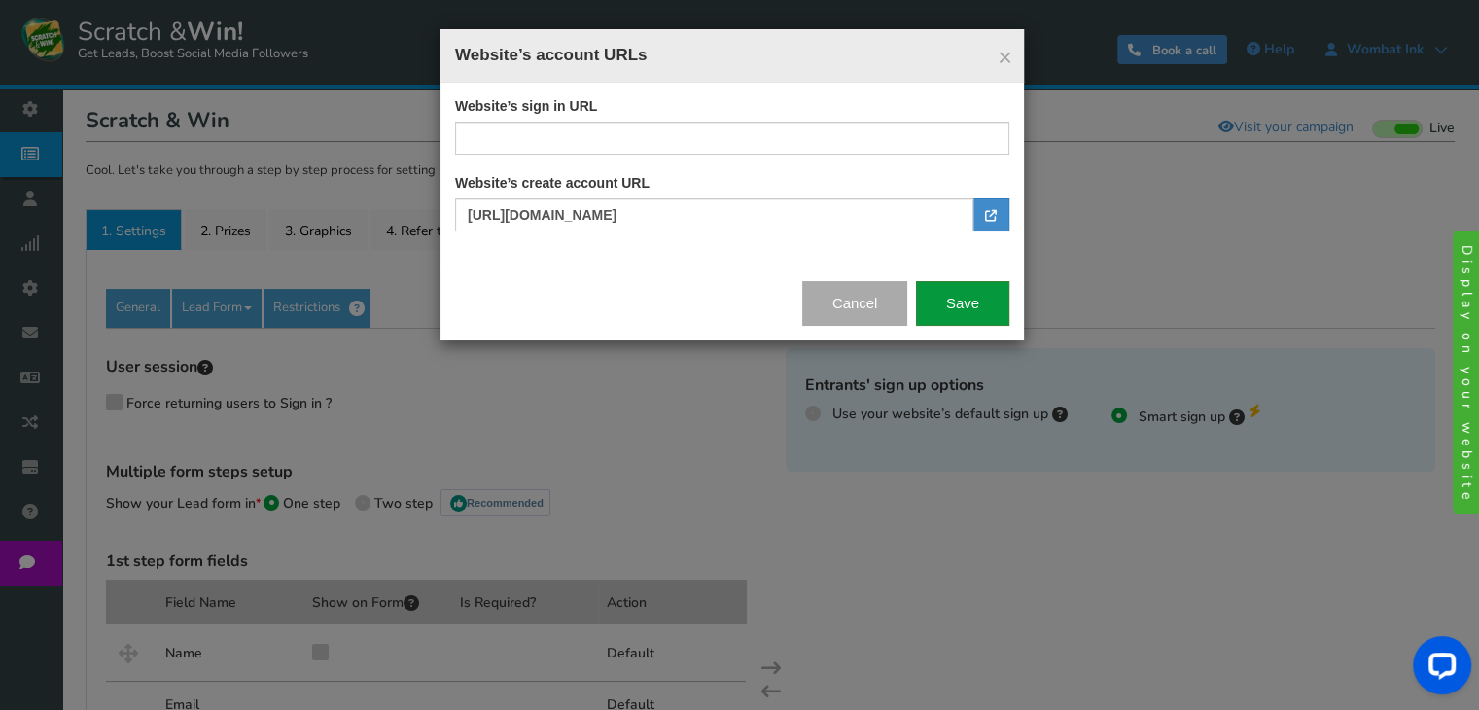
click at [961, 313] on button "Save" at bounding box center [962, 303] width 93 height 45
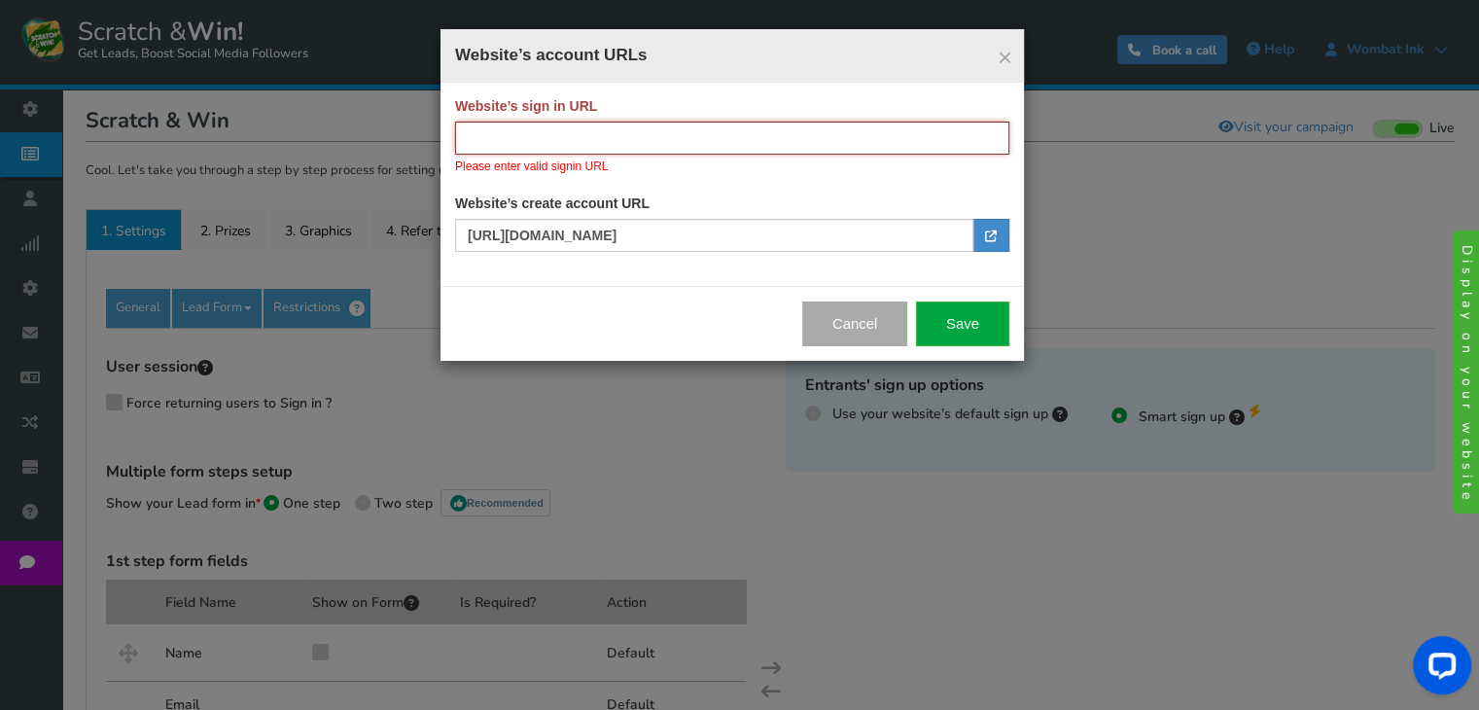
click at [611, 137] on input "text" at bounding box center [732, 138] width 554 height 33
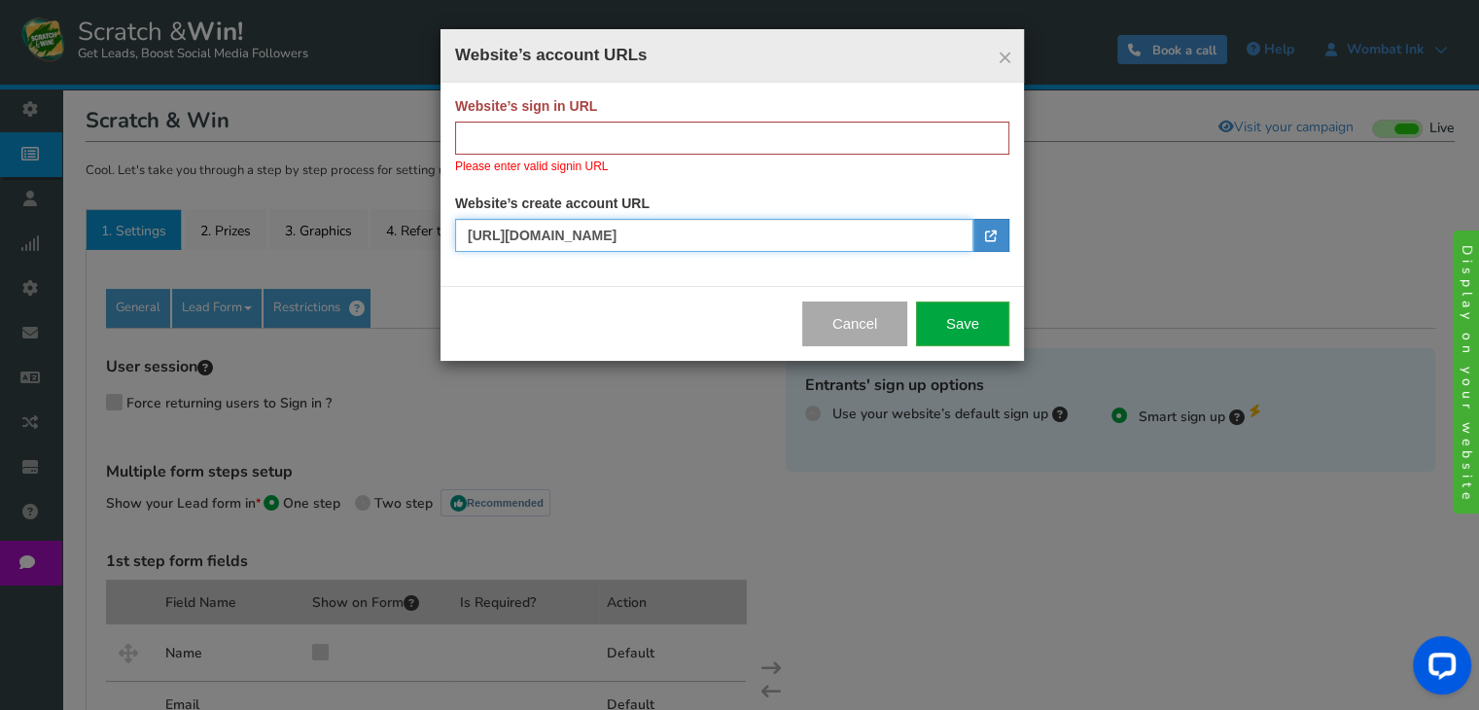
drag, startPoint x: 809, startPoint y: 248, endPoint x: 466, endPoint y: 226, distance: 344.0
click at [466, 226] on input "[URL][DOMAIN_NAME]" at bounding box center [714, 235] width 518 height 33
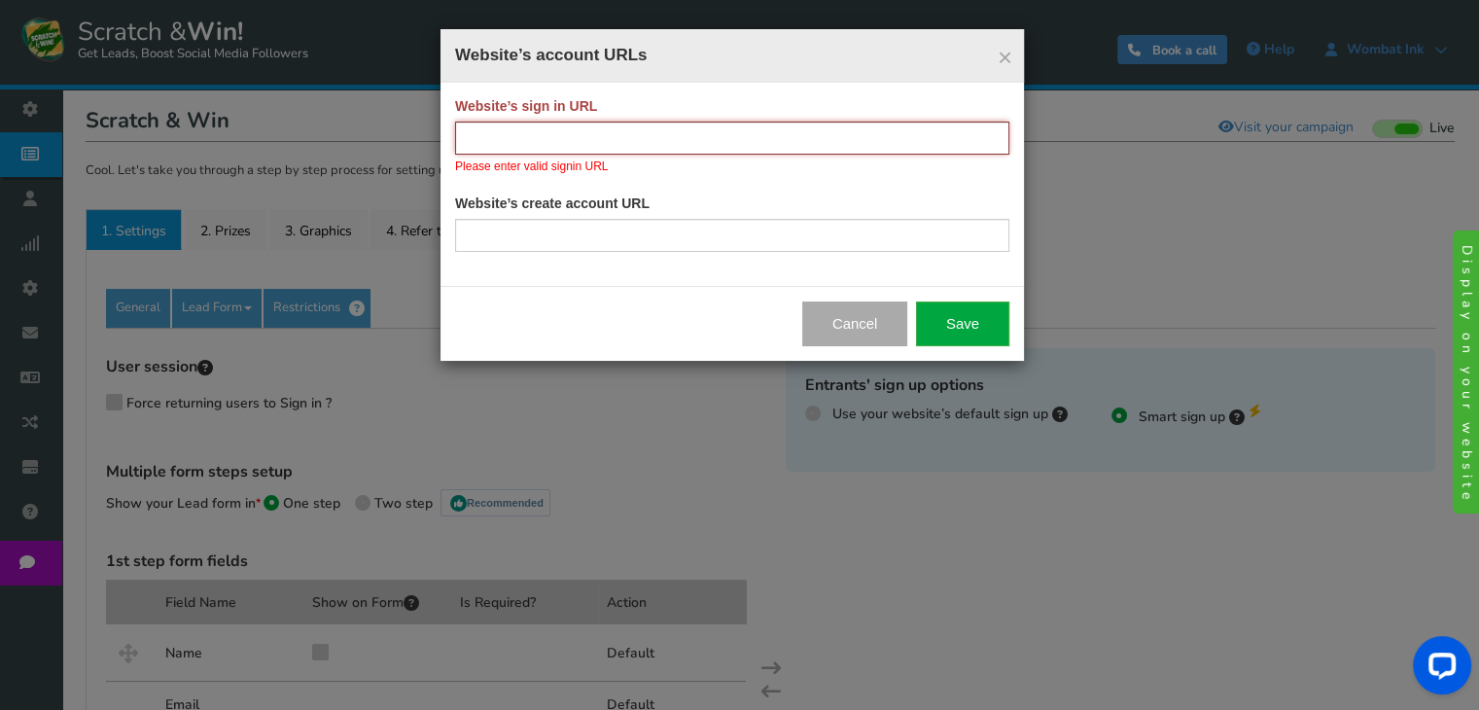
click at [482, 141] on input "text" at bounding box center [732, 138] width 554 height 33
paste input "[URL][DOMAIN_NAME]"
type input "[URL][DOMAIN_NAME]"
click at [961, 328] on button "Save" at bounding box center [962, 323] width 93 height 45
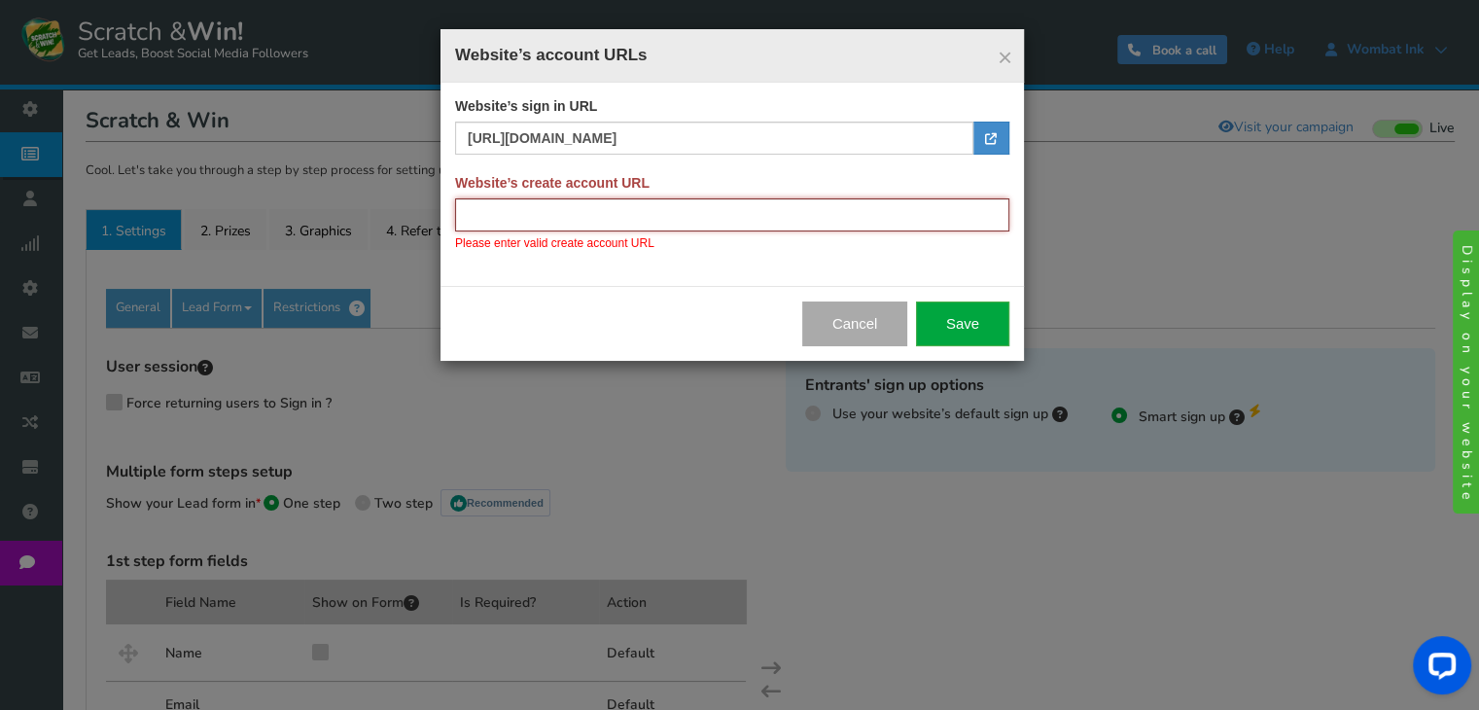
paste input "[URL][DOMAIN_NAME]"
type input "[URL][DOMAIN_NAME]"
click at [980, 336] on button "Save" at bounding box center [962, 323] width 93 height 45
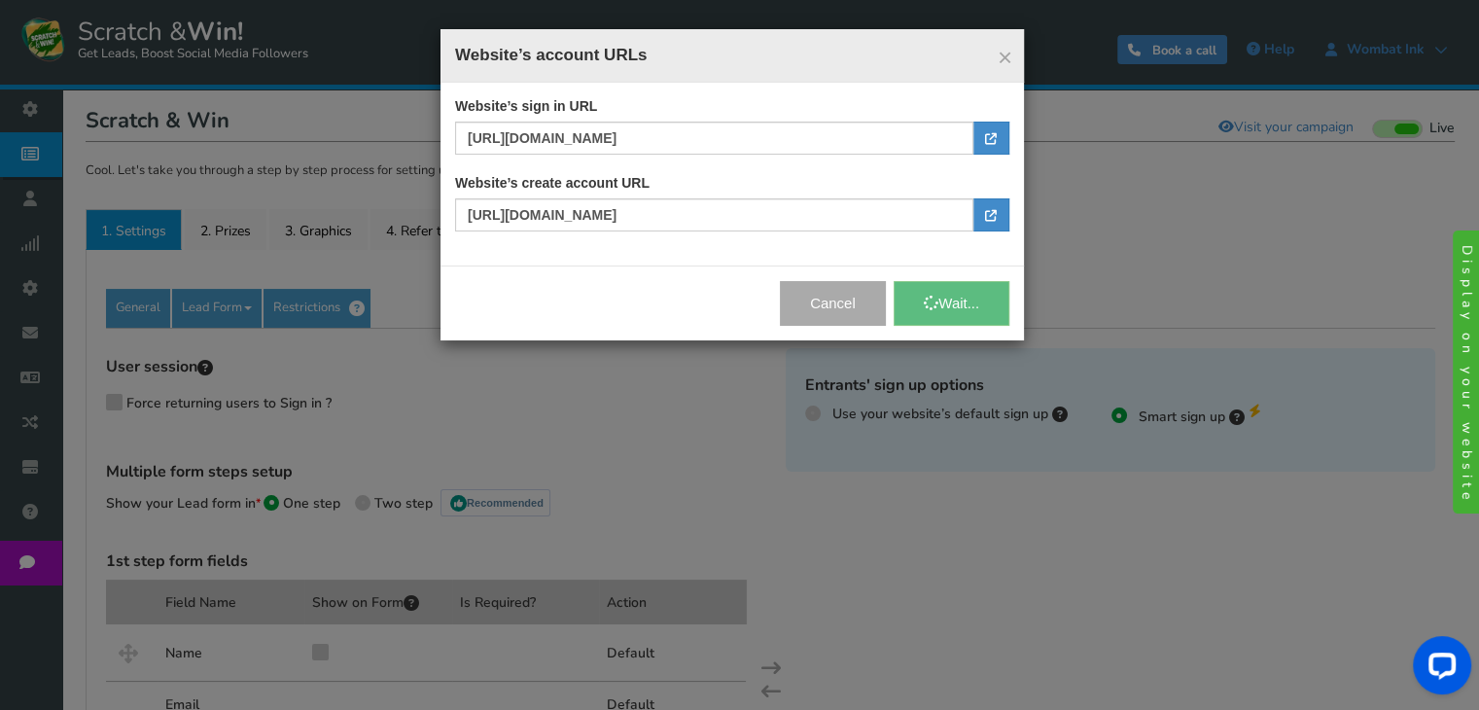
radio input "true"
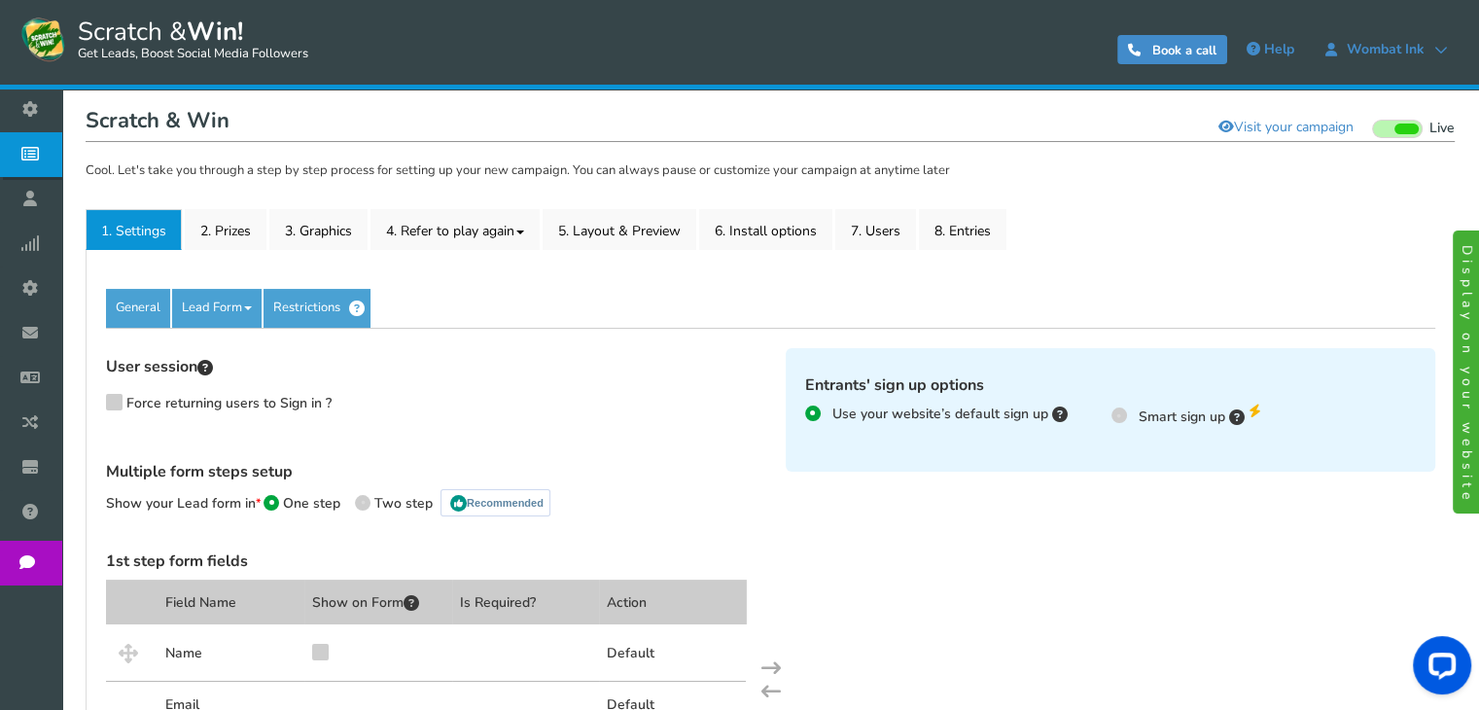
click at [1464, 312] on link "Display on your website" at bounding box center [1469, 371] width 33 height 283
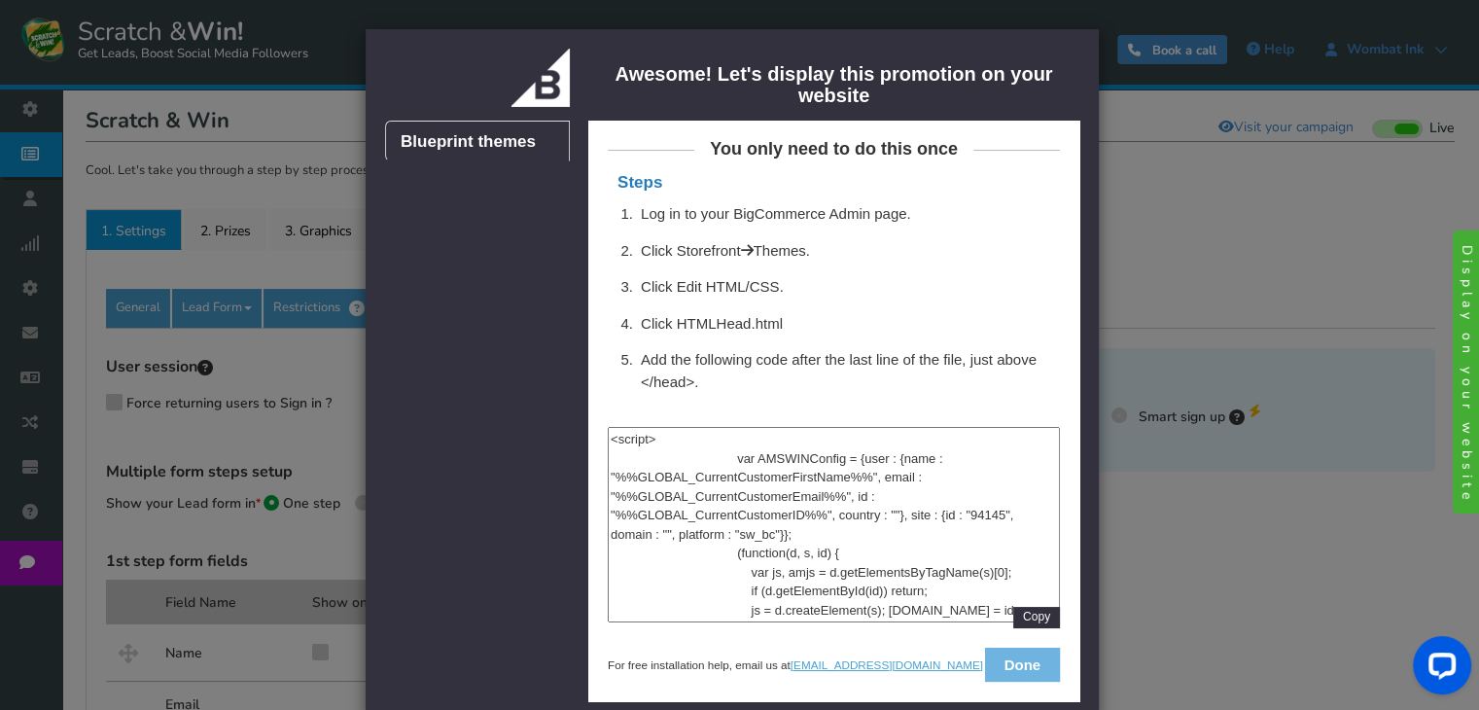
click at [995, 674] on button "Done" at bounding box center [1022, 665] width 75 height 34
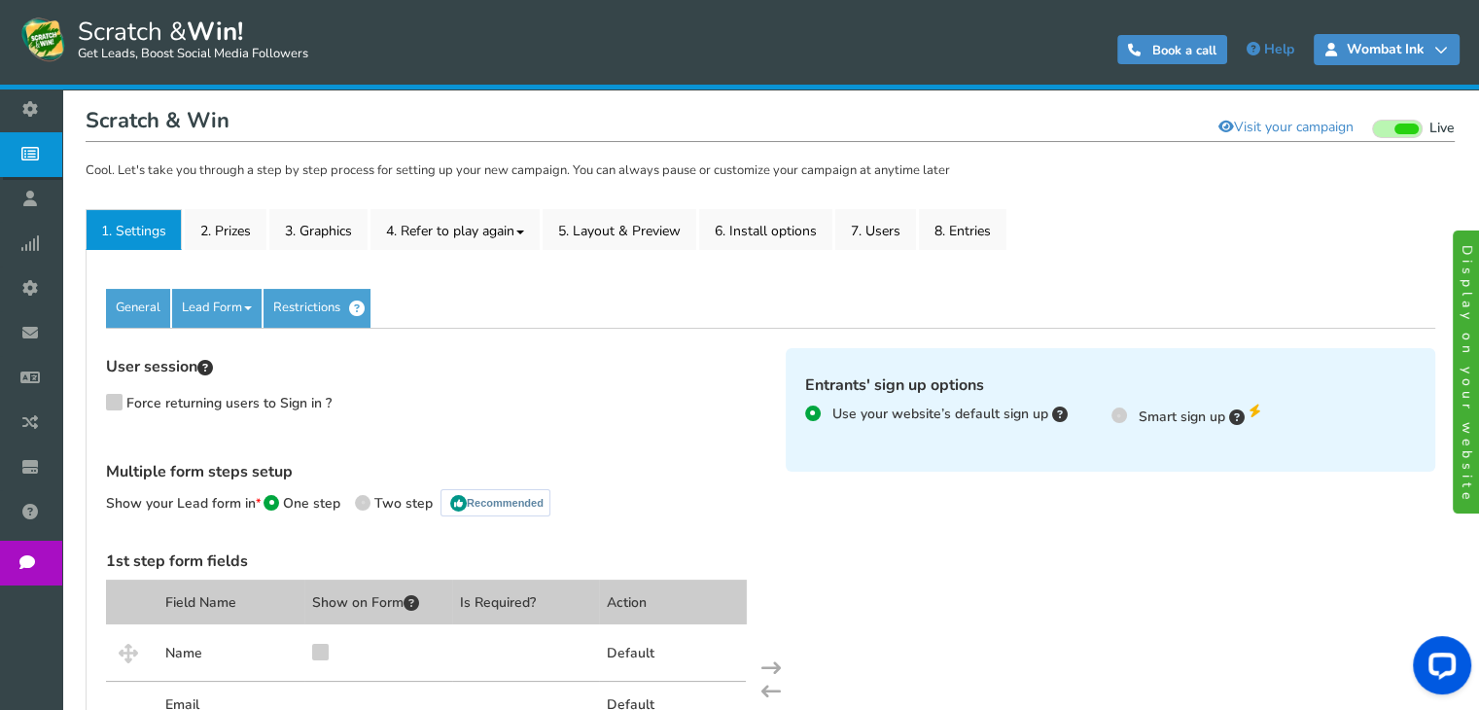
click at [1398, 40] on link "Wombat Ink" at bounding box center [1387, 49] width 146 height 31
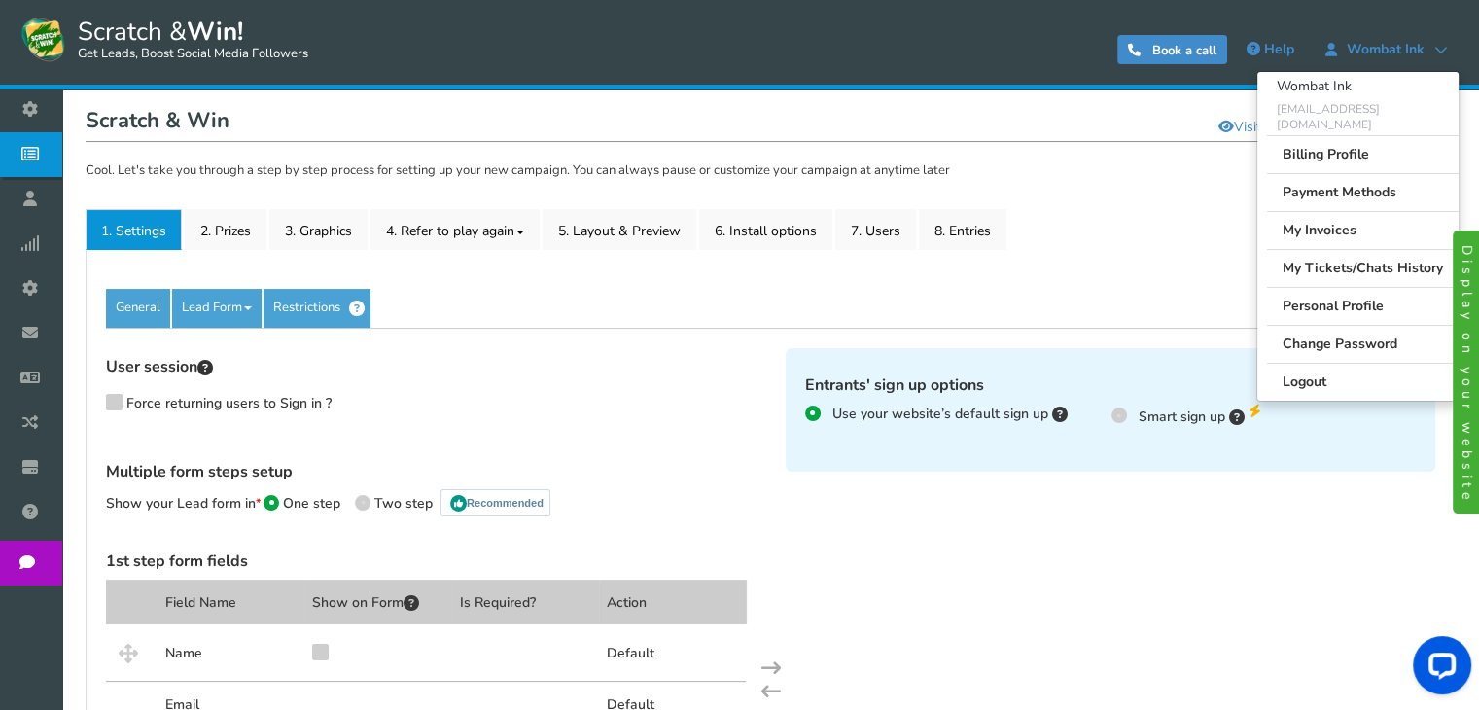
click at [1194, 290] on div "General Lead Form Labels Fields setup Restrictions" at bounding box center [770, 308] width 1329 height 39
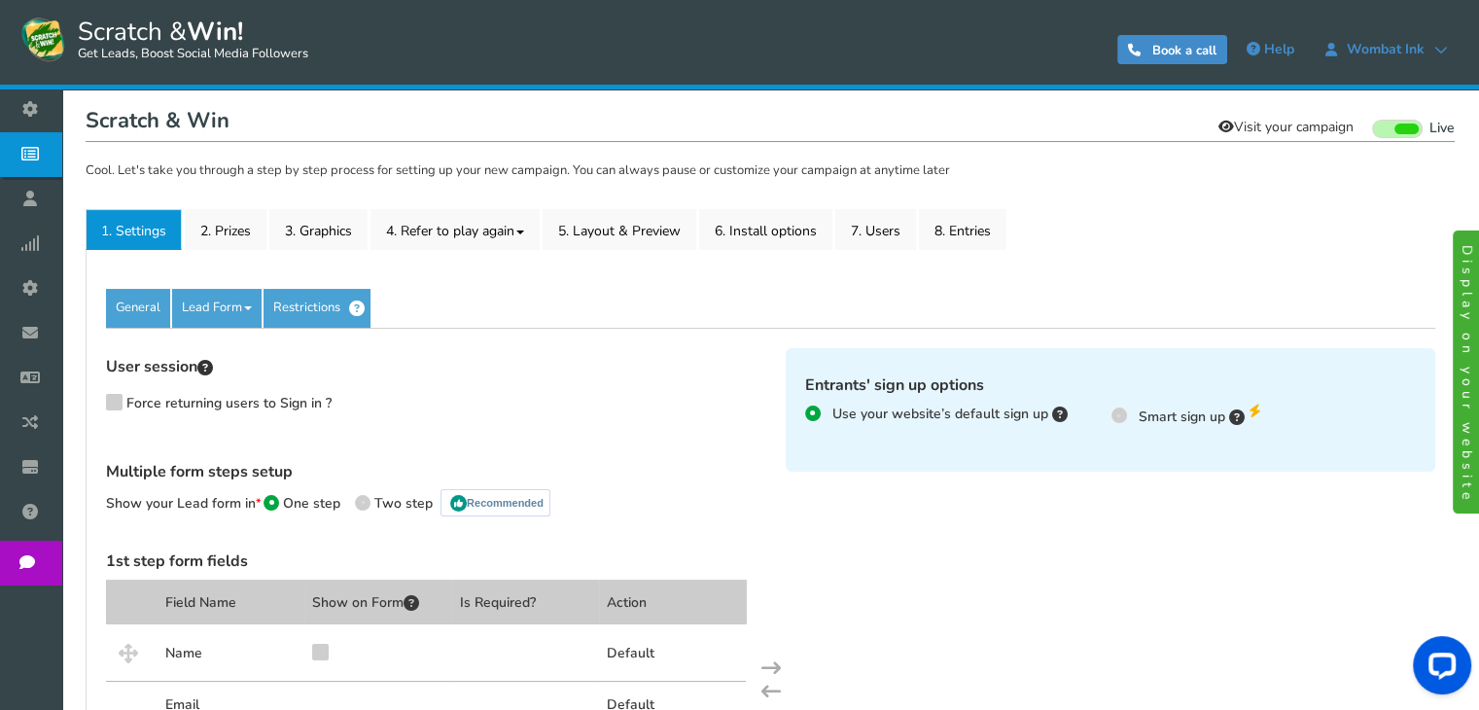
click at [1262, 129] on link "Visit your campaign" at bounding box center [1286, 127] width 160 height 33
click at [1271, 128] on link "Visit your campaign" at bounding box center [1286, 127] width 160 height 33
click at [1116, 405] on label "Smart sign up" at bounding box center [1185, 415] width 149 height 23
click at [1116, 407] on input "Smart sign up" at bounding box center [1117, 413] width 13 height 13
radio input "true"
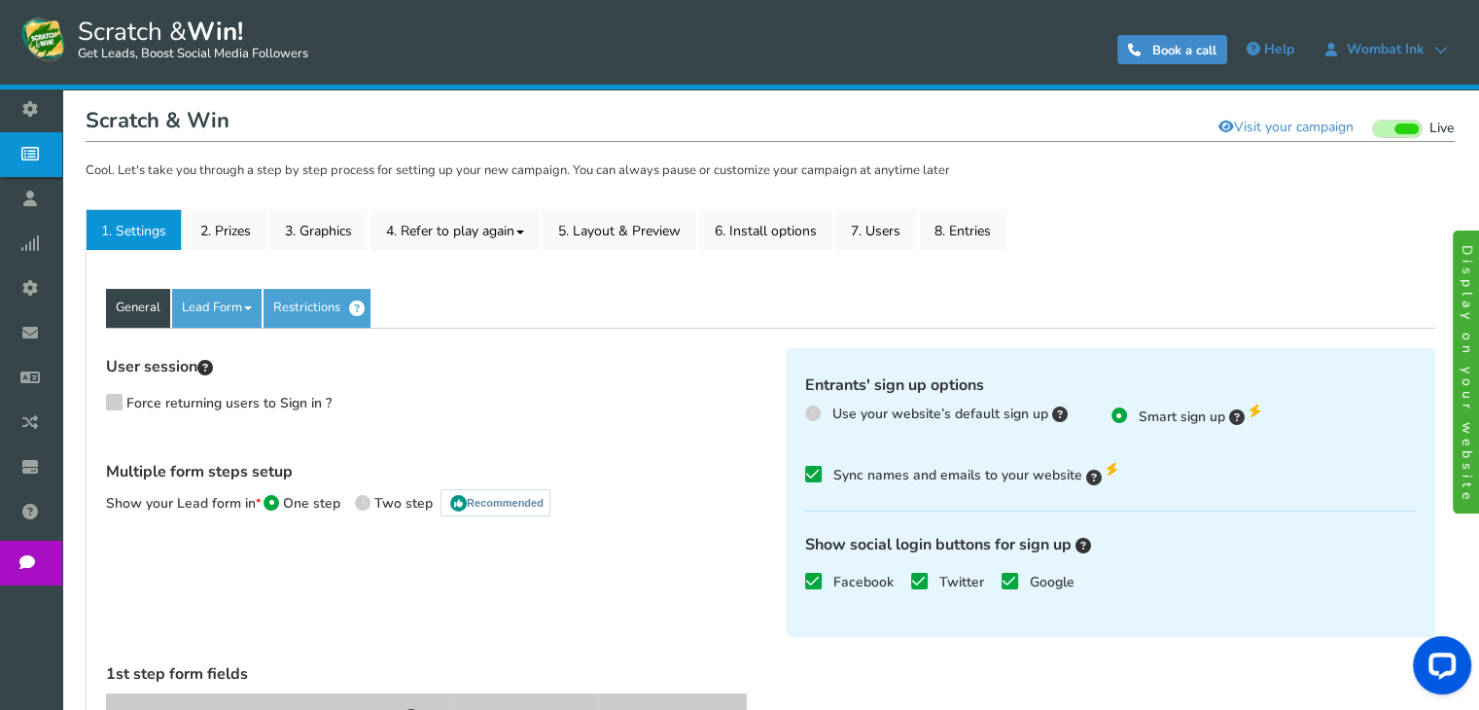
click at [139, 300] on link "General" at bounding box center [138, 308] width 64 height 39
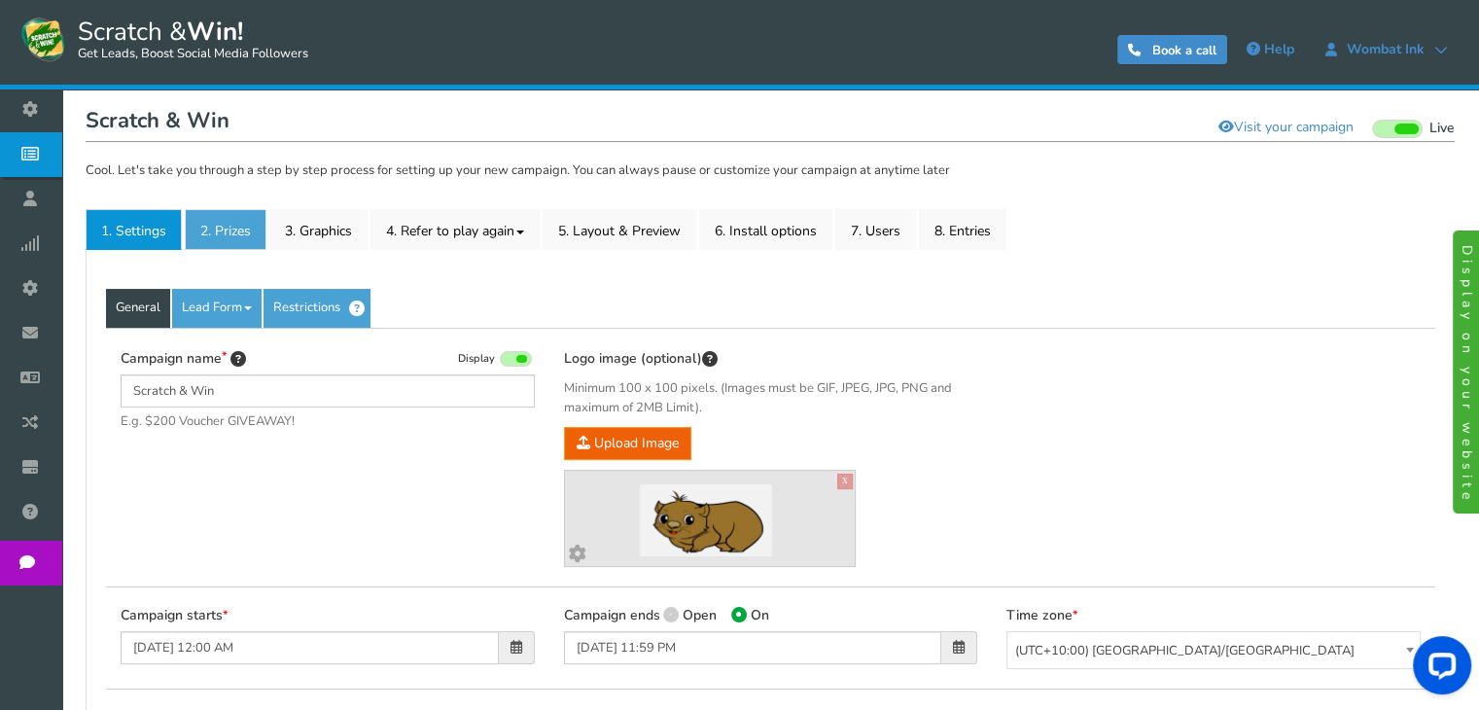
click at [221, 231] on link "2. Prizes" at bounding box center [226, 229] width 82 height 41
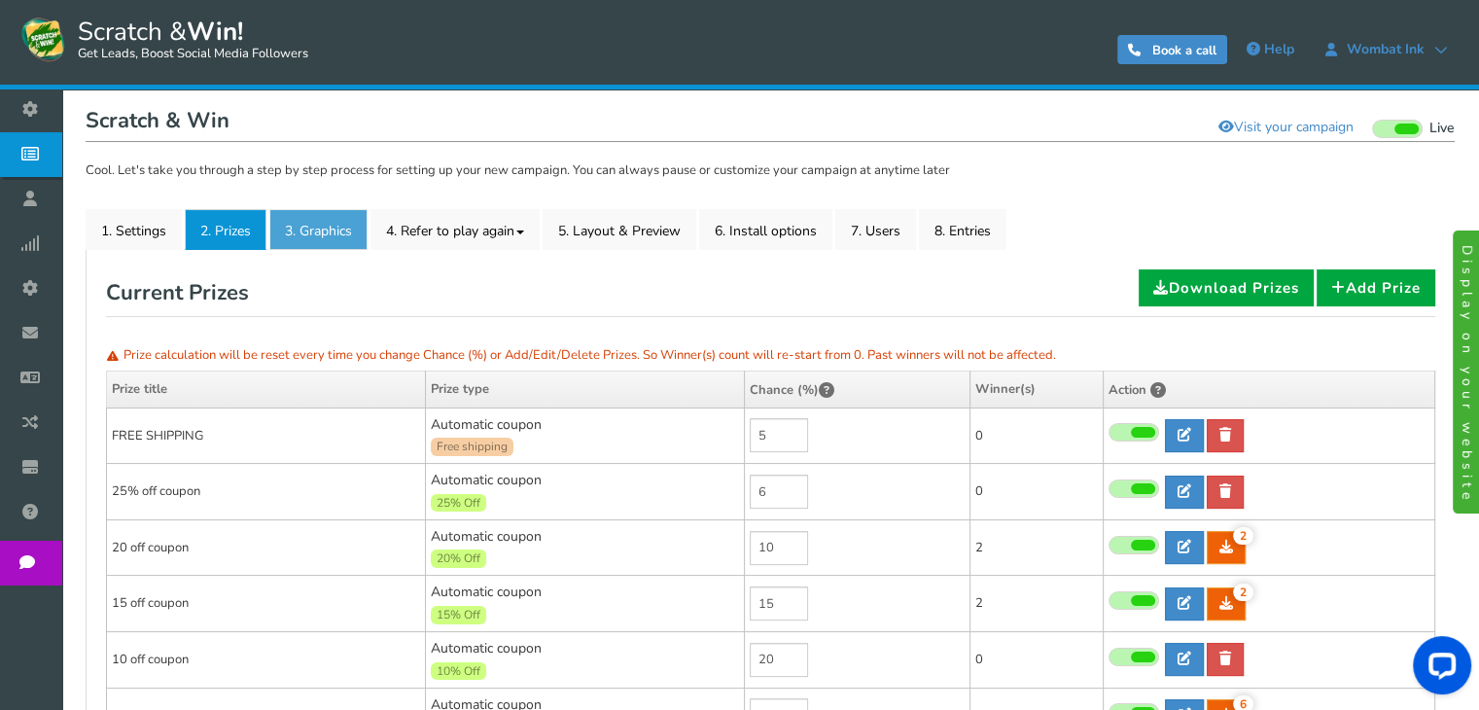
click at [297, 234] on link "3. Graphics" at bounding box center [318, 229] width 98 height 41
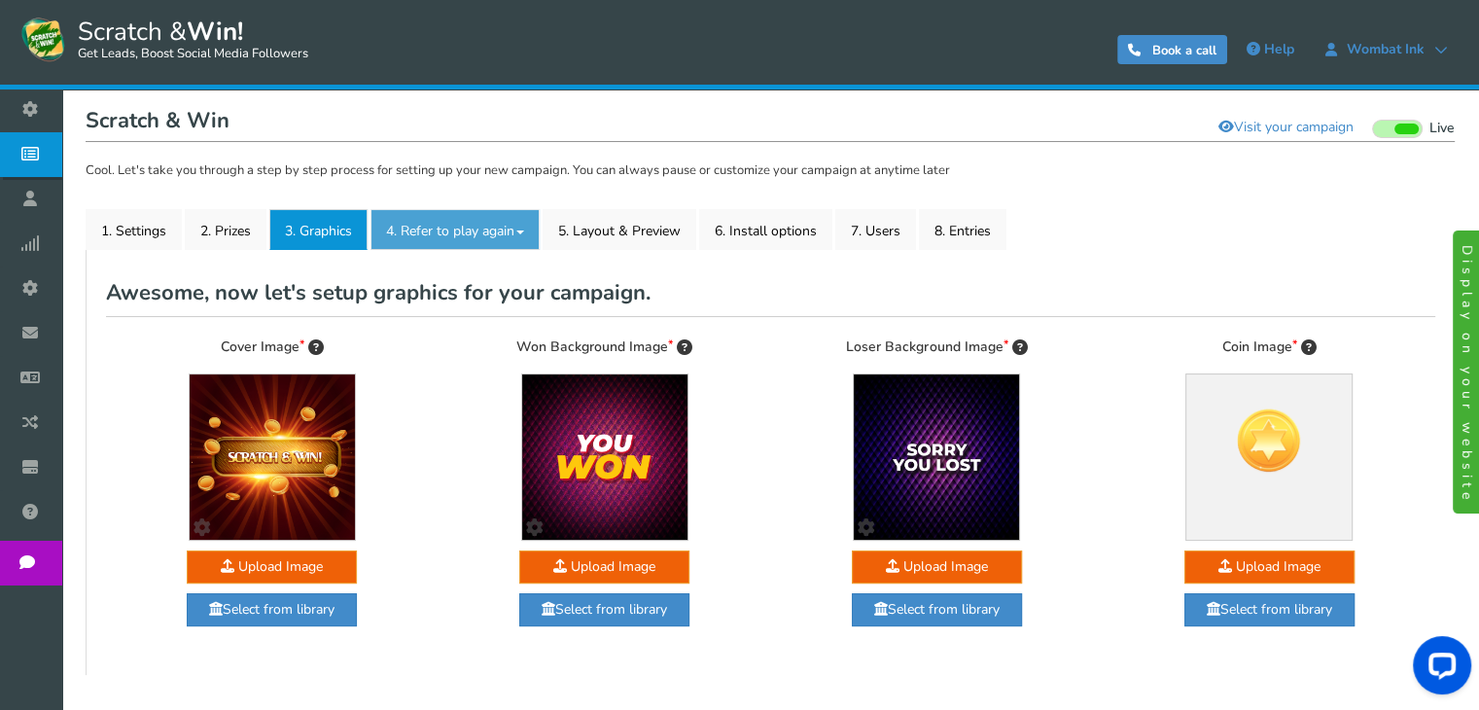
click at [424, 227] on link "4. Refer to play again" at bounding box center [454, 229] width 169 height 41
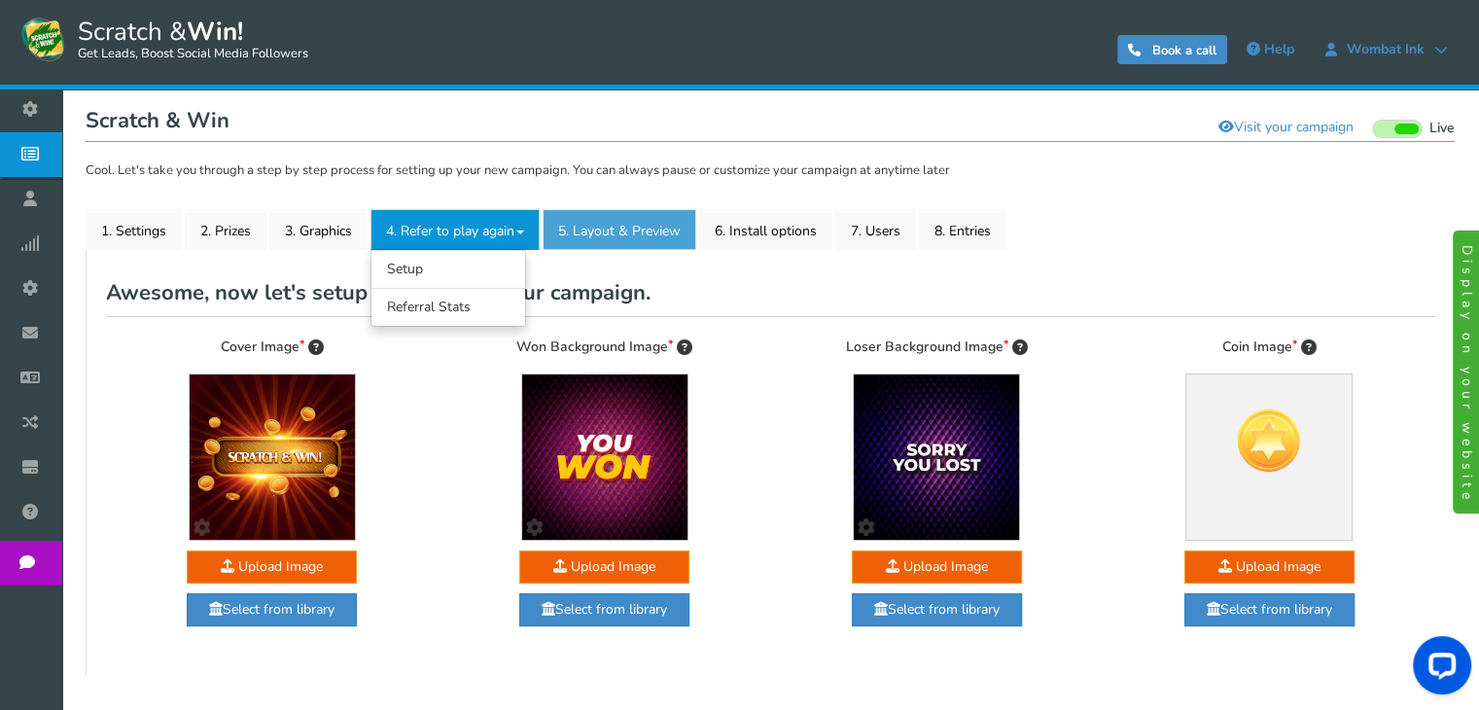
click at [601, 238] on link "5. Layout & Preview" at bounding box center [620, 229] width 154 height 41
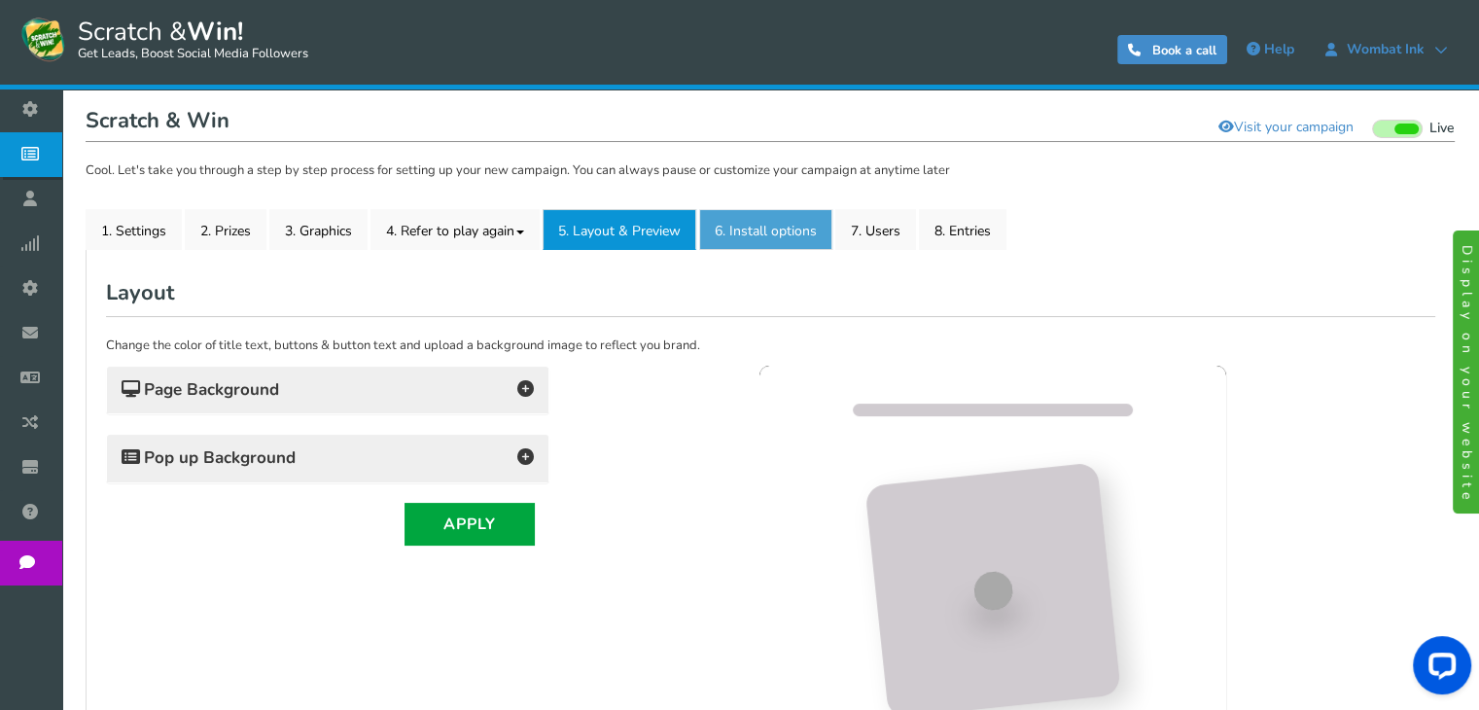
scroll to position [0, 0]
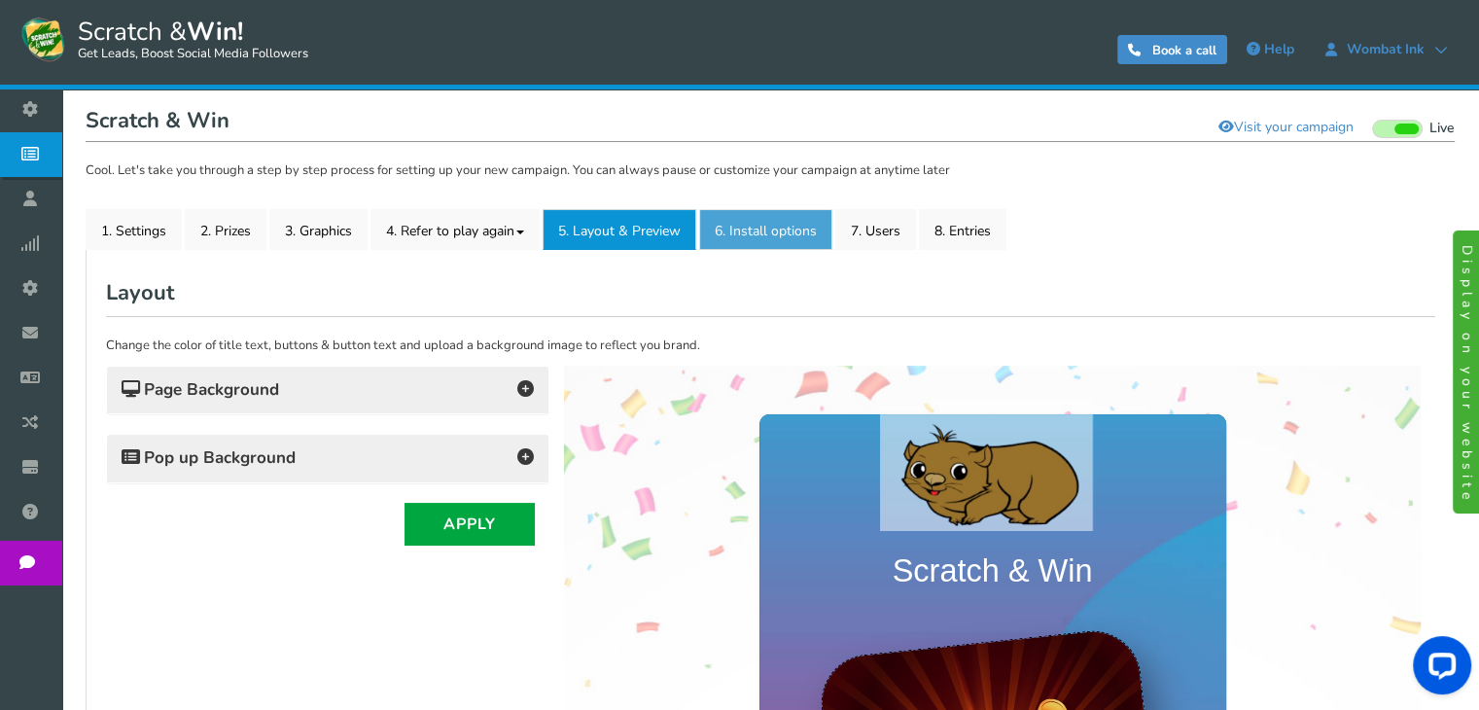
click at [781, 241] on link "6. Install options New" at bounding box center [765, 229] width 133 height 41
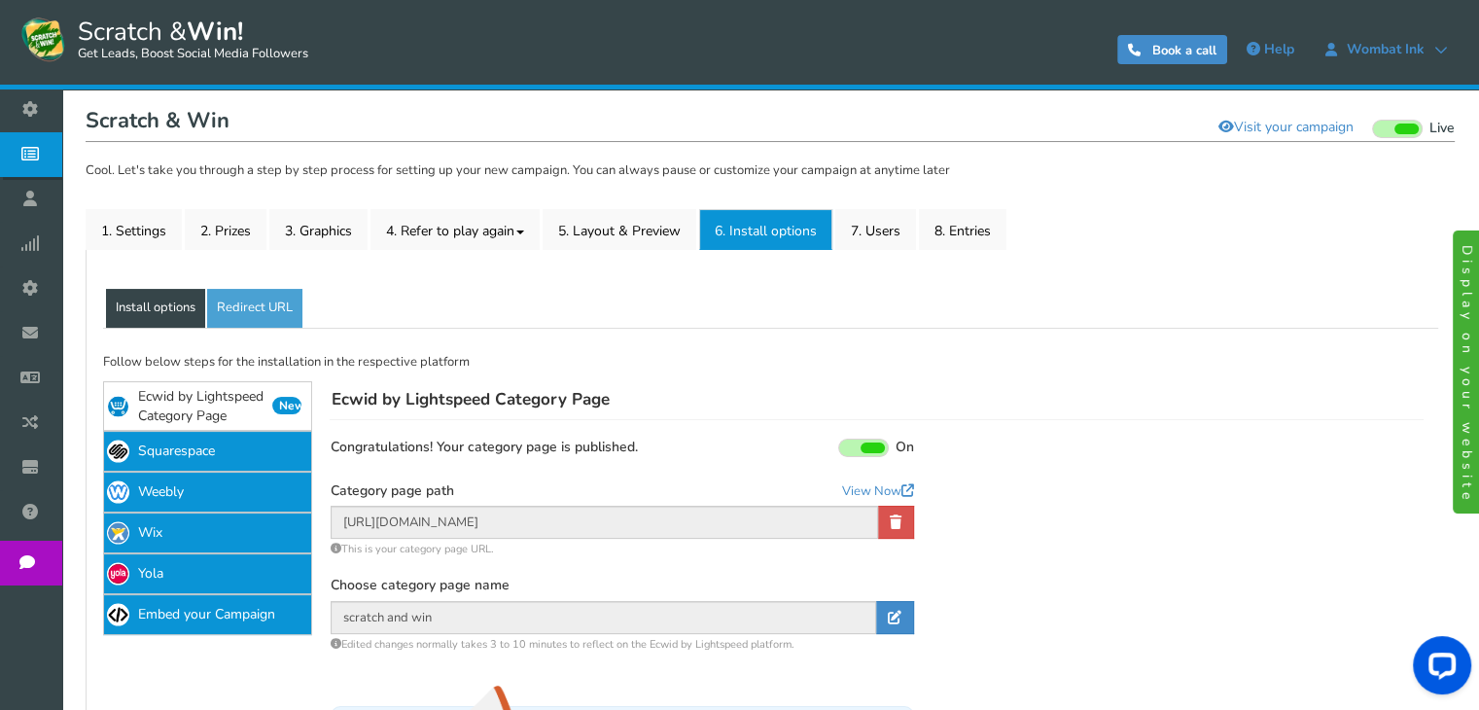
click at [781, 241] on link "6. Install options New" at bounding box center [765, 229] width 133 height 41
click at [531, 639] on div "Choose category page name scratch and win scratch and win Edited changes normal…" at bounding box center [622, 615] width 583 height 76
click at [902, 617] on link at bounding box center [895, 617] width 38 height 33
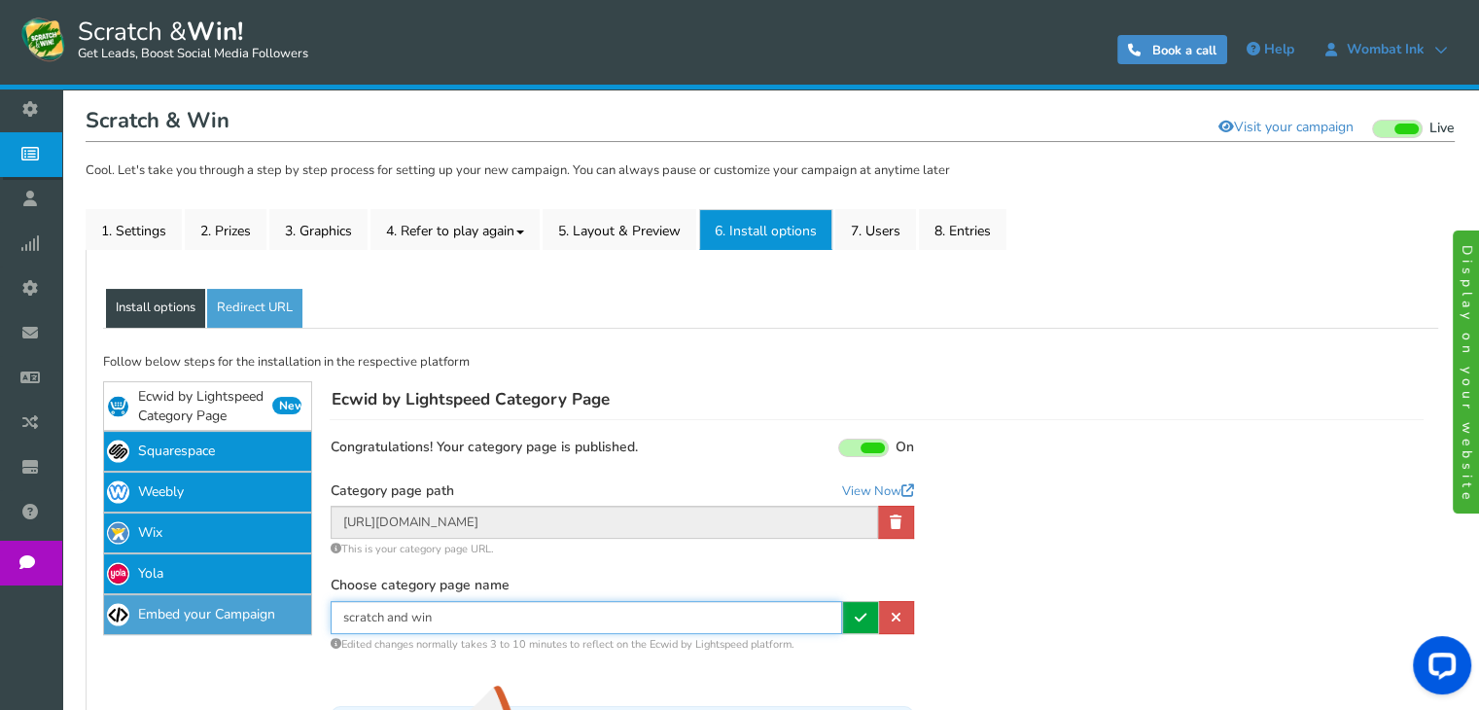
drag, startPoint x: 607, startPoint y: 630, endPoint x: 216, endPoint y: 618, distance: 391.1
click at [216, 618] on div "If Facebook does not update the image, please click the following button : Shar…" at bounding box center [770, 666] width 1358 height 676
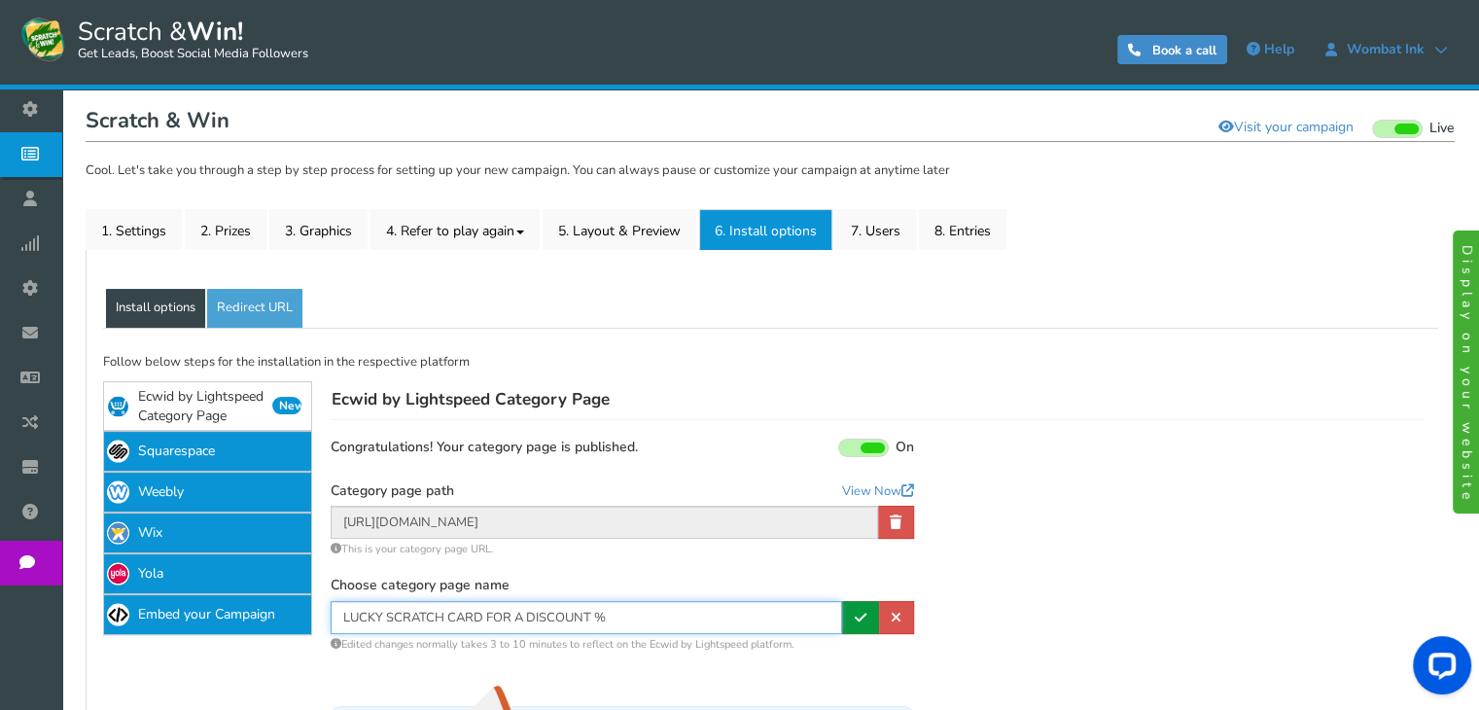
type input "LUCKY SCRATCH CARD FOR A DISCOUNT %"
click at [859, 618] on icon at bounding box center [861, 618] width 12 height 14
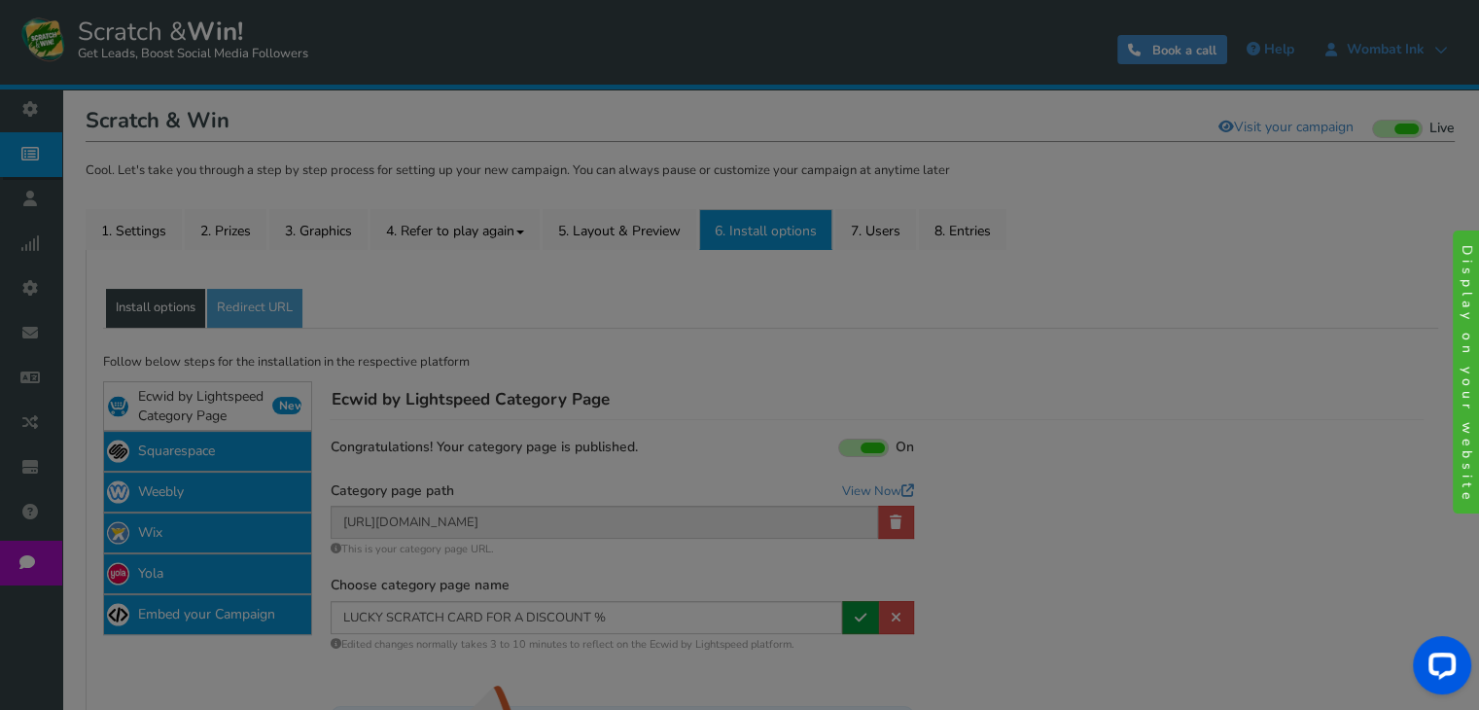
type input "[URL][DOMAIN_NAME]"
type input "LUCKY SCRATCH CARD FOR A DISCOUNT %"
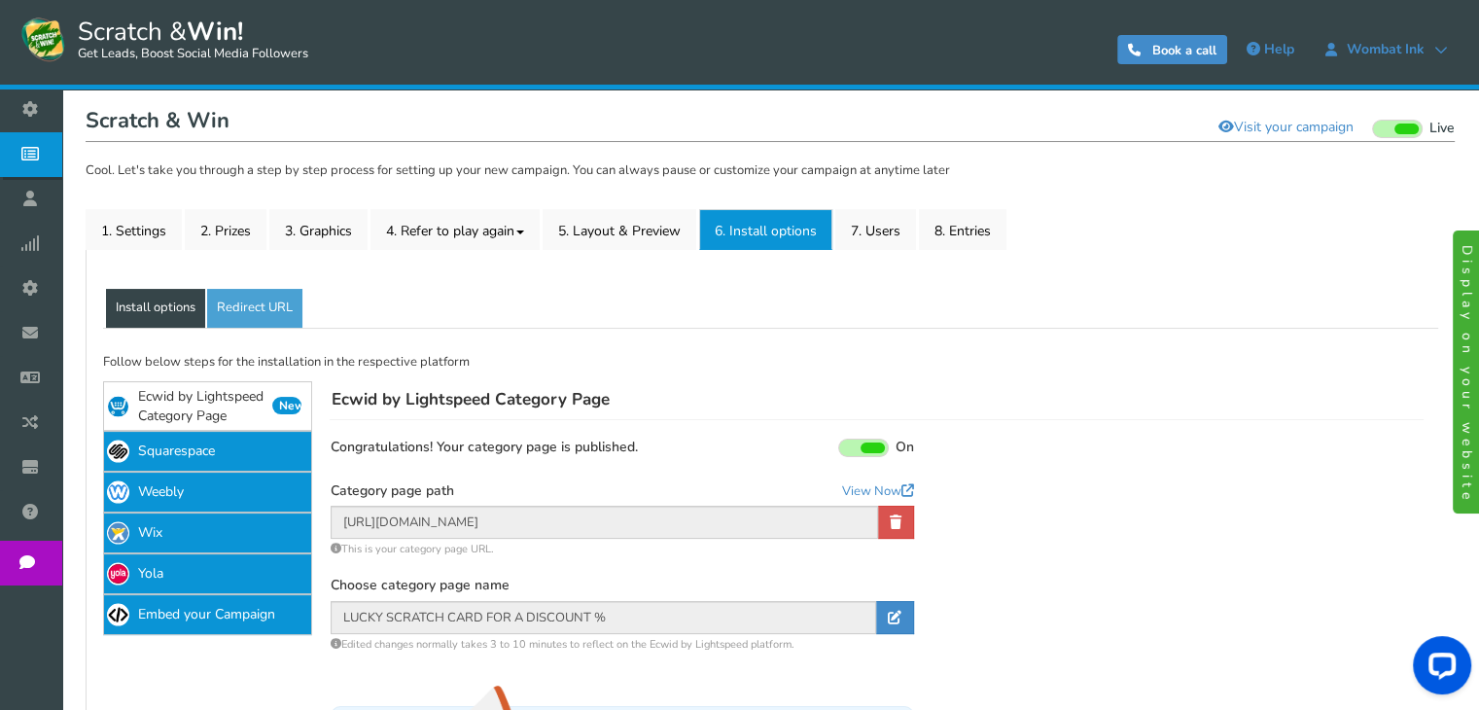
click at [606, 353] on p "Follow below steps for the installation in the respective platform" at bounding box center [770, 362] width 1335 height 19
click at [904, 232] on link "7. Users" at bounding box center [875, 229] width 81 height 41
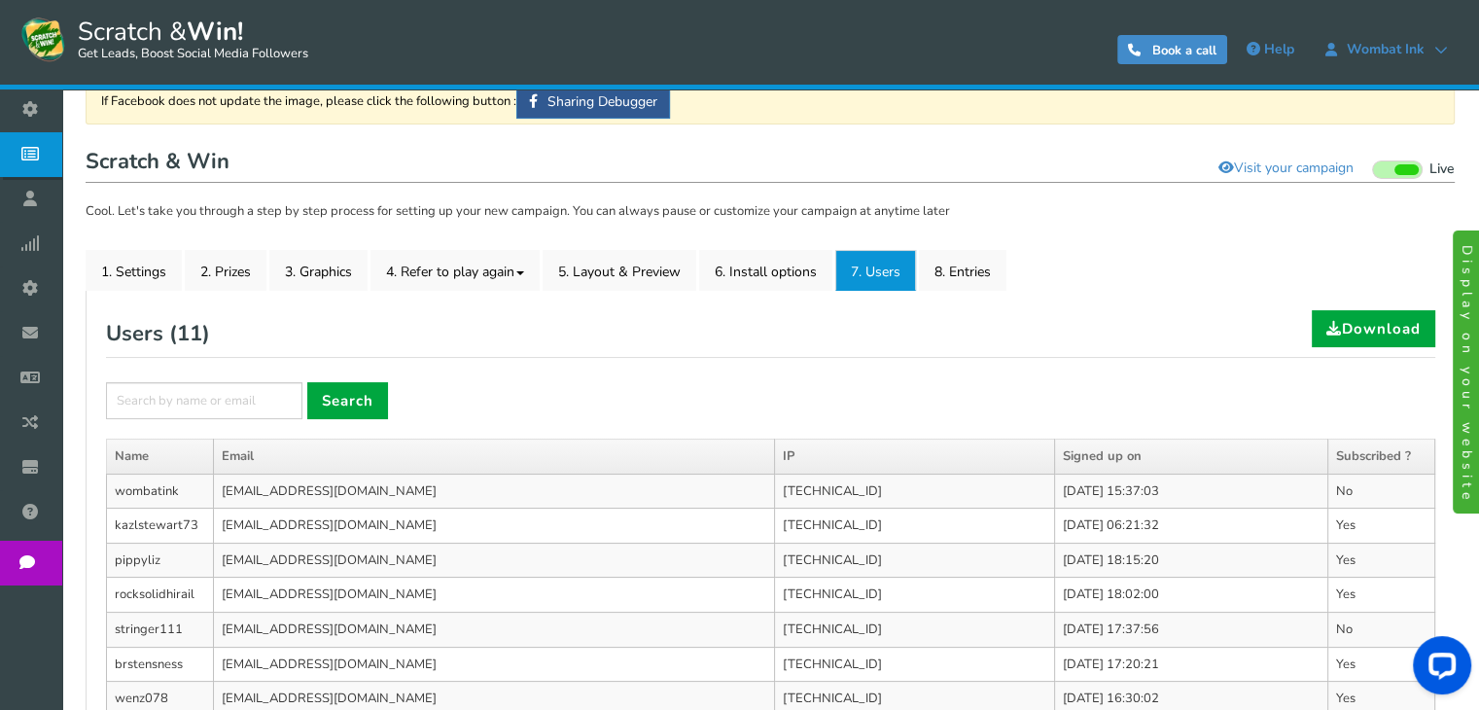
scroll to position [189, 0]
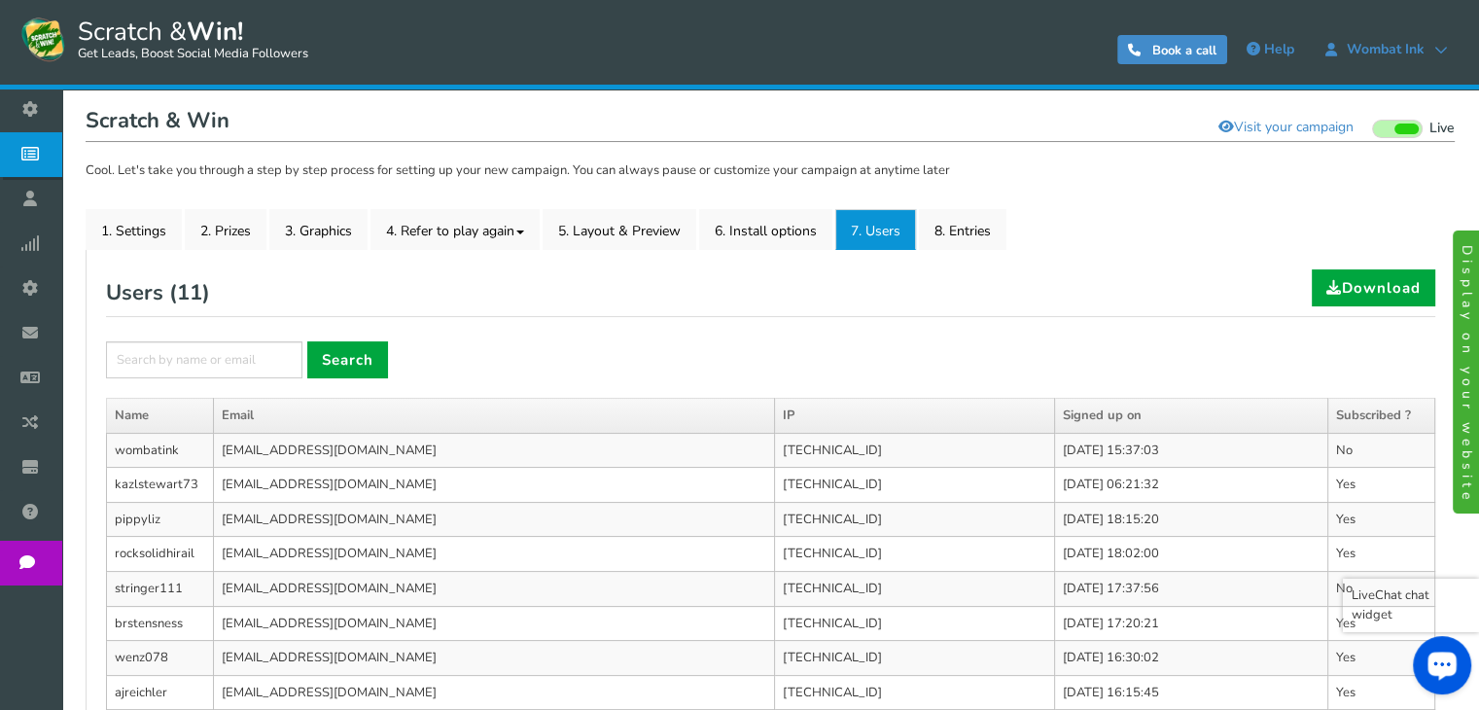
click at [1436, 656] on div "Open LiveChat chat widget" at bounding box center [1442, 664] width 33 height 33
click at [992, 253] on div "General Lead Form Labels Fields setup Restrictions Allow users to play again af…" at bounding box center [770, 579] width 1369 height 659
click at [982, 238] on link "8. Entries" at bounding box center [963, 229] width 88 height 41
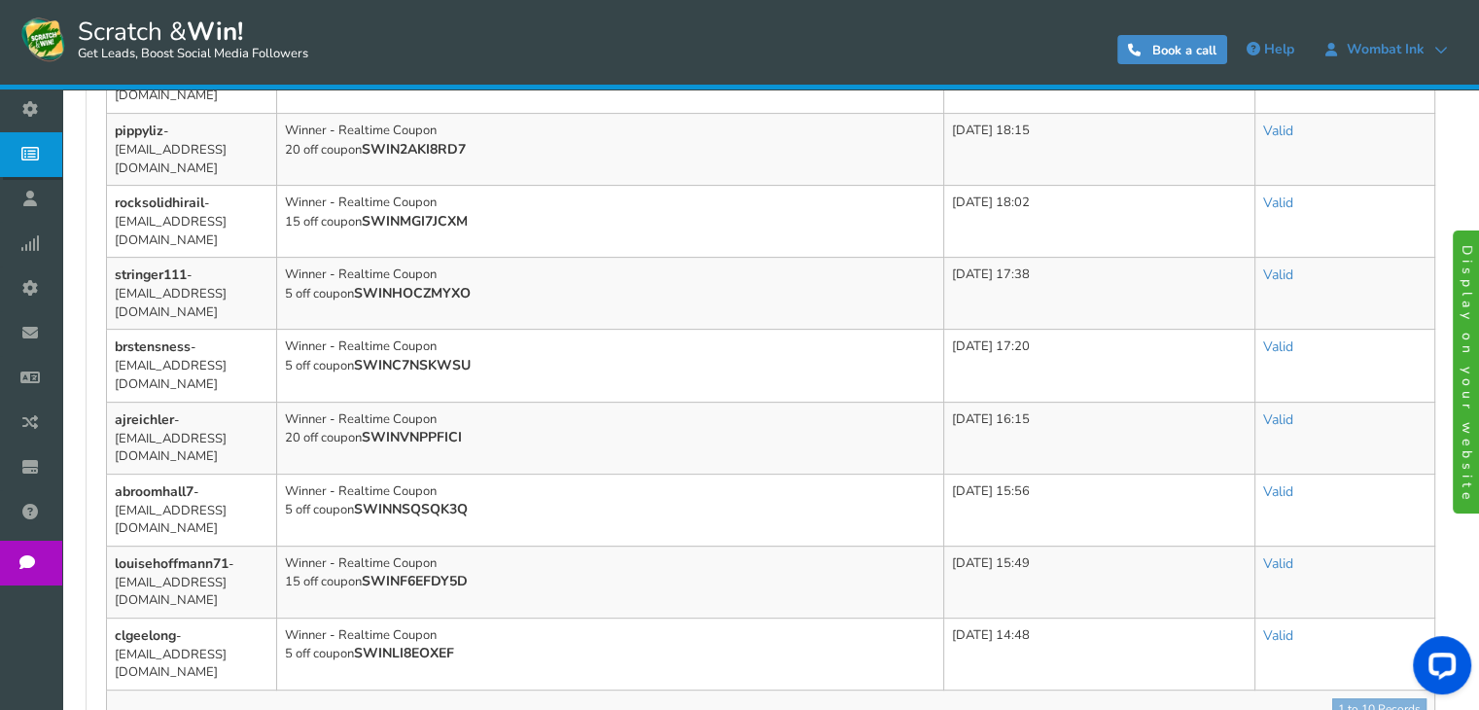
scroll to position [710, 0]
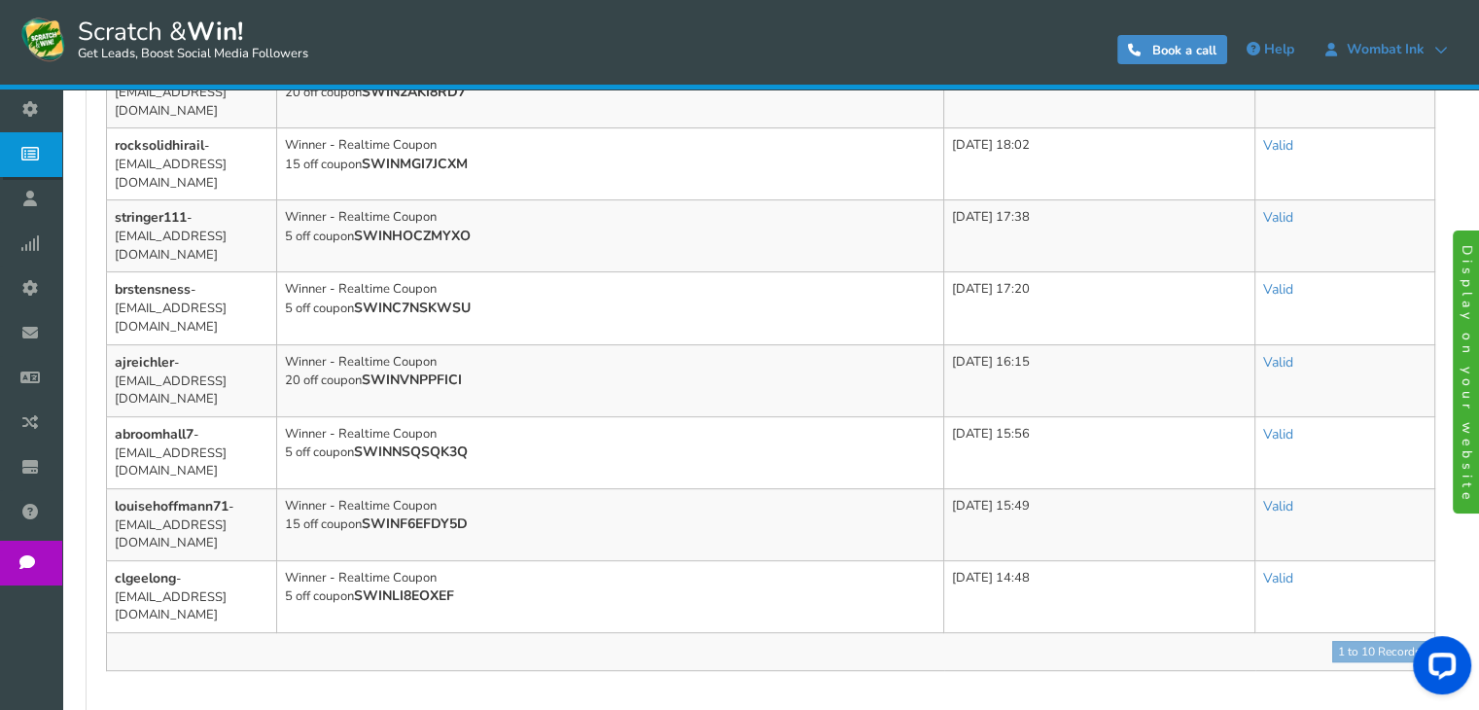
click at [1459, 448] on link "Display on your website" at bounding box center [1469, 371] width 33 height 283
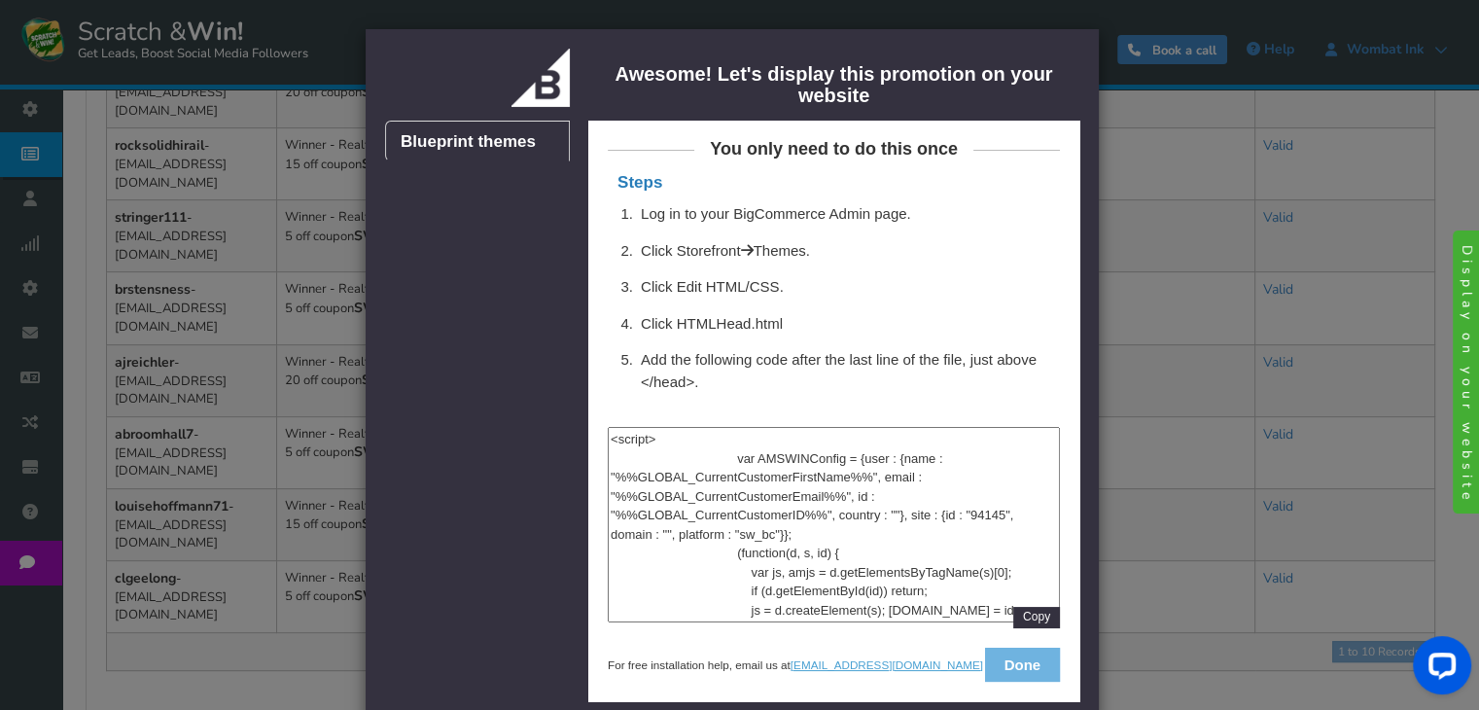
click at [1029, 660] on button "Done" at bounding box center [1022, 665] width 75 height 34
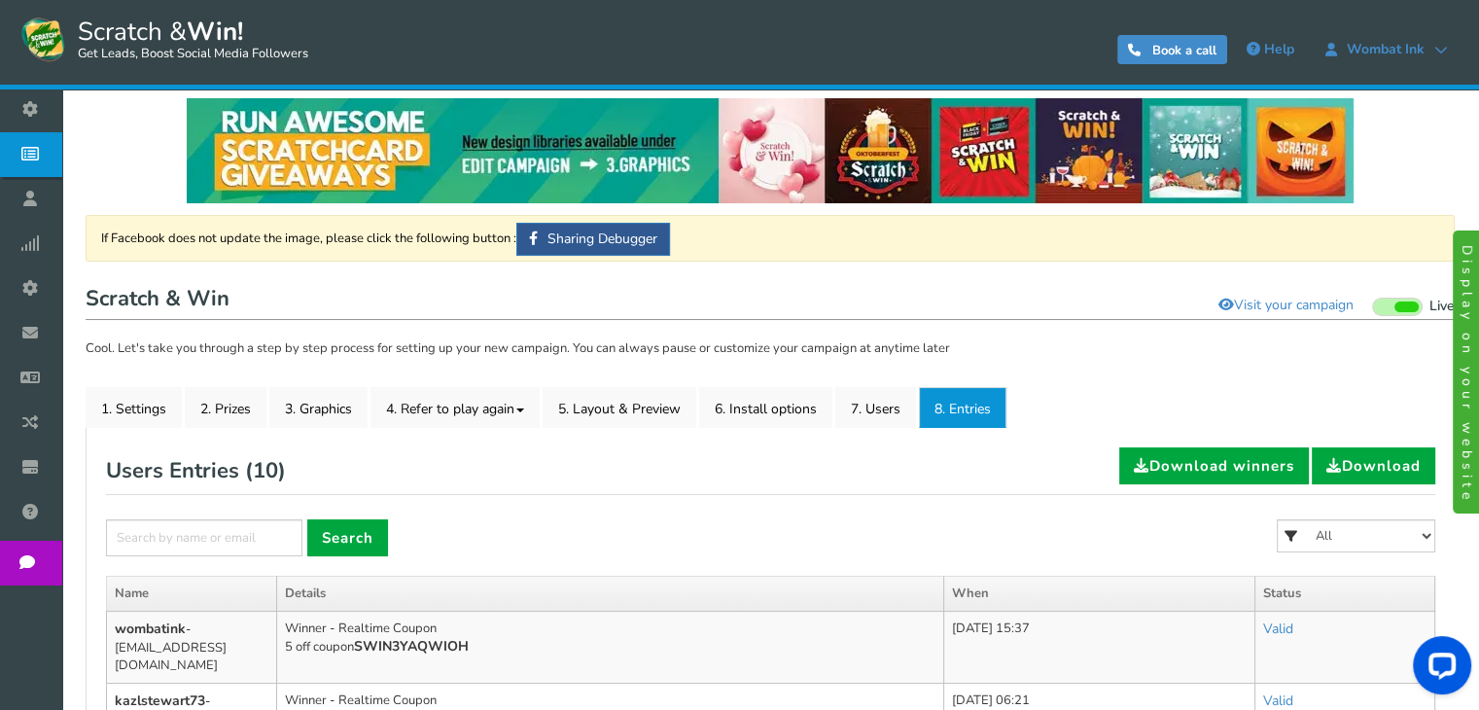
scroll to position [0, 0]
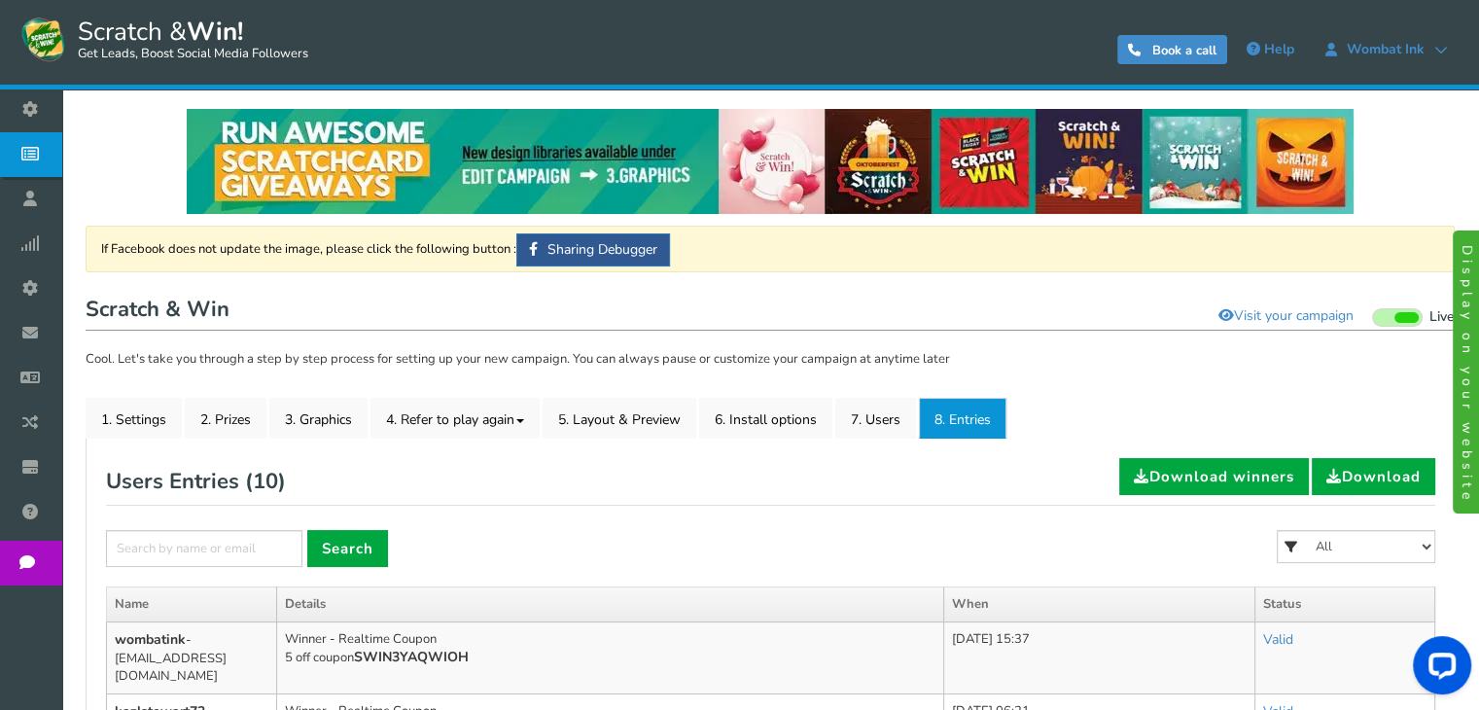
click at [980, 160] on img at bounding box center [770, 161] width 1167 height 105
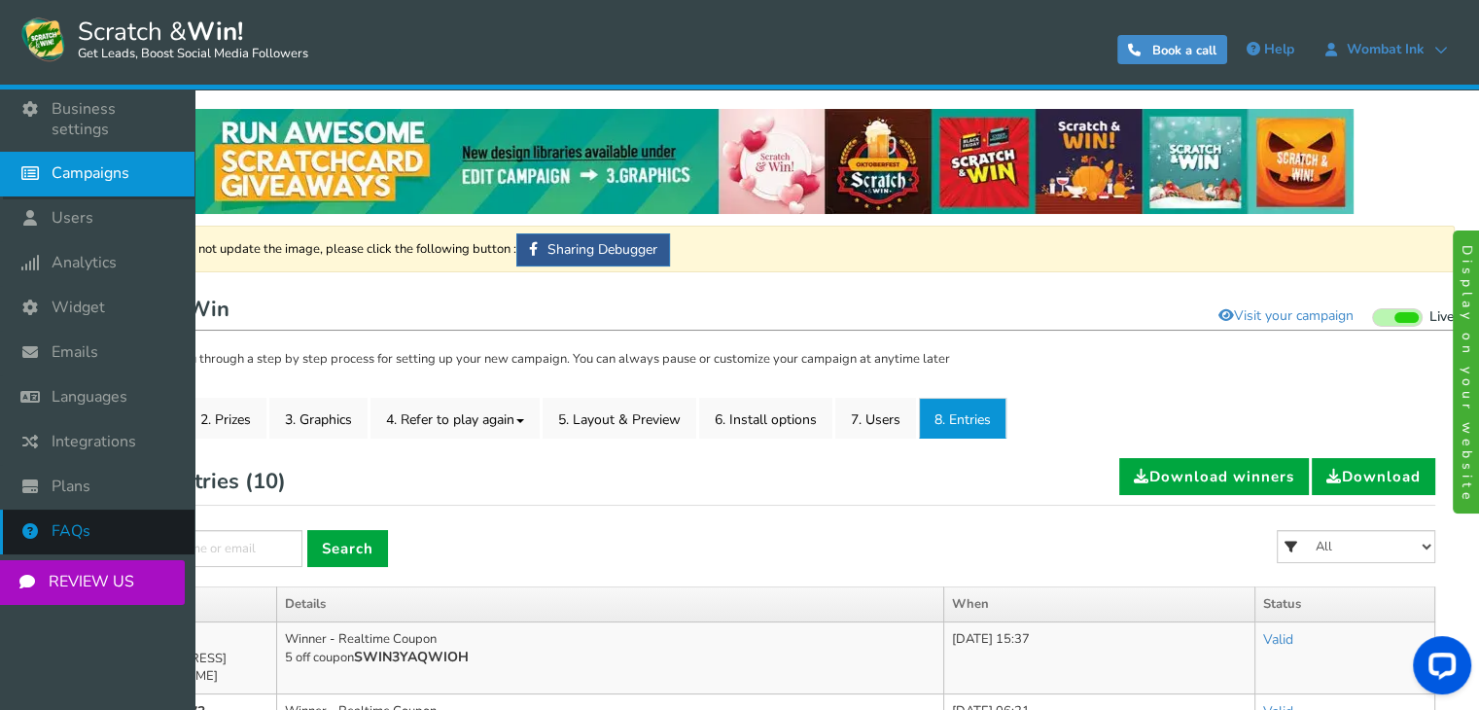
click at [82, 521] on span "FAQs" at bounding box center [71, 531] width 39 height 20
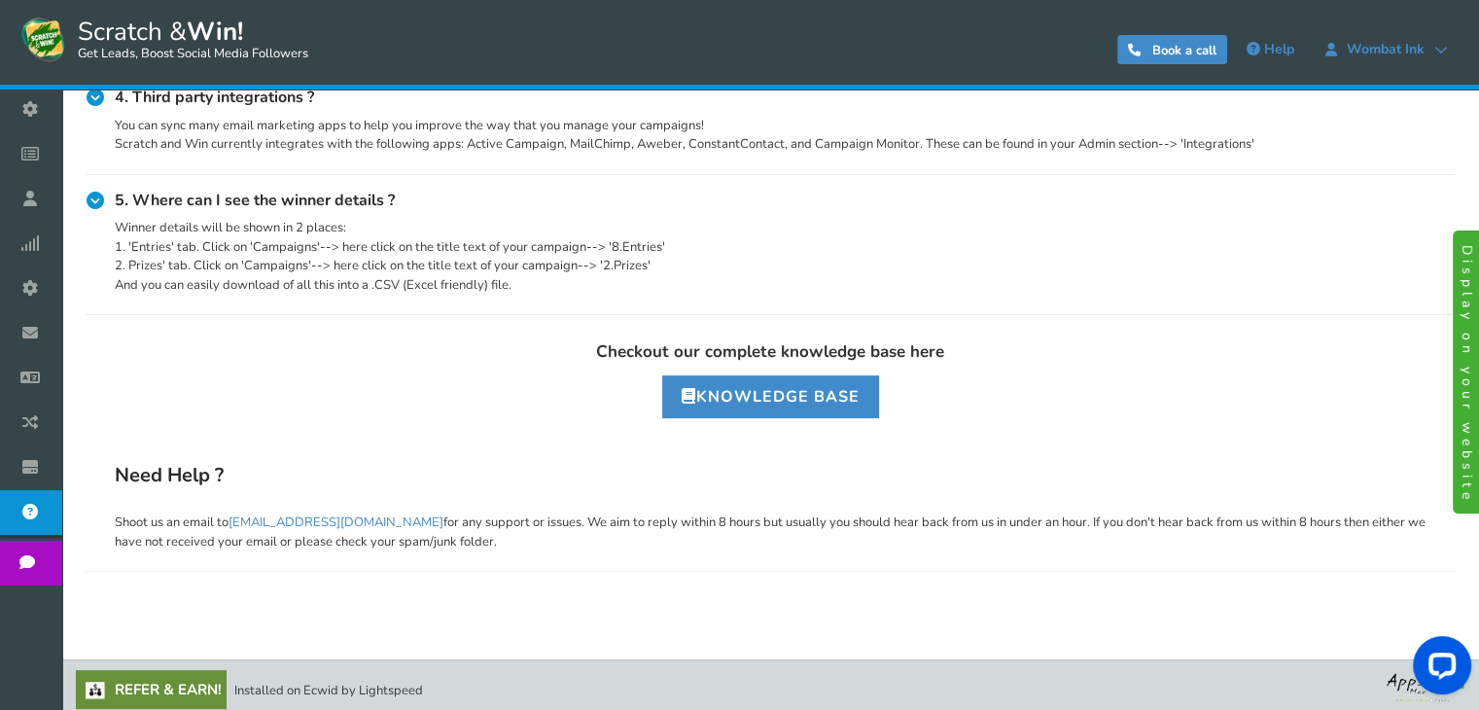
scroll to position [511, 0]
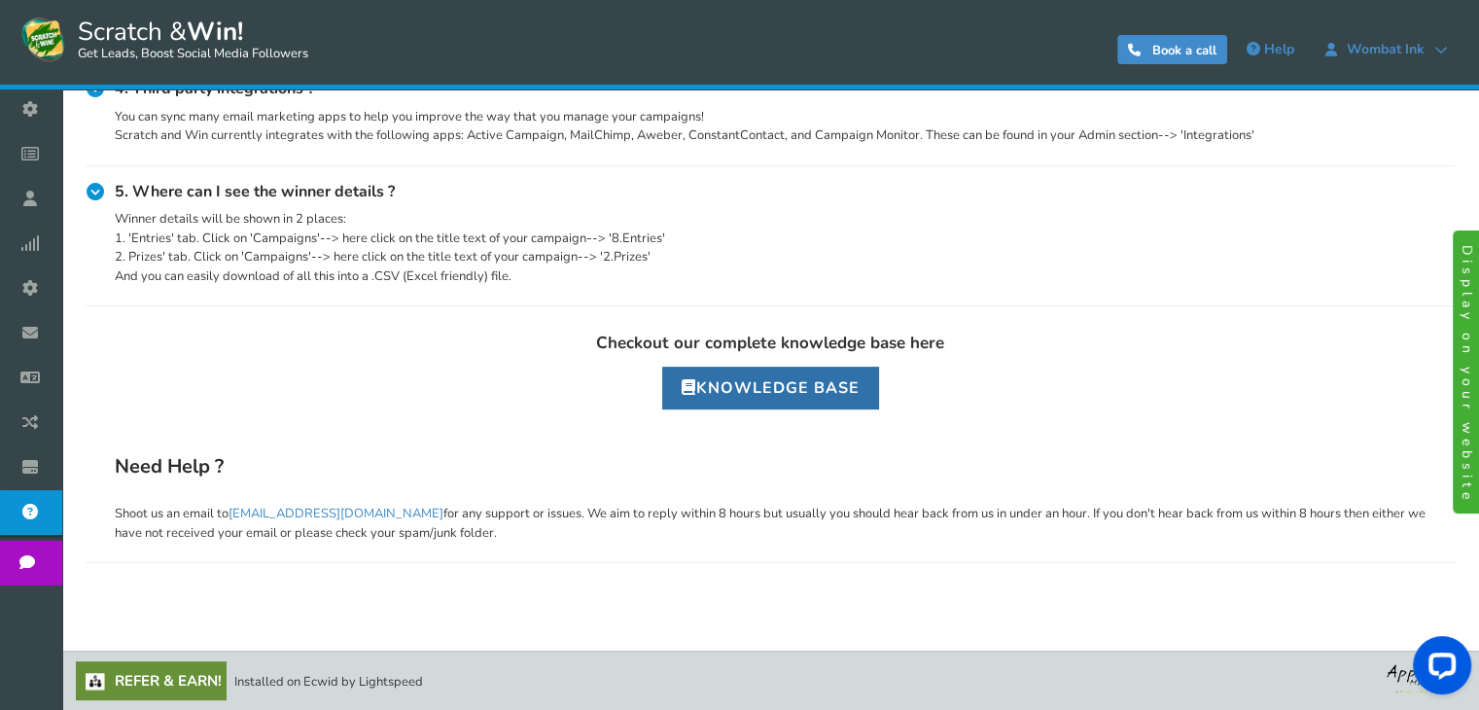
click at [789, 403] on link "Knowledge Base" at bounding box center [770, 388] width 217 height 43
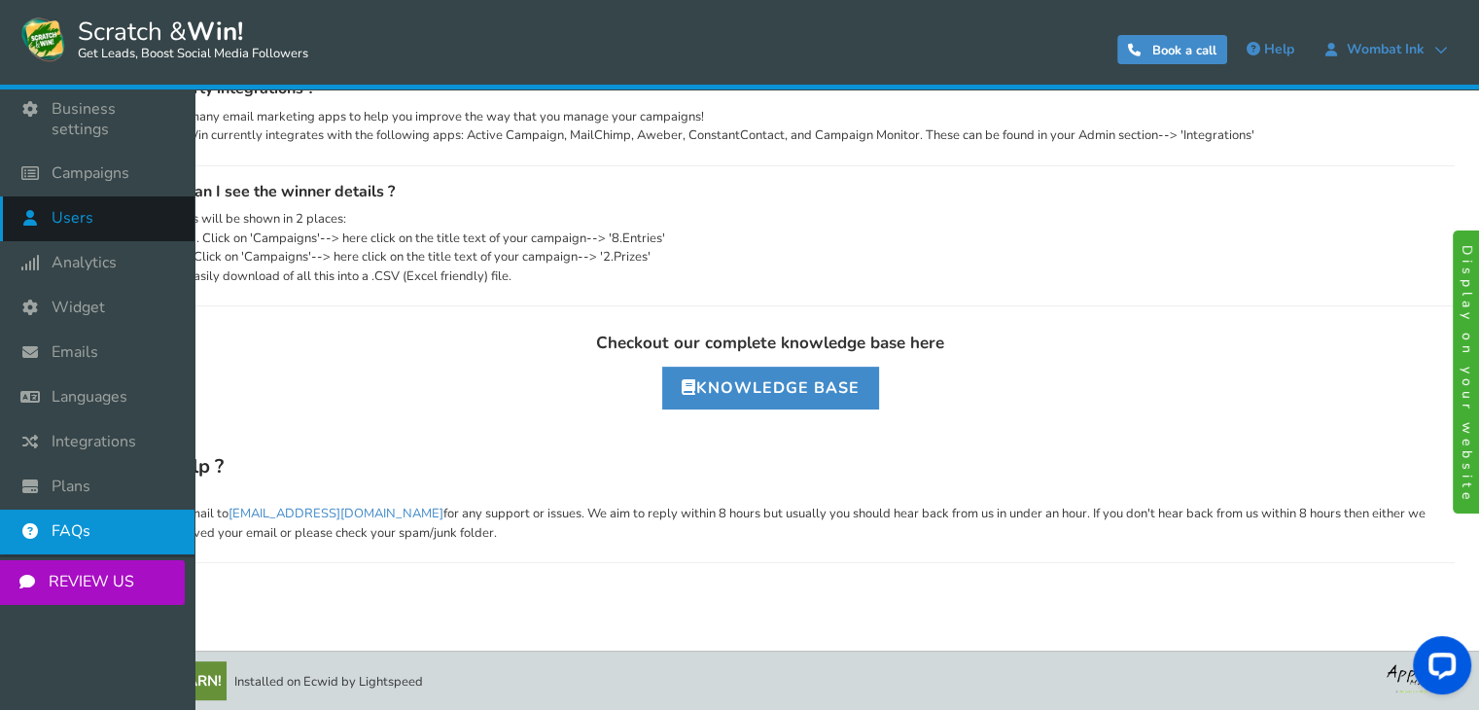
click at [74, 208] on span "Users" at bounding box center [73, 218] width 42 height 20
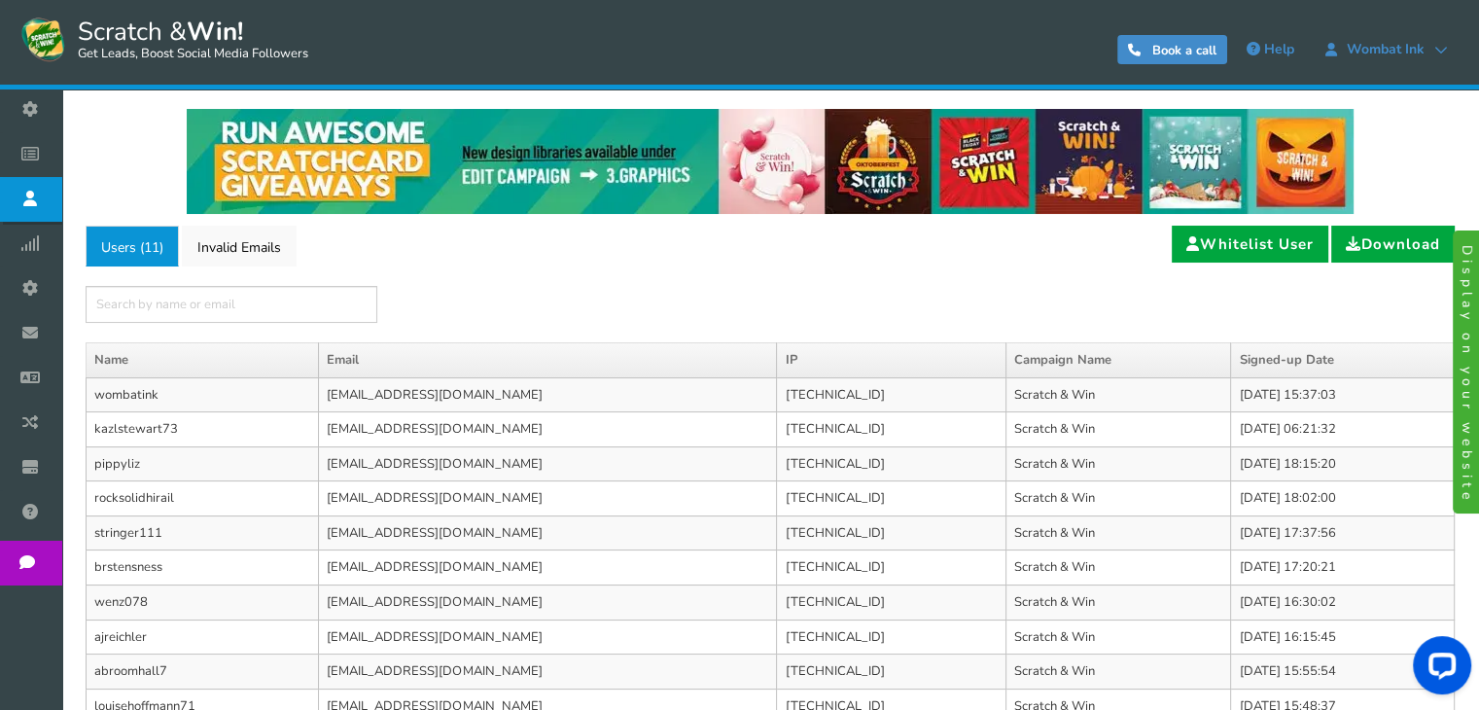
click at [145, 400] on td "wombatink" at bounding box center [203, 394] width 232 height 35
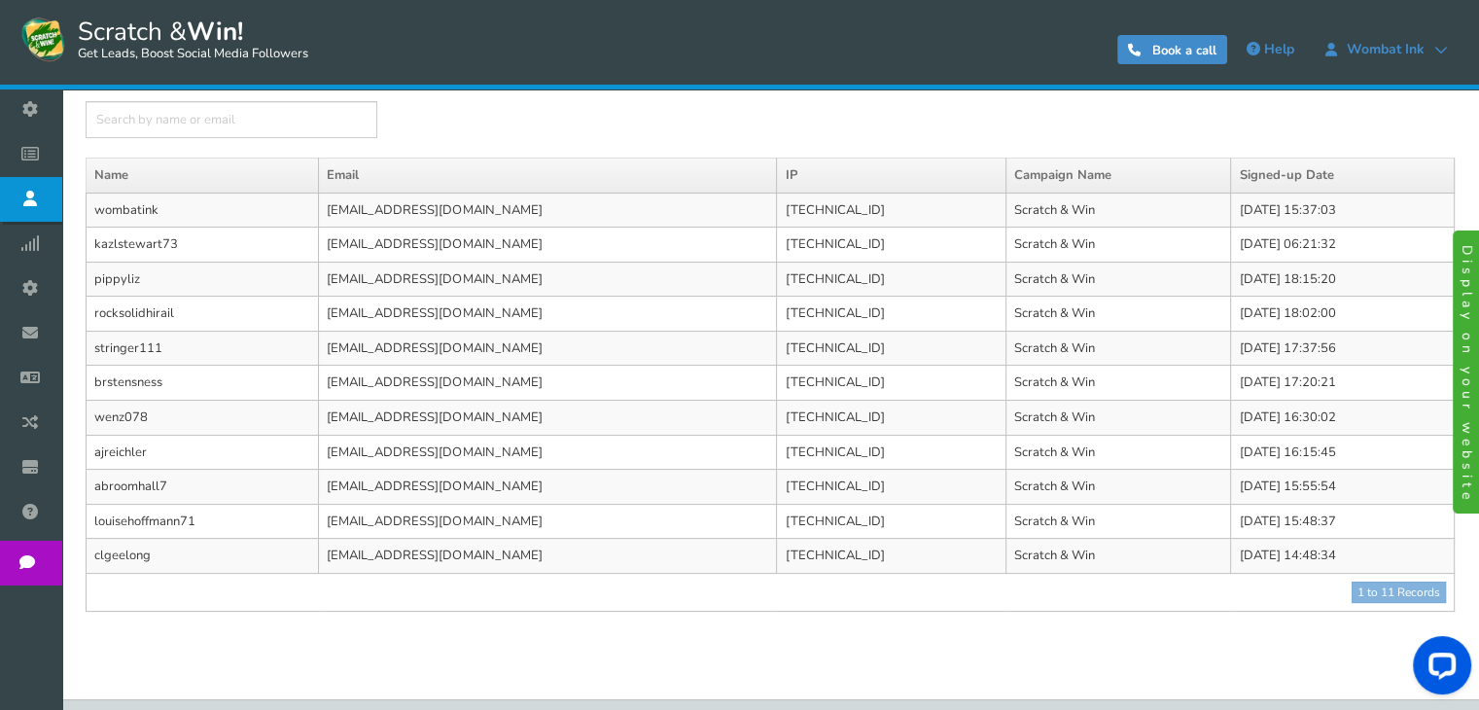
scroll to position [230, 0]
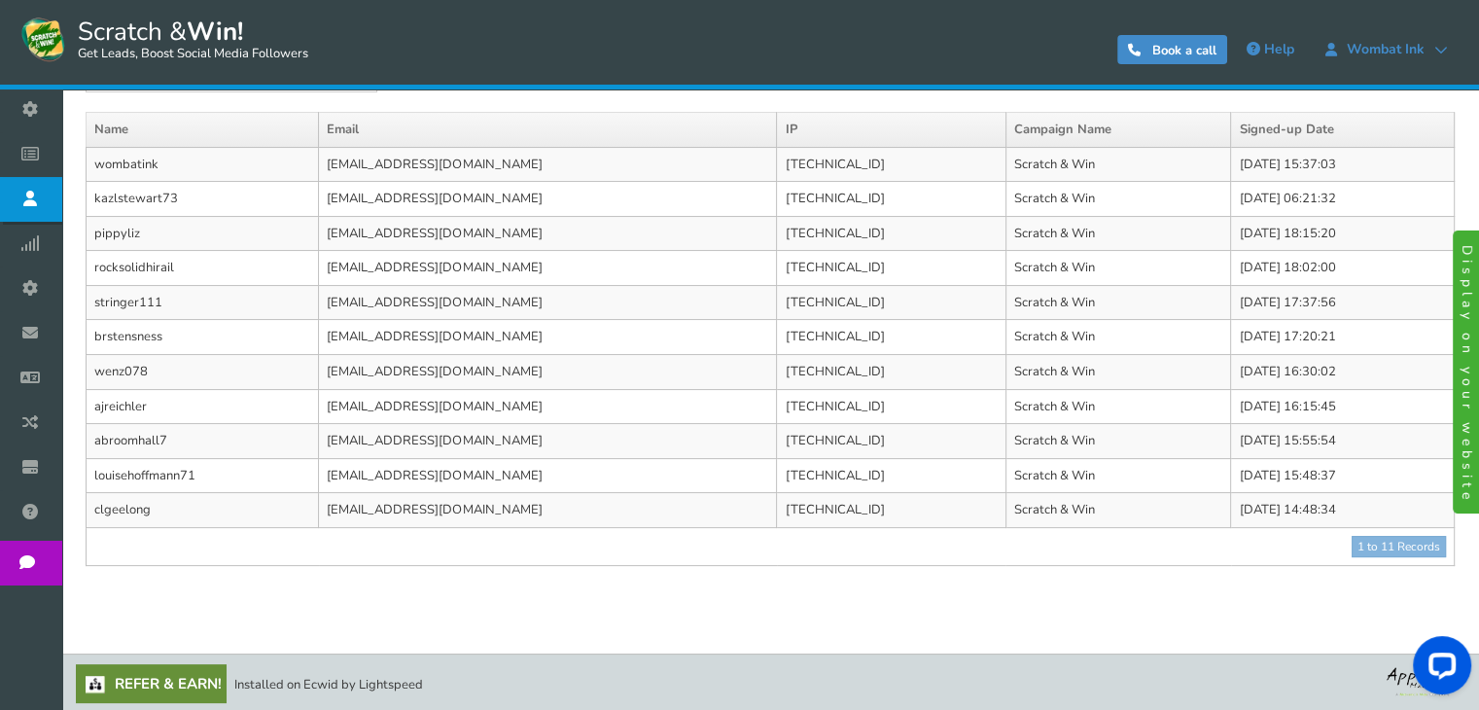
click at [423, 549] on td "1 to 11 Records ● ● ● ● ● ●" at bounding box center [771, 546] width 1368 height 38
click at [810, 437] on td "[TECHNICAL_ID]" at bounding box center [891, 441] width 229 height 35
click at [152, 166] on td "wombatink" at bounding box center [203, 164] width 232 height 35
click at [1381, 538] on td "1 to 11 Records ● ● ● ● ● ●" at bounding box center [771, 546] width 1368 height 38
drag, startPoint x: 1435, startPoint y: 131, endPoint x: 1317, endPoint y: 135, distance: 118.7
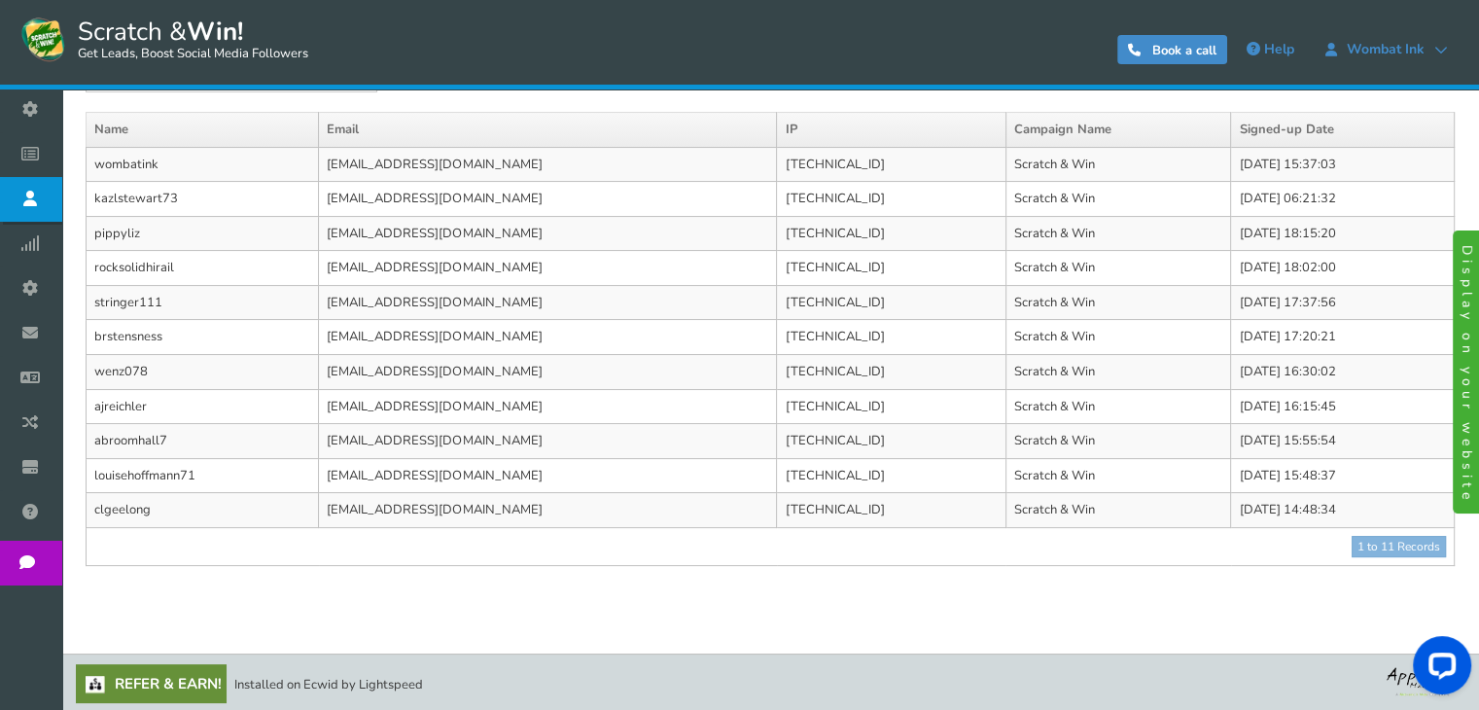
click at [1317, 135] on th "Signed-up Date" at bounding box center [1343, 130] width 224 height 35
click at [1283, 166] on td "[DATE] 15:37:03" at bounding box center [1343, 164] width 224 height 35
drag, startPoint x: 1283, startPoint y: 166, endPoint x: 533, endPoint y: 510, distance: 824.6
click at [533, 510] on td "[EMAIL_ADDRESS][DOMAIN_NAME]" at bounding box center [548, 510] width 458 height 35
click at [484, 545] on td "1 to 11 Records ● ● ● ● ● ●" at bounding box center [771, 546] width 1368 height 38
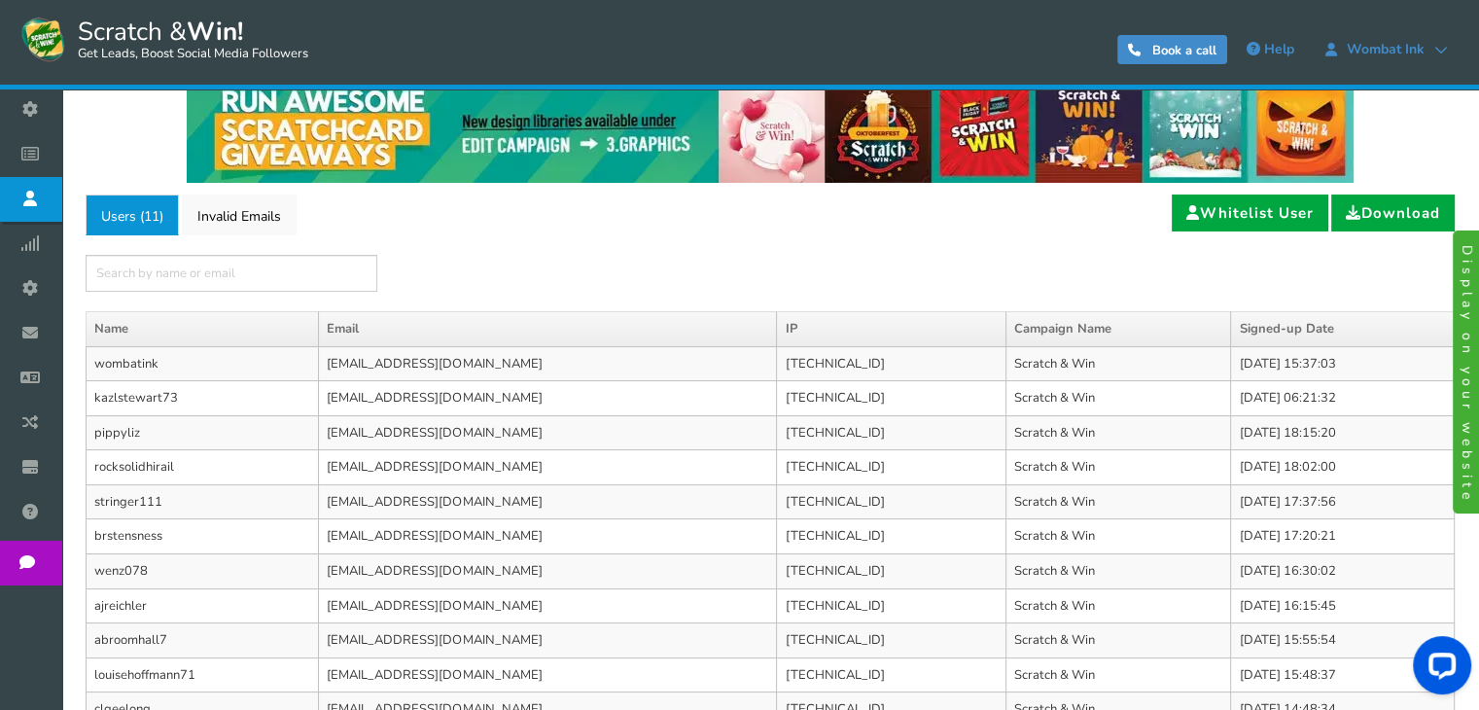
scroll to position [0, 0]
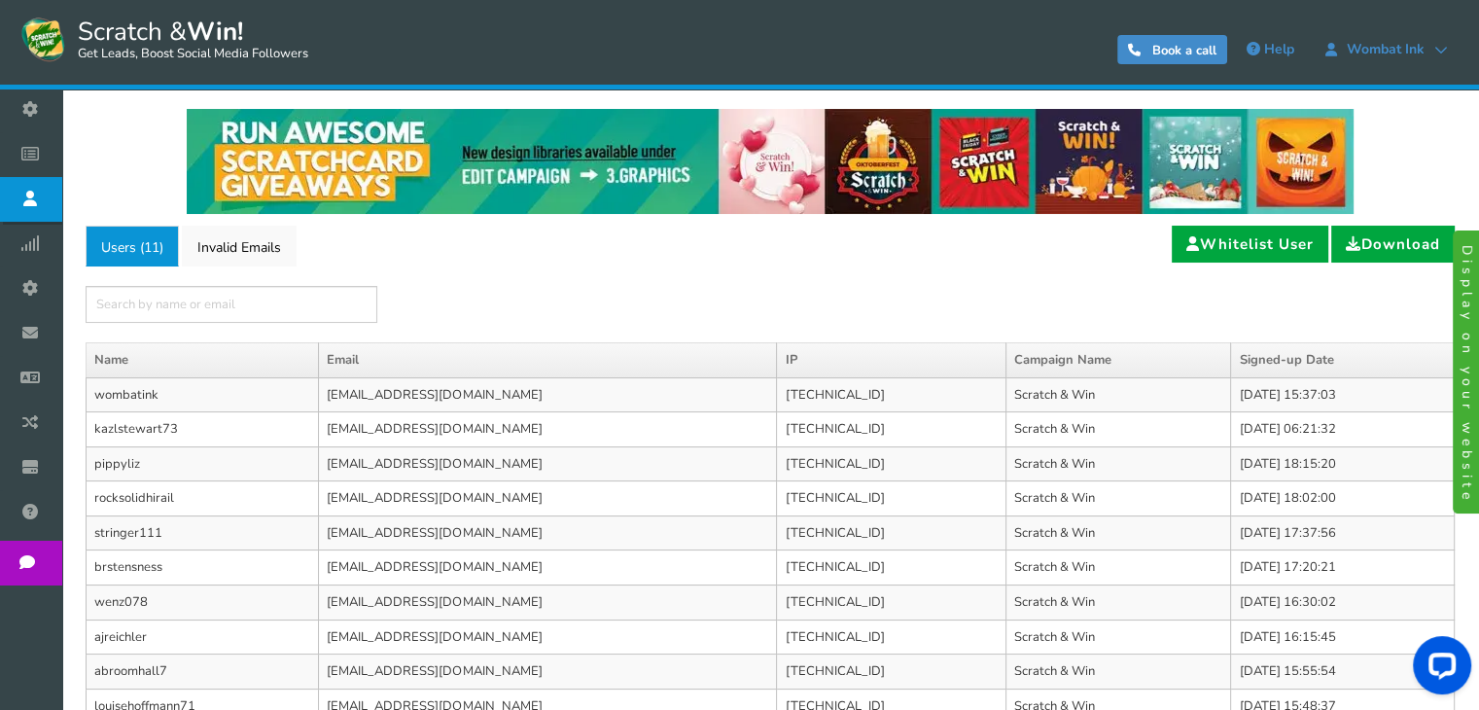
click at [152, 247] on span "11" at bounding box center [152, 247] width 16 height 18
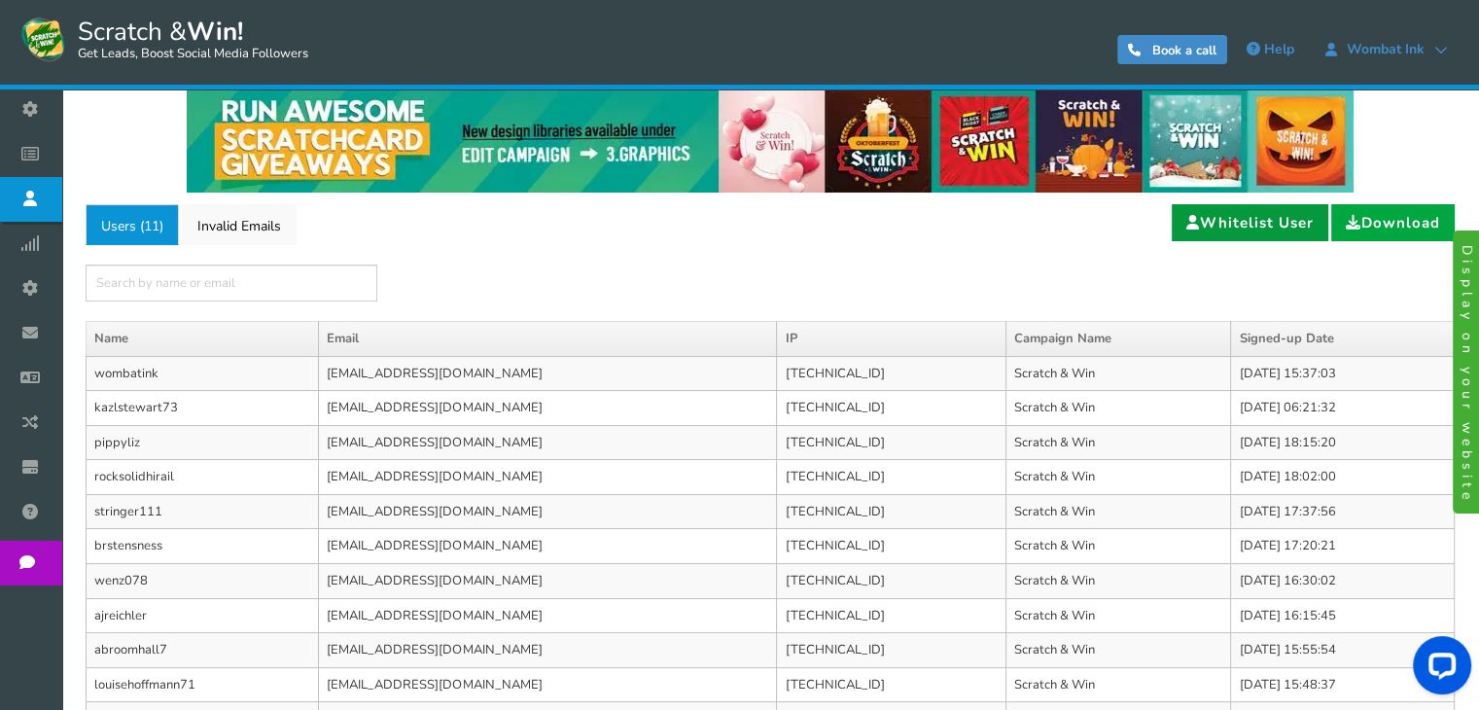
scroll to position [27, 0]
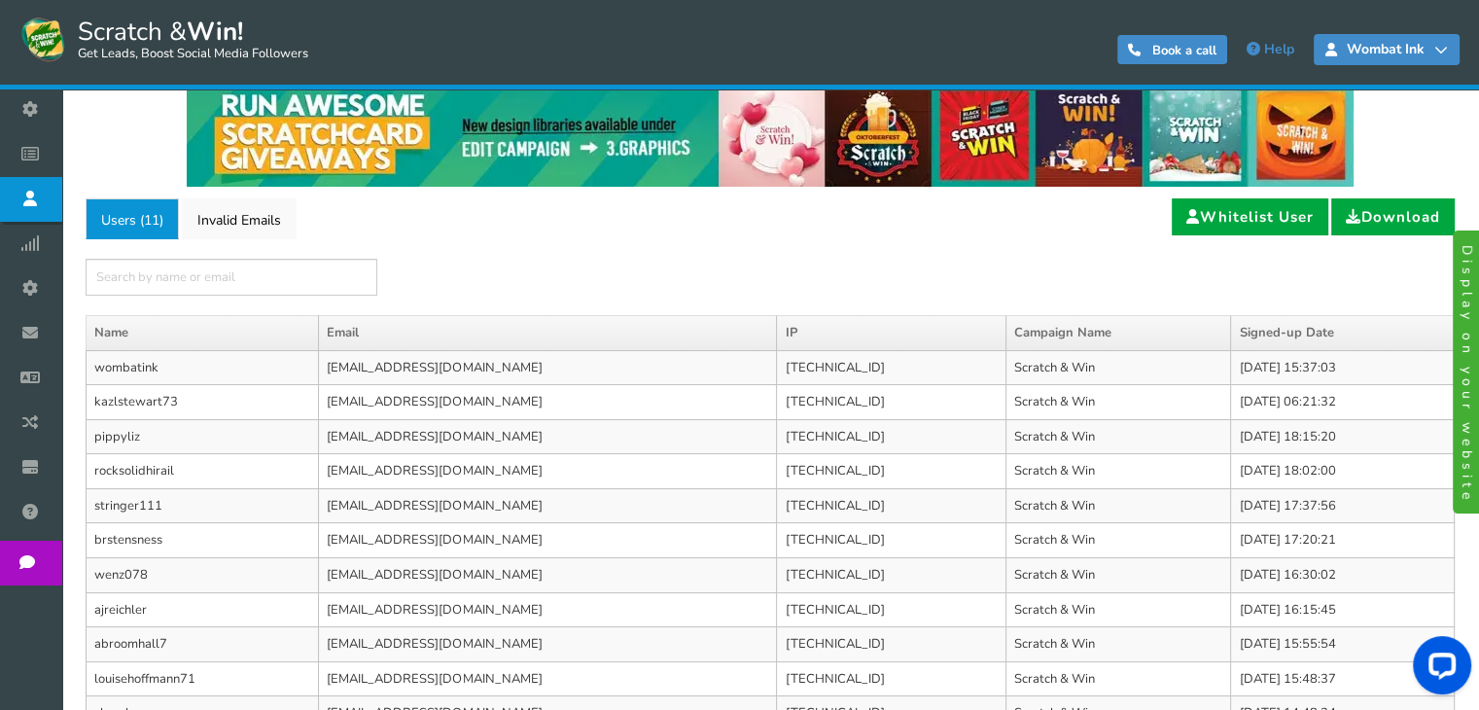
click at [1452, 50] on link "Wombat Ink" at bounding box center [1387, 49] width 146 height 31
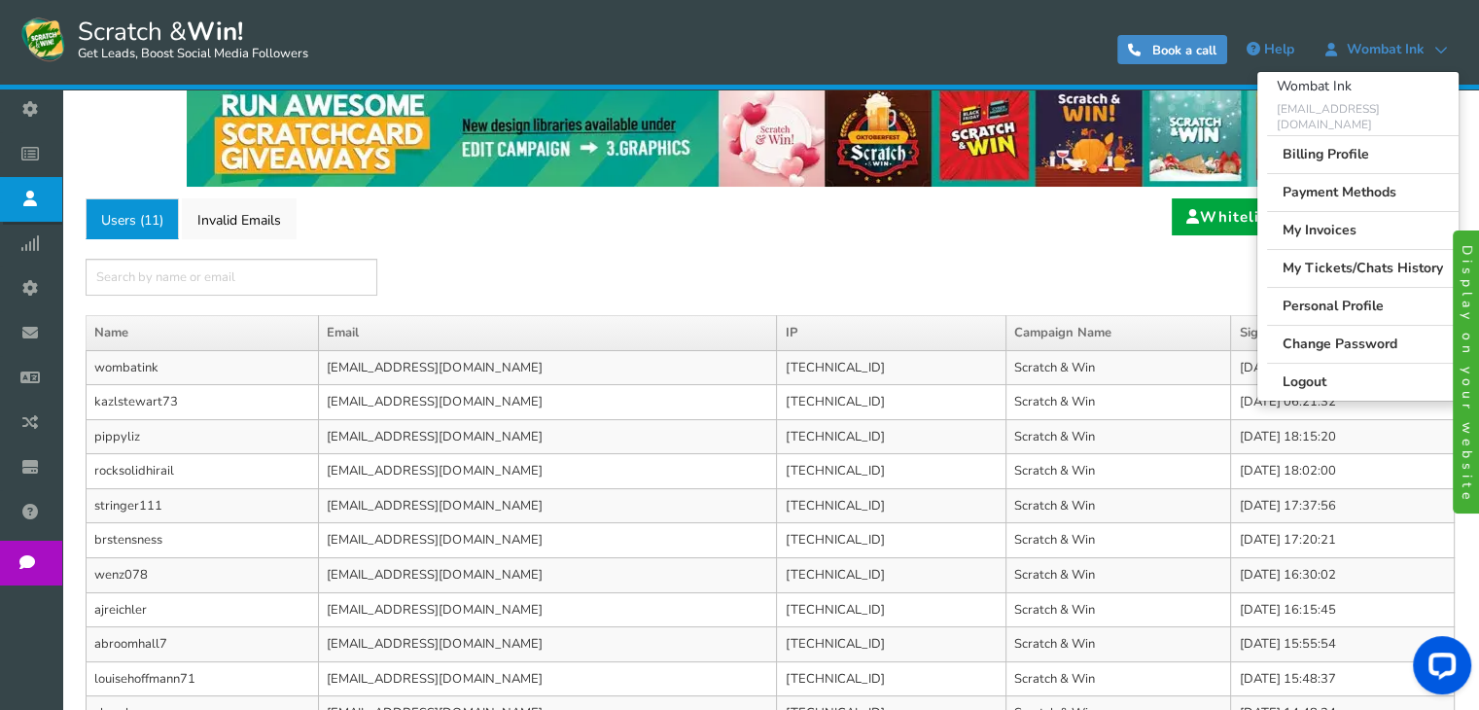
click at [1087, 280] on div "×" at bounding box center [770, 277] width 1369 height 37
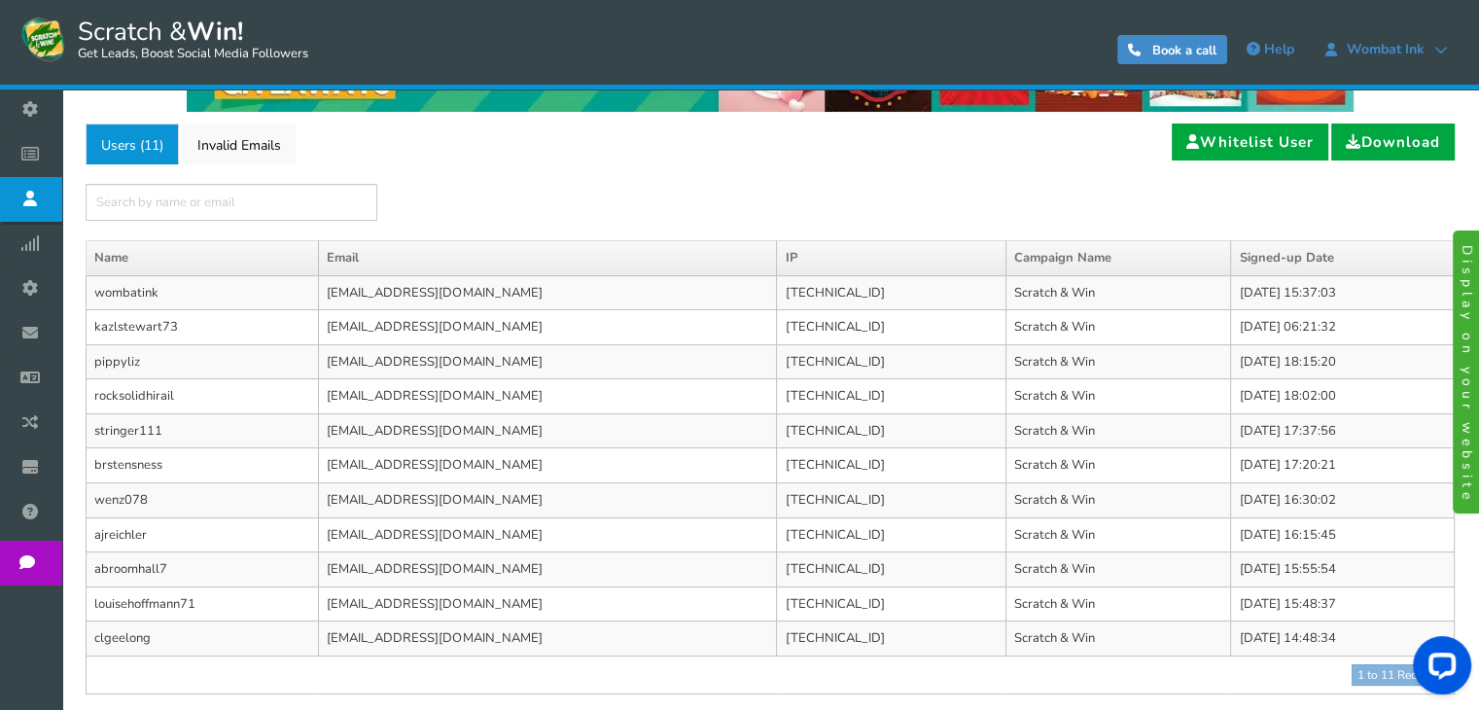
scroll to position [230, 0]
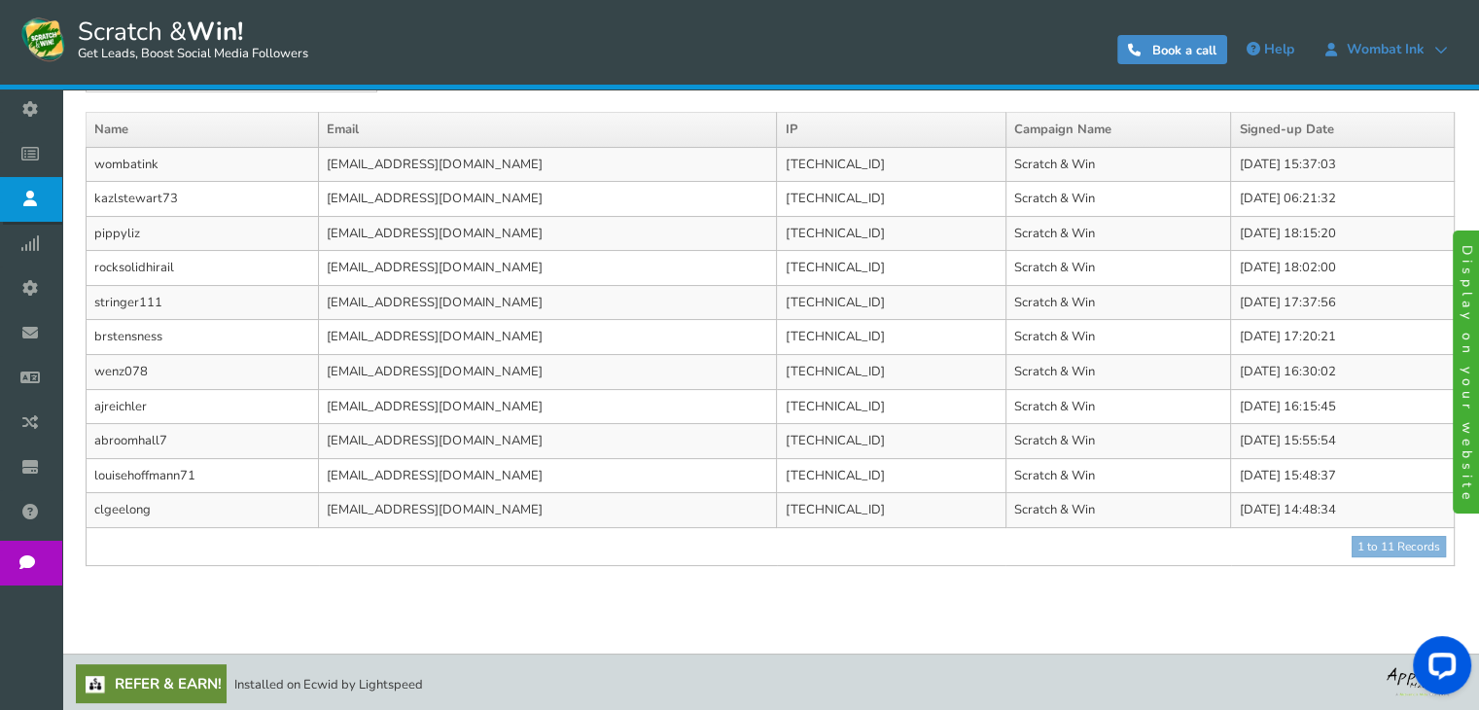
click at [320, 564] on div "Name Email IP Campaign Name Signed-up Date [GEOGRAPHIC_DATA] [EMAIL_ADDRESS][DO…" at bounding box center [770, 349] width 1398 height 474
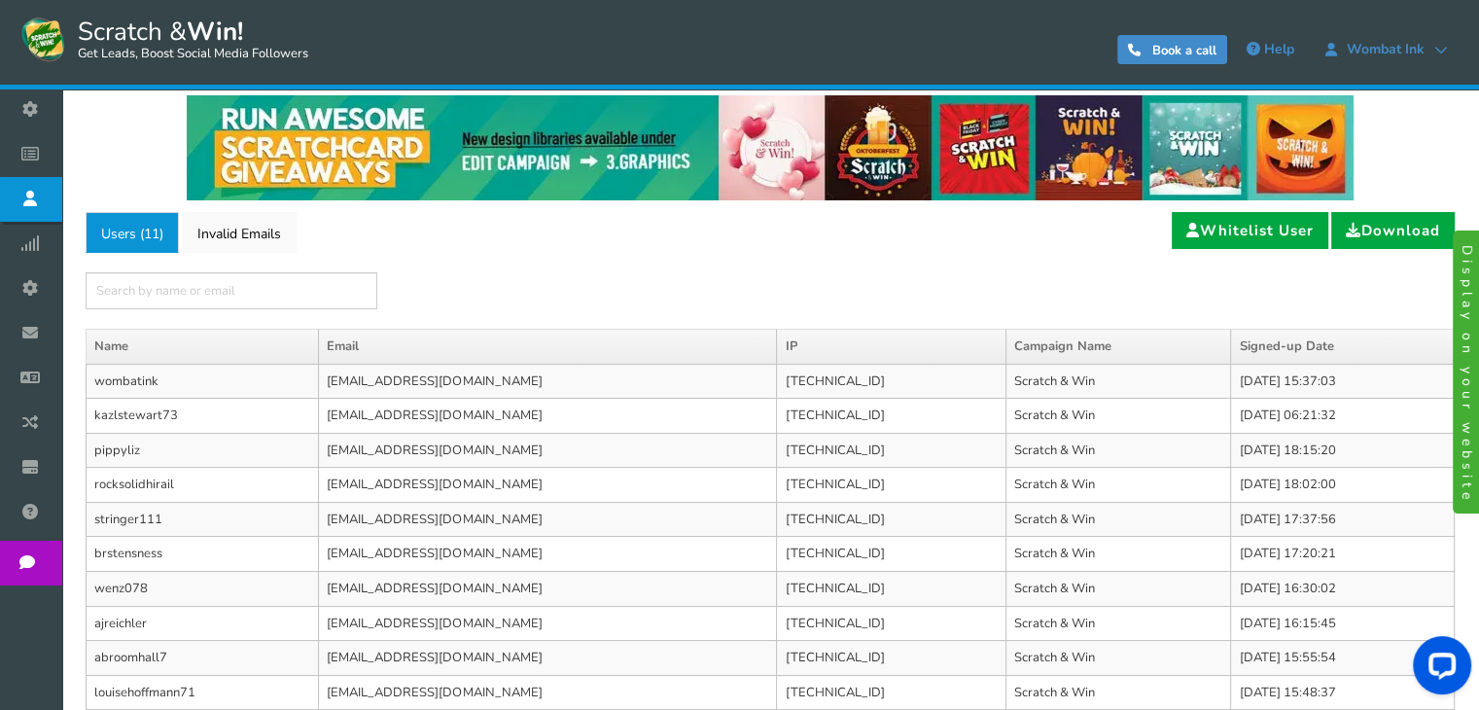
scroll to position [0, 0]
